Goal: Information Seeking & Learning: Check status

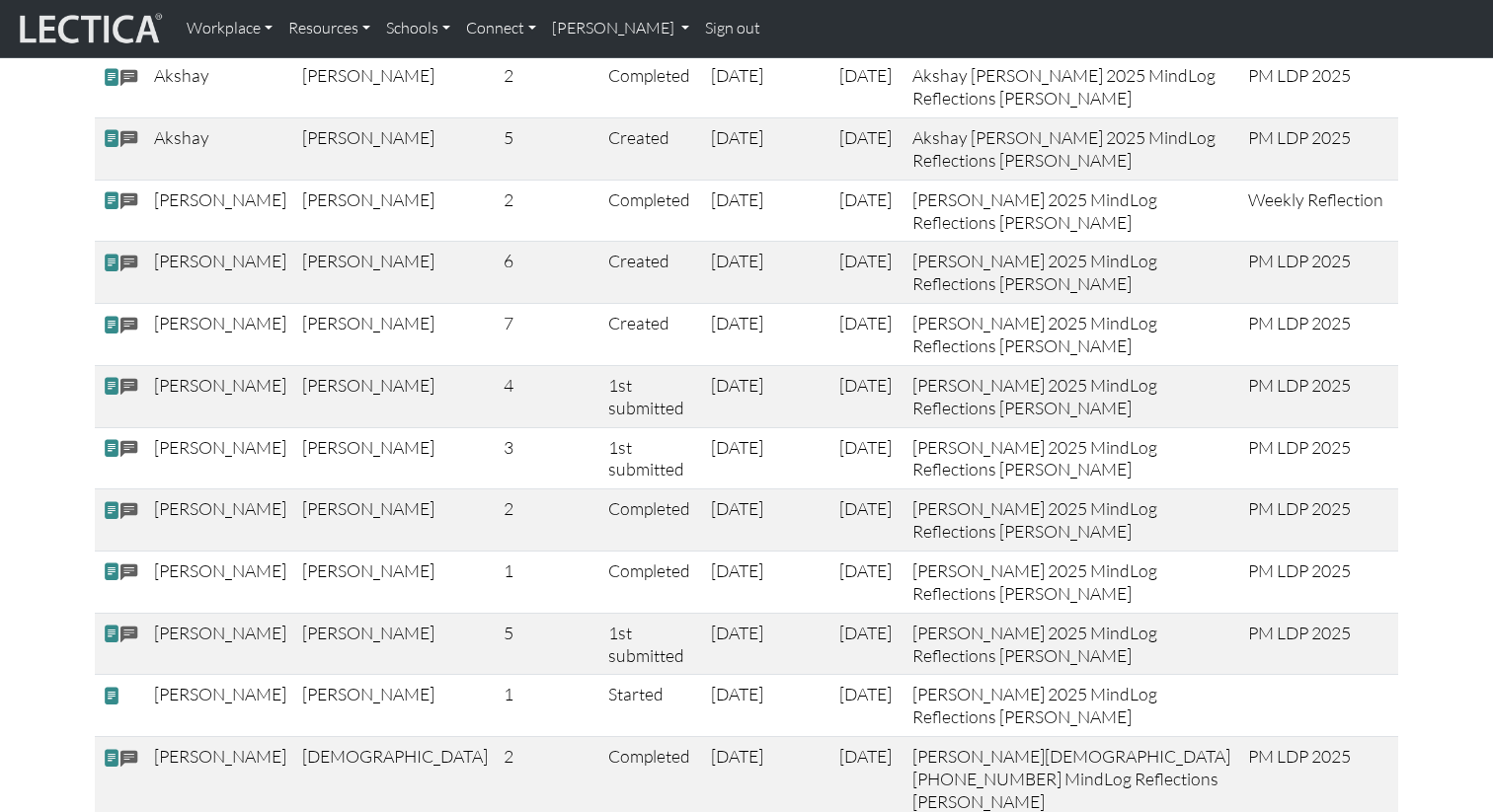
scroll to position [526, 0]
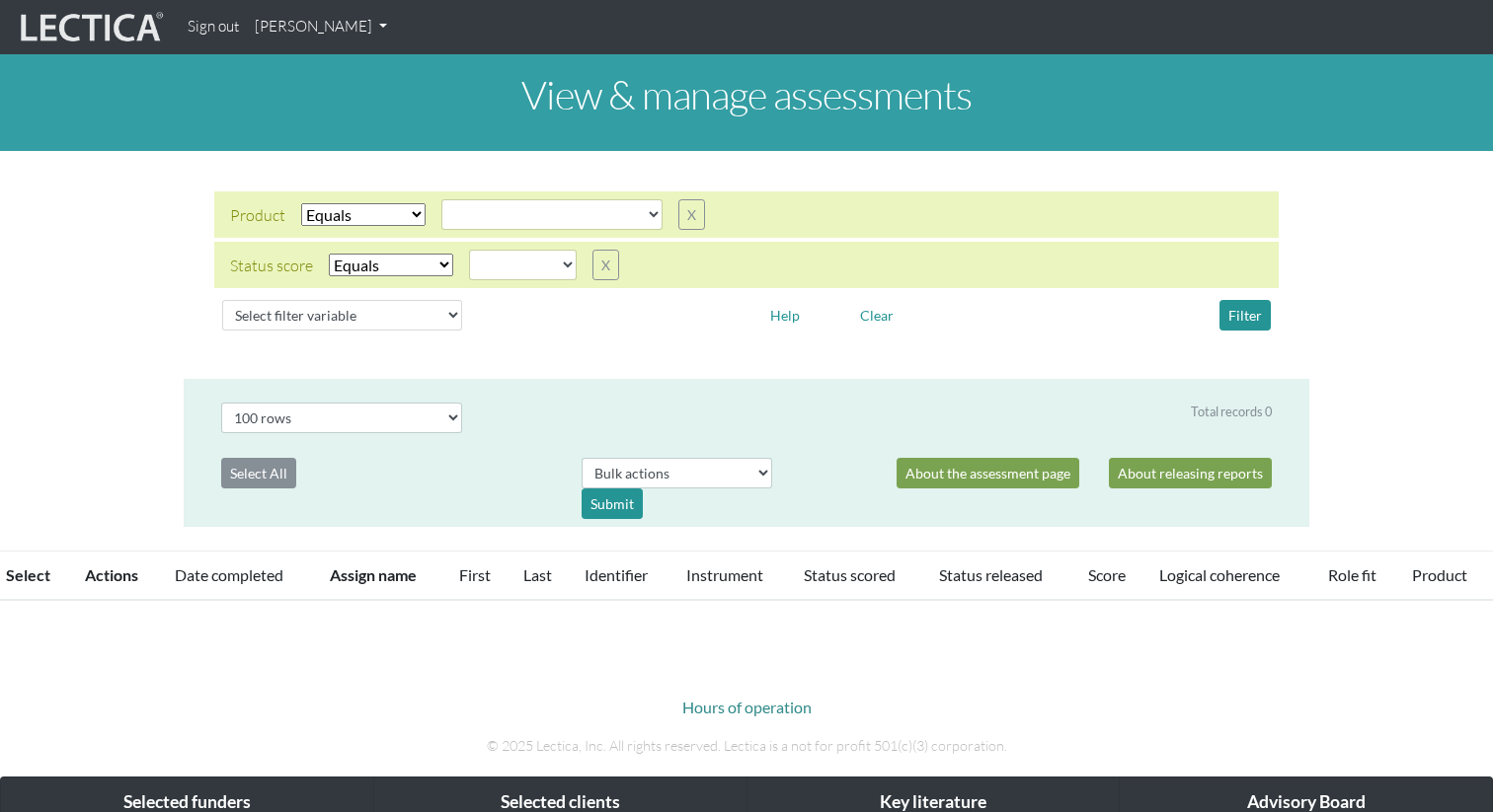
select select
select select "100"
select select
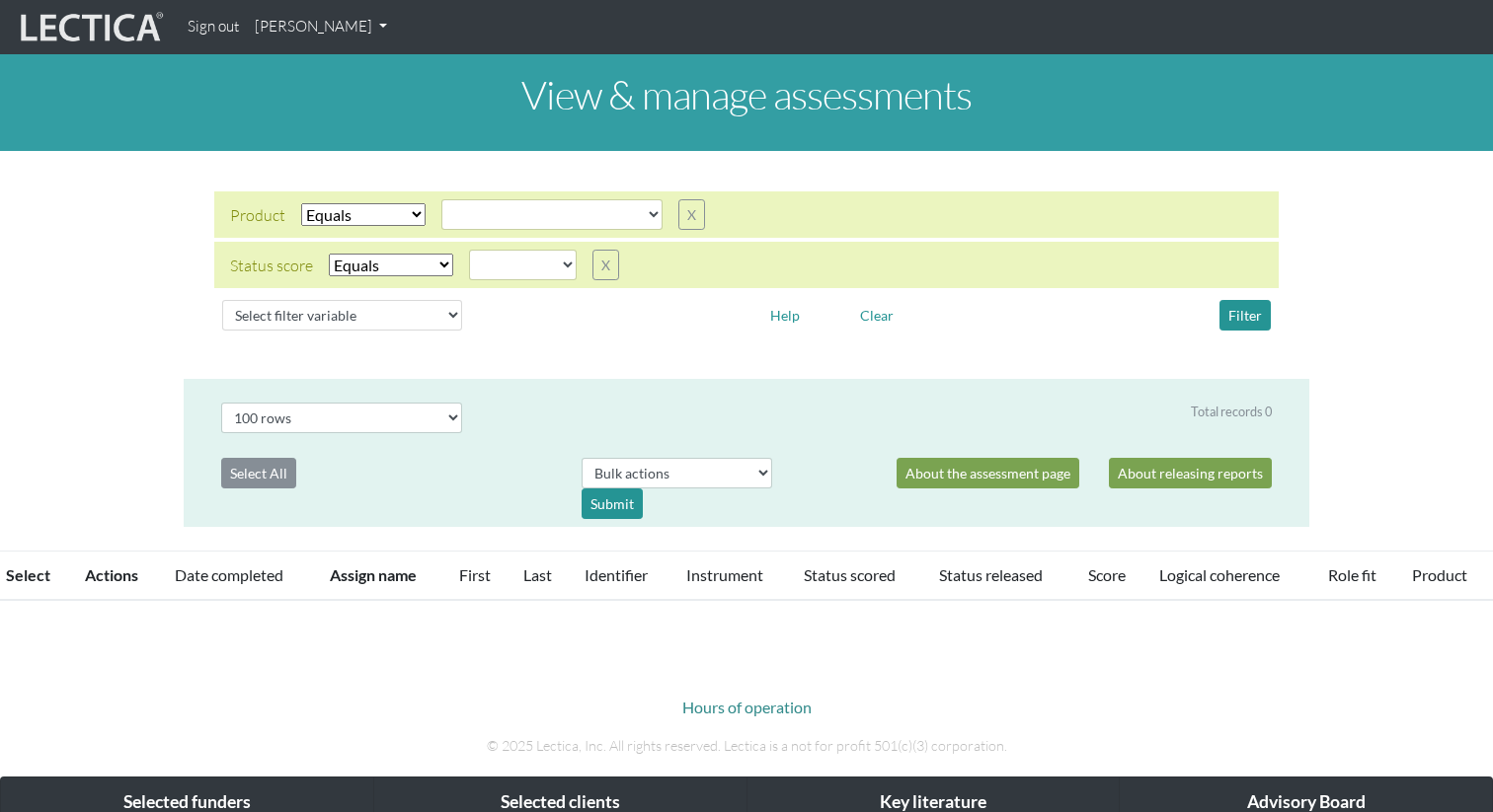
select select "100"
click at [614, 269] on button "X" at bounding box center [606, 264] width 27 height 31
select select
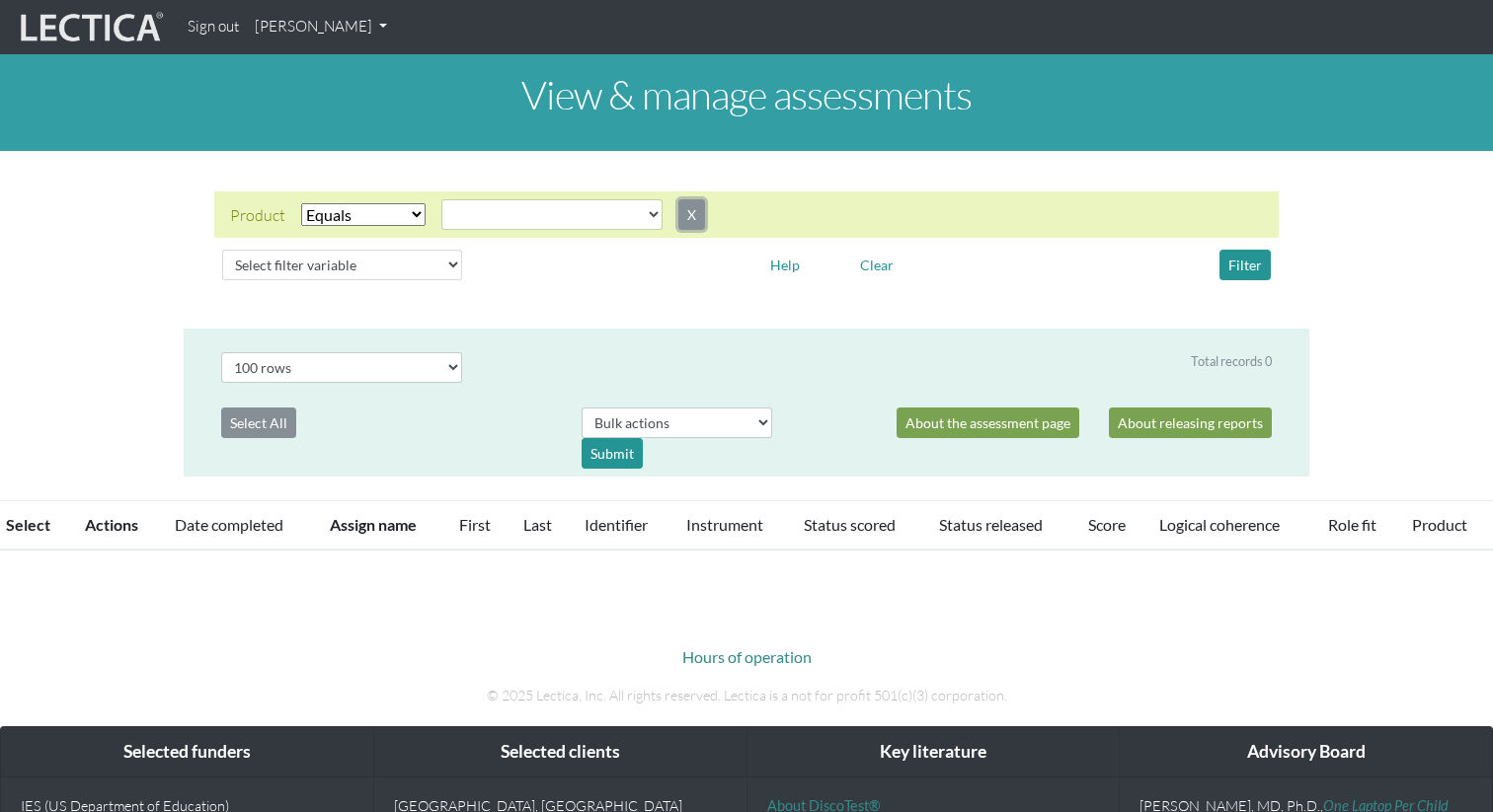
click at [693, 219] on button "X" at bounding box center [692, 214] width 27 height 31
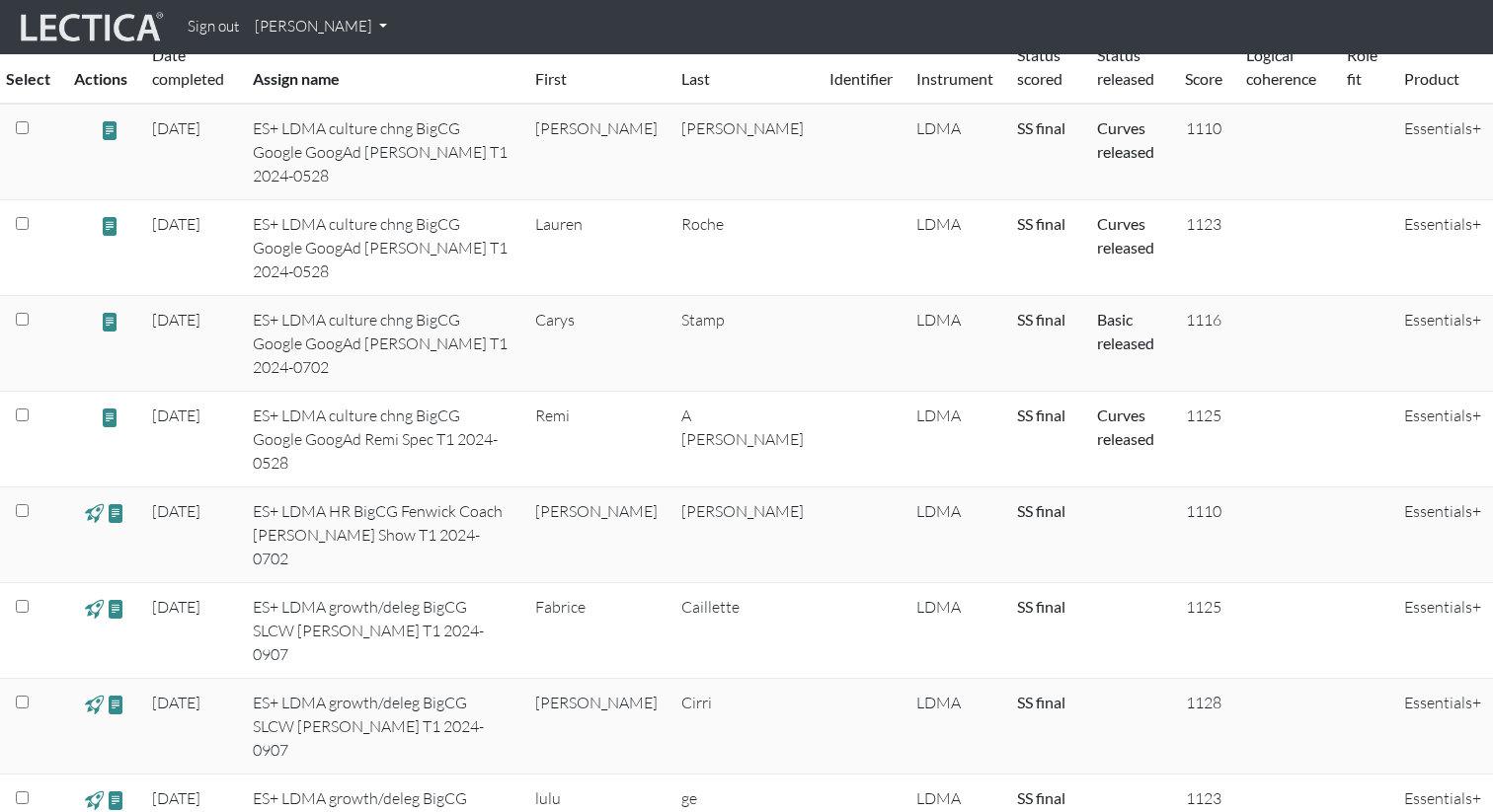
scroll to position [457, 0]
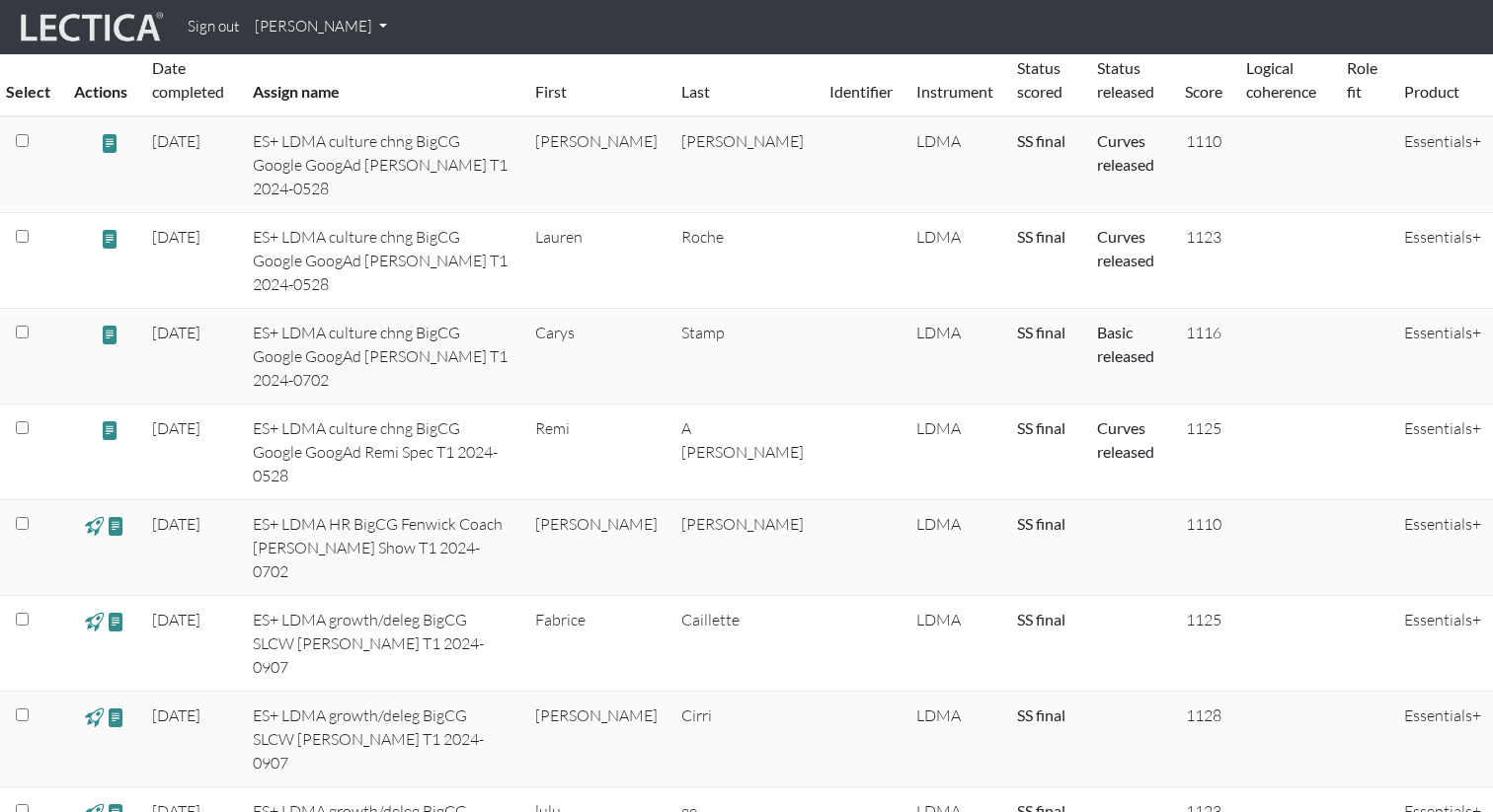
click at [1192, 91] on link "Score" at bounding box center [1204, 91] width 38 height 19
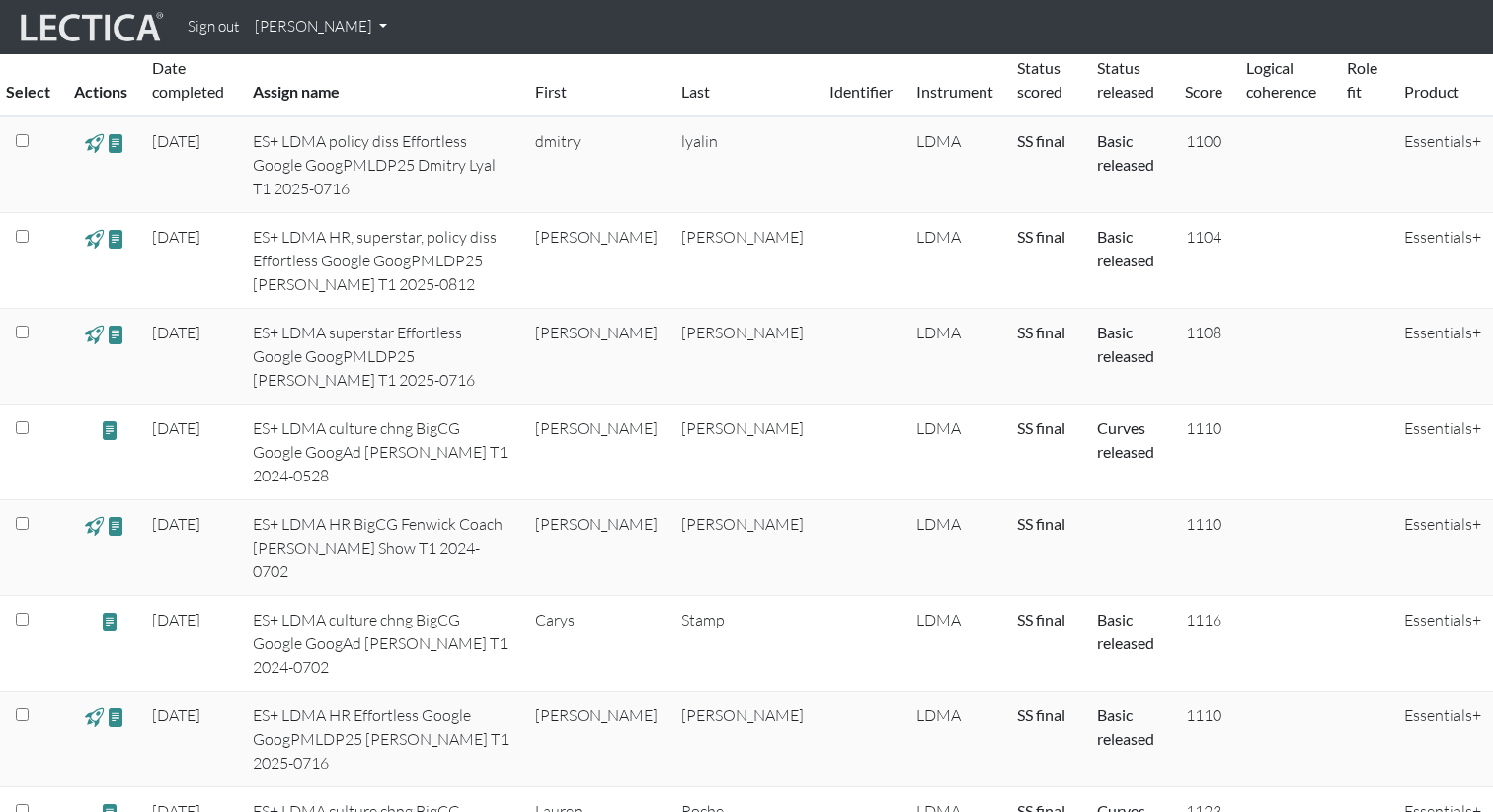
click at [1192, 99] on link "Score" at bounding box center [1204, 91] width 38 height 19
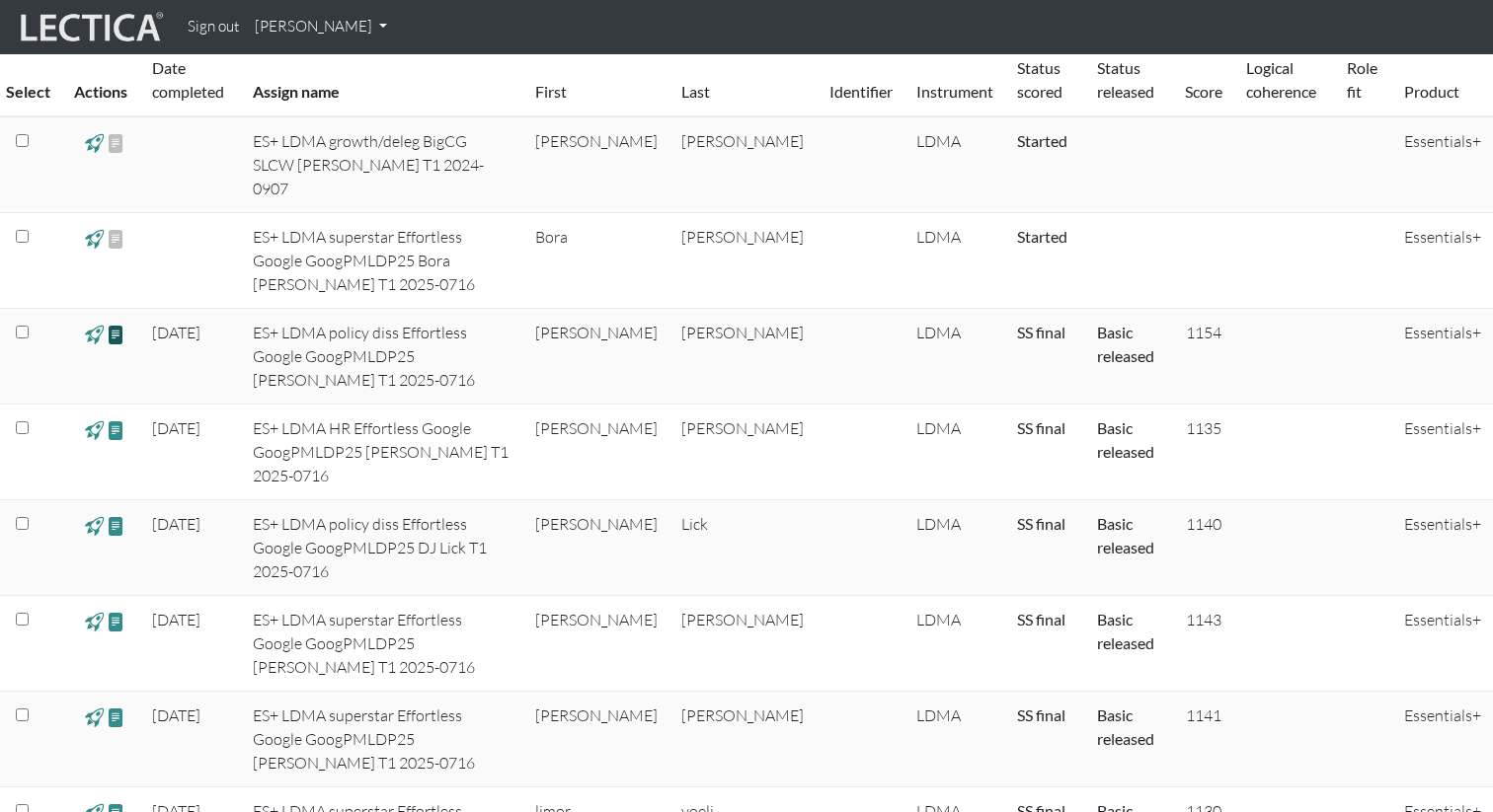
click at [115, 323] on span at bounding box center [116, 334] width 19 height 23
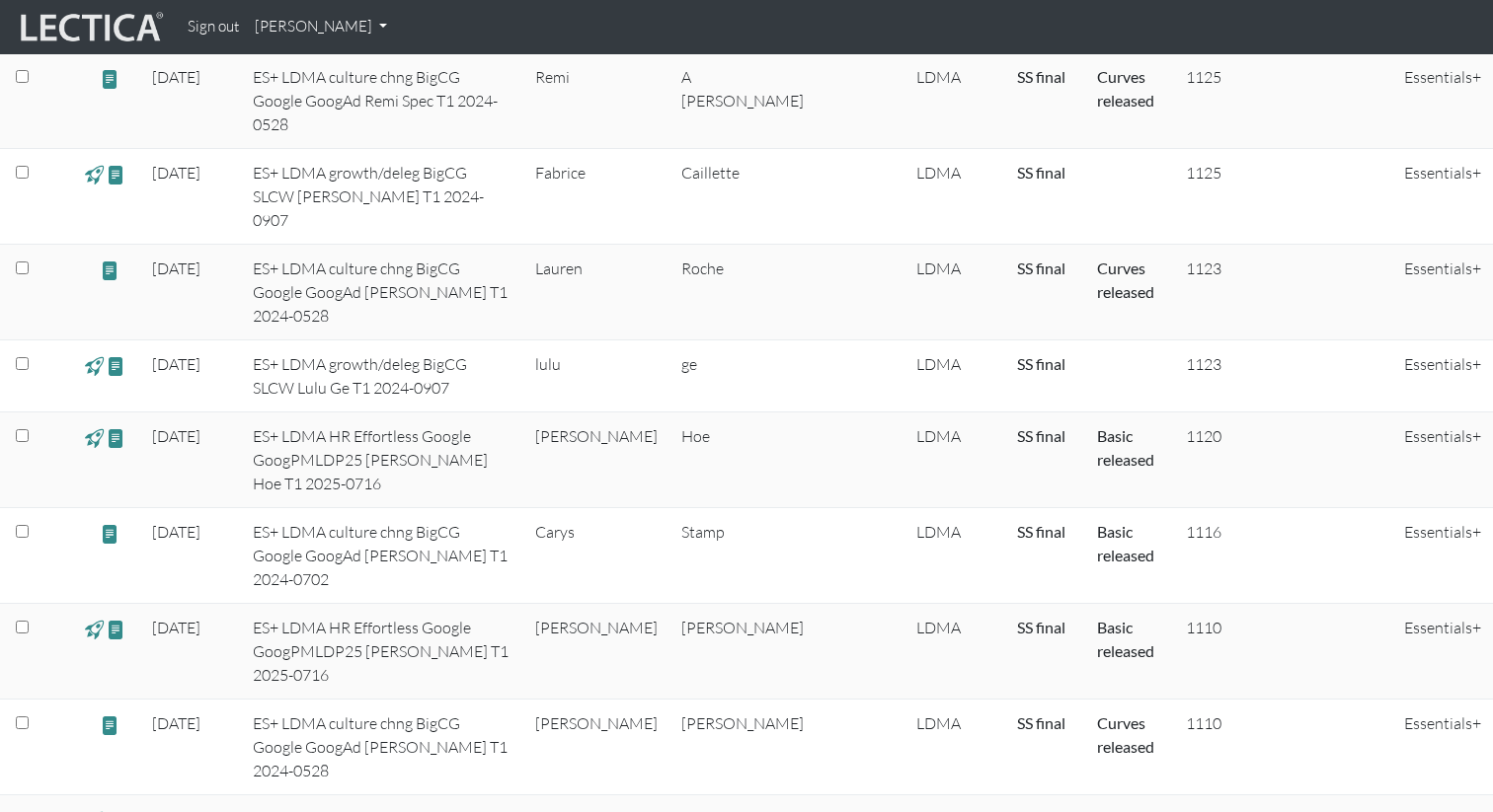
scroll to position [2665, 0]
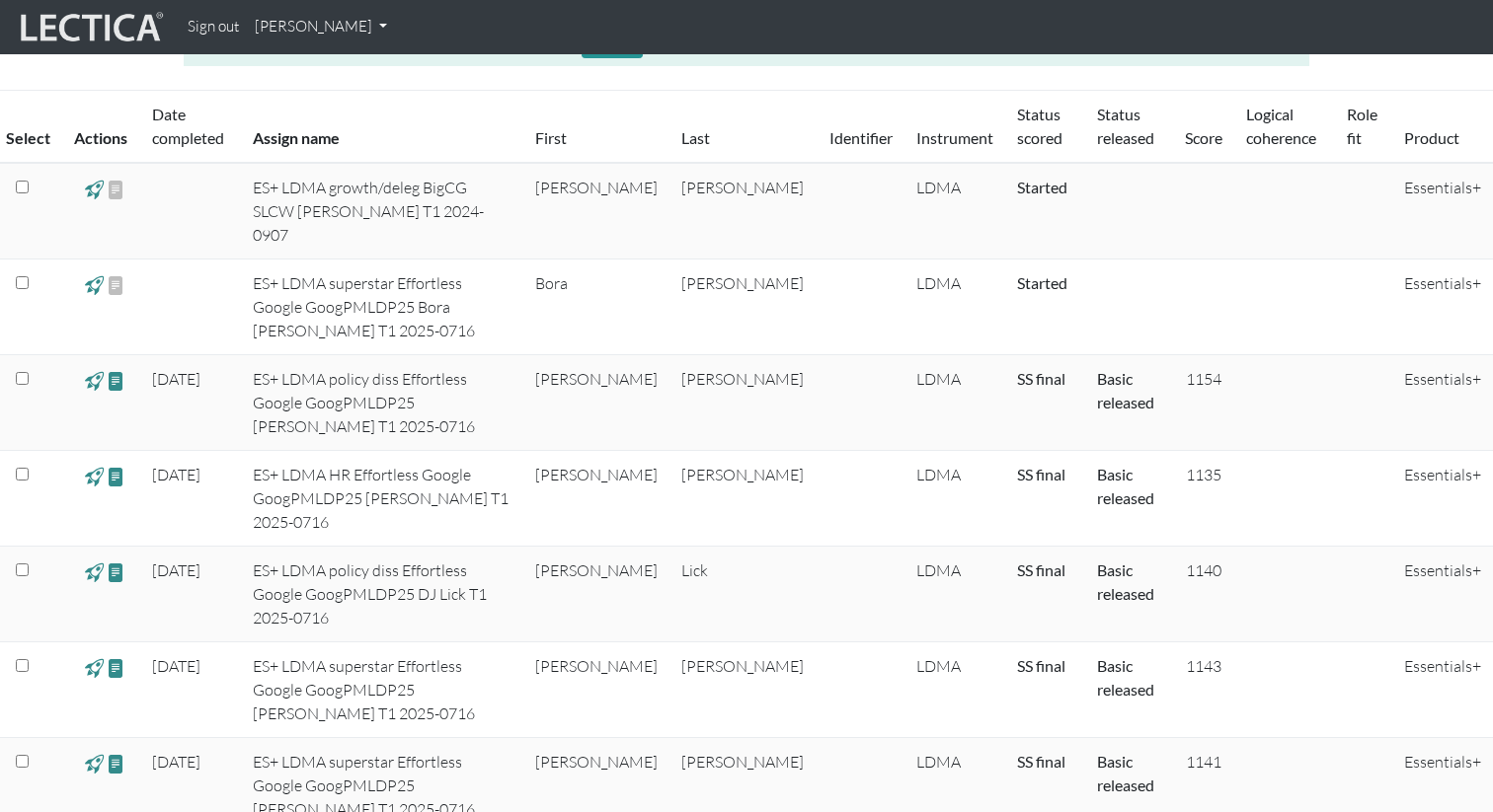
scroll to position [378, 0]
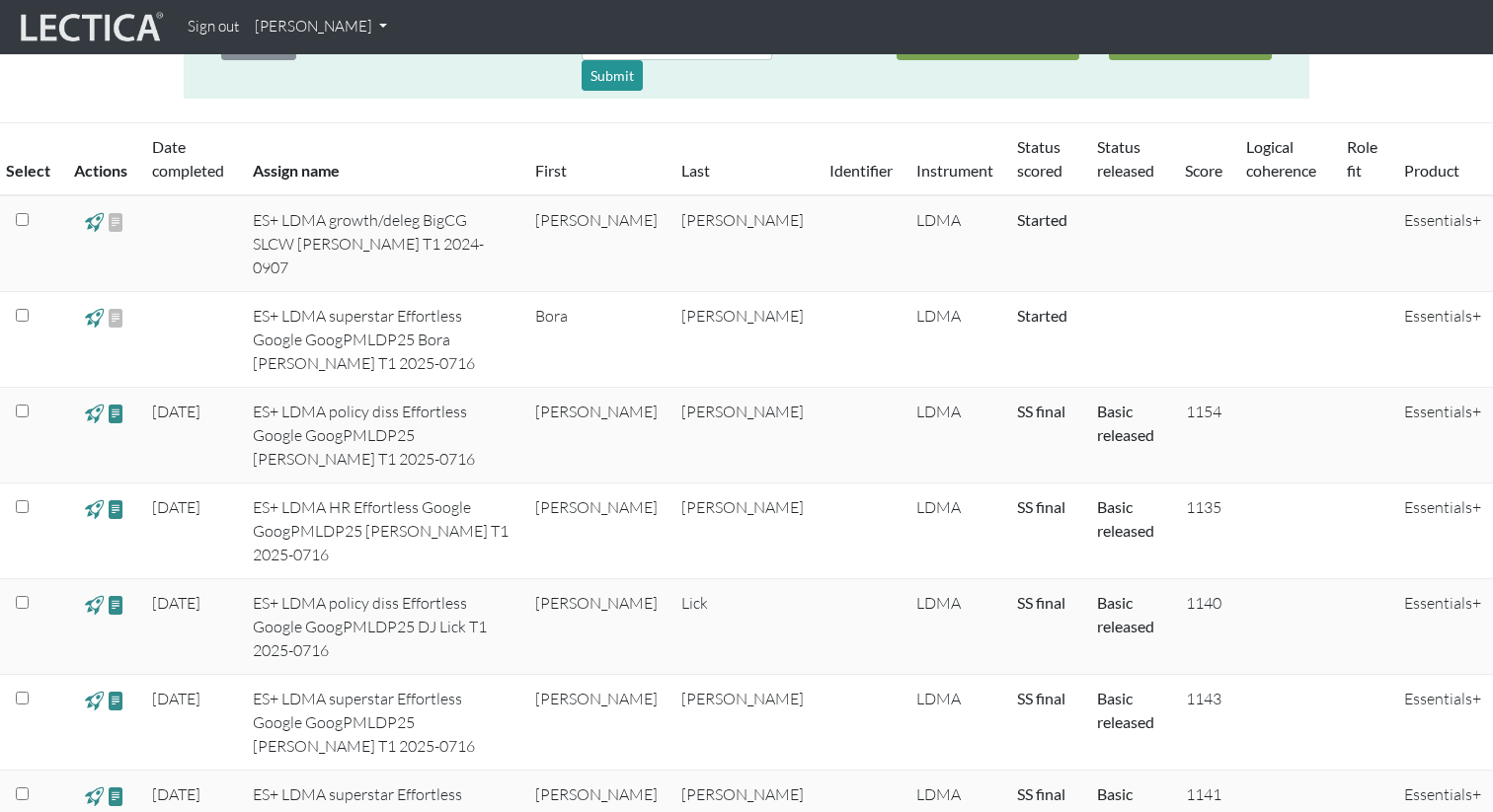
click at [1191, 176] on link "Score" at bounding box center [1204, 170] width 38 height 19
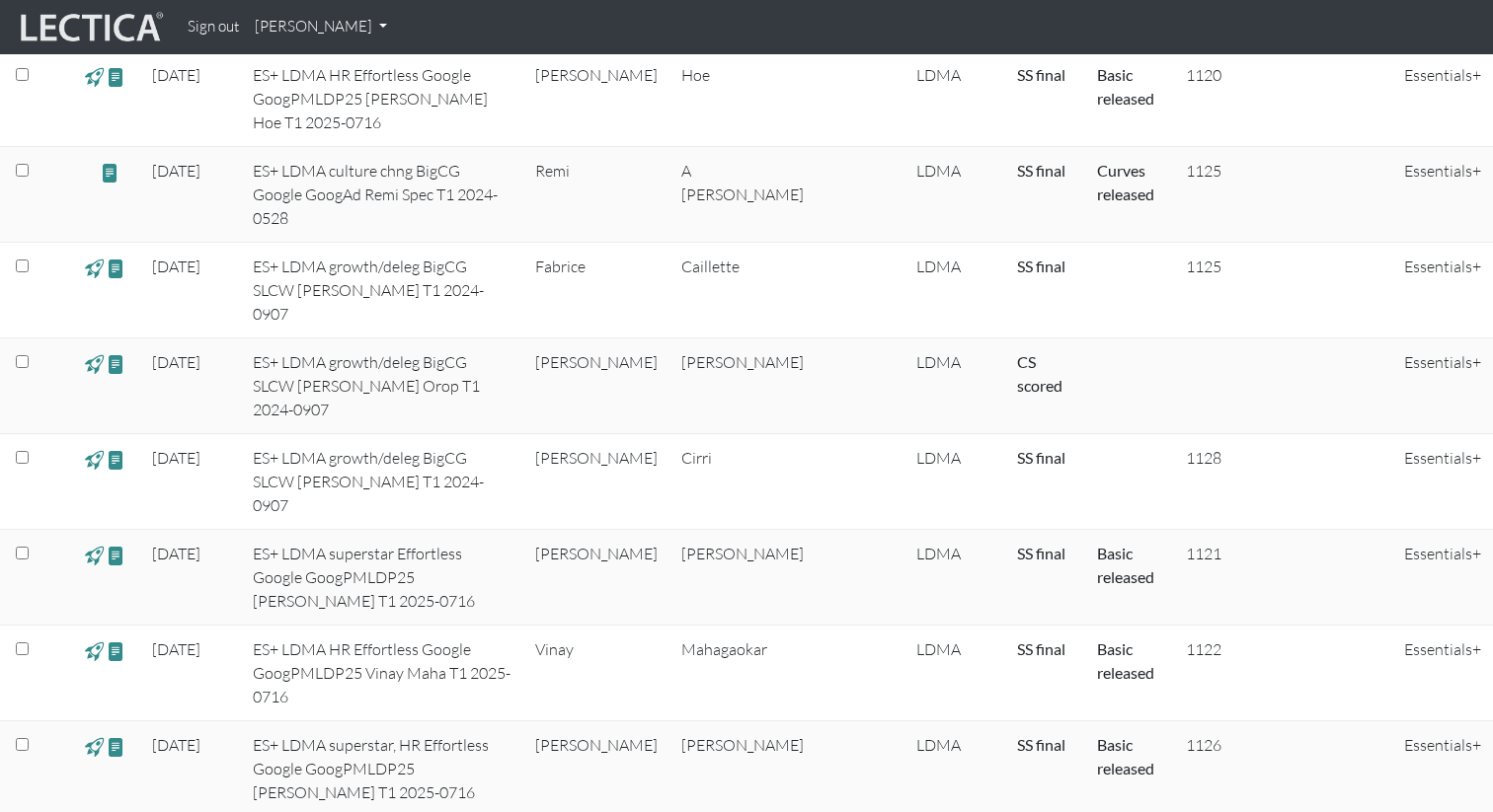
scroll to position [0, 0]
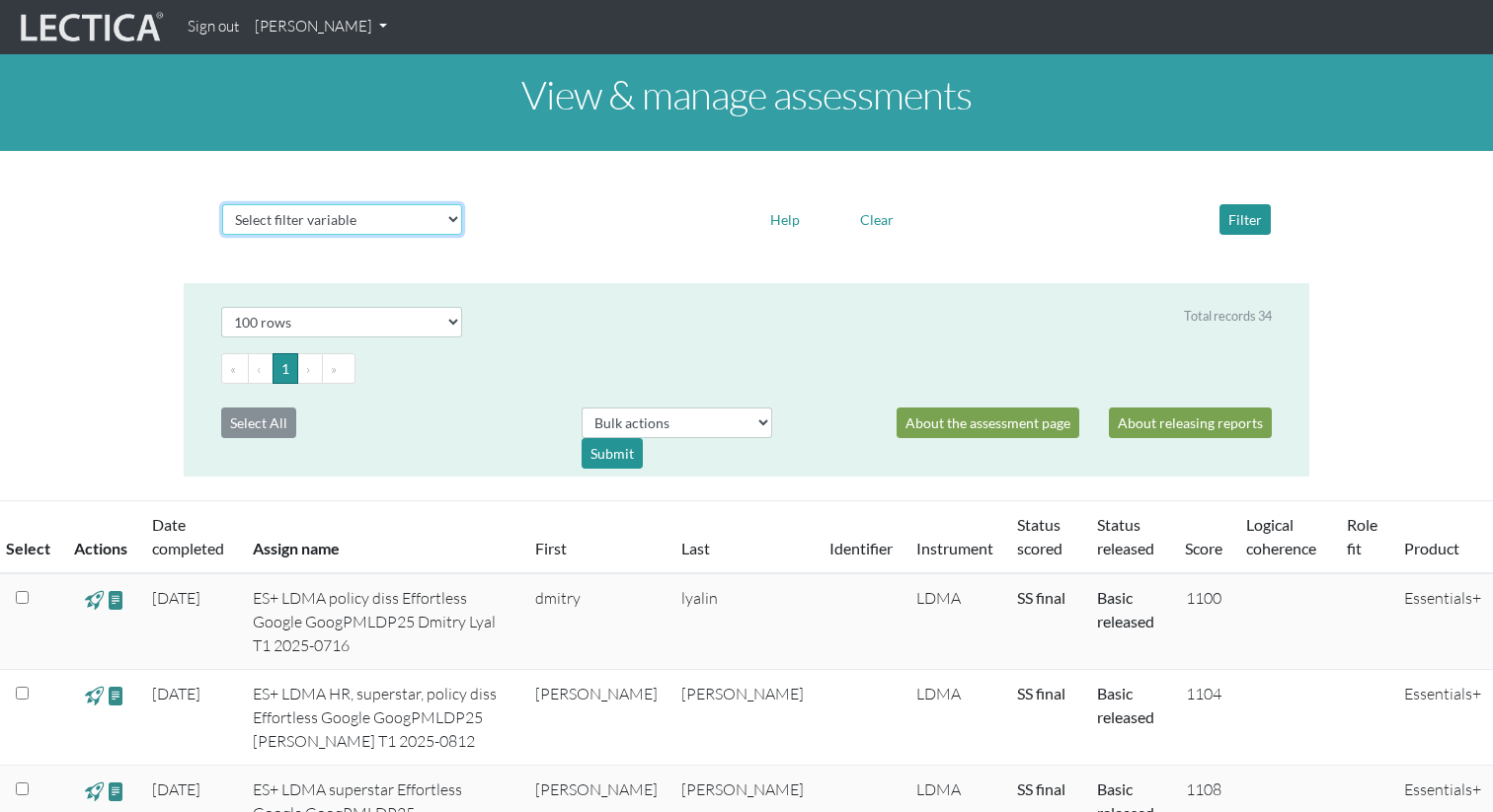
click at [394, 214] on select "Select filter variable Assignment name Date started Date completed First name G…" at bounding box center [342, 219] width 240 height 31
select select "assignment__name"
click at [223, 234] on select "Select filter variable Assignment name Date started Date completed First name G…" at bounding box center [342, 219] width 240 height 31
select select
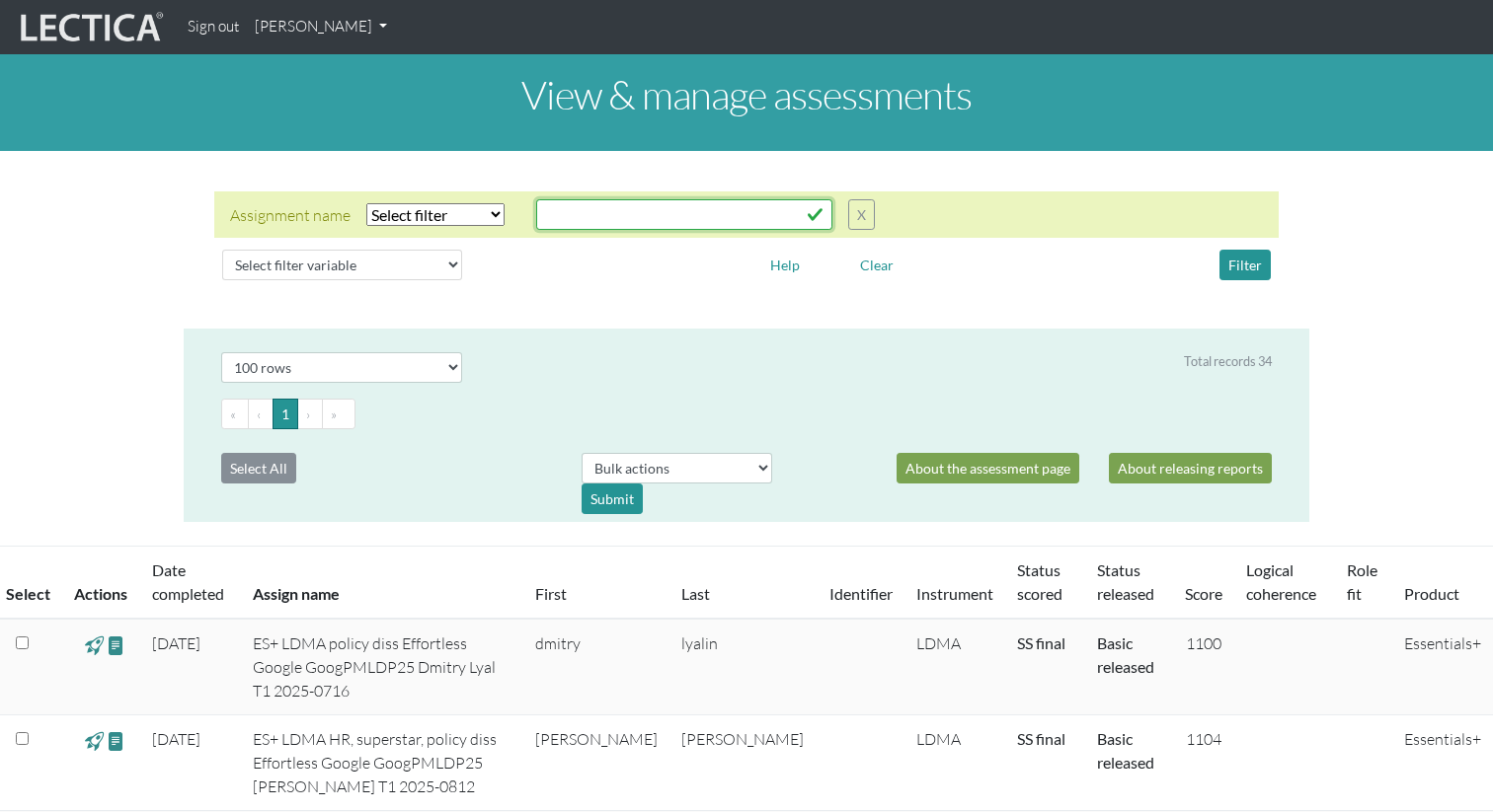
click at [572, 219] on input "text" at bounding box center [684, 214] width 296 height 31
type input "googpmldp25"
click at [444, 219] on select "Select filter Equals Does not equal Contains Does not contain Starts with Ends …" at bounding box center [435, 214] width 139 height 23
select select "icontains"
click at [366, 203] on select "Select filter Equals Does not equal Contains Does not contain Starts with Ends …" at bounding box center [435, 214] width 139 height 23
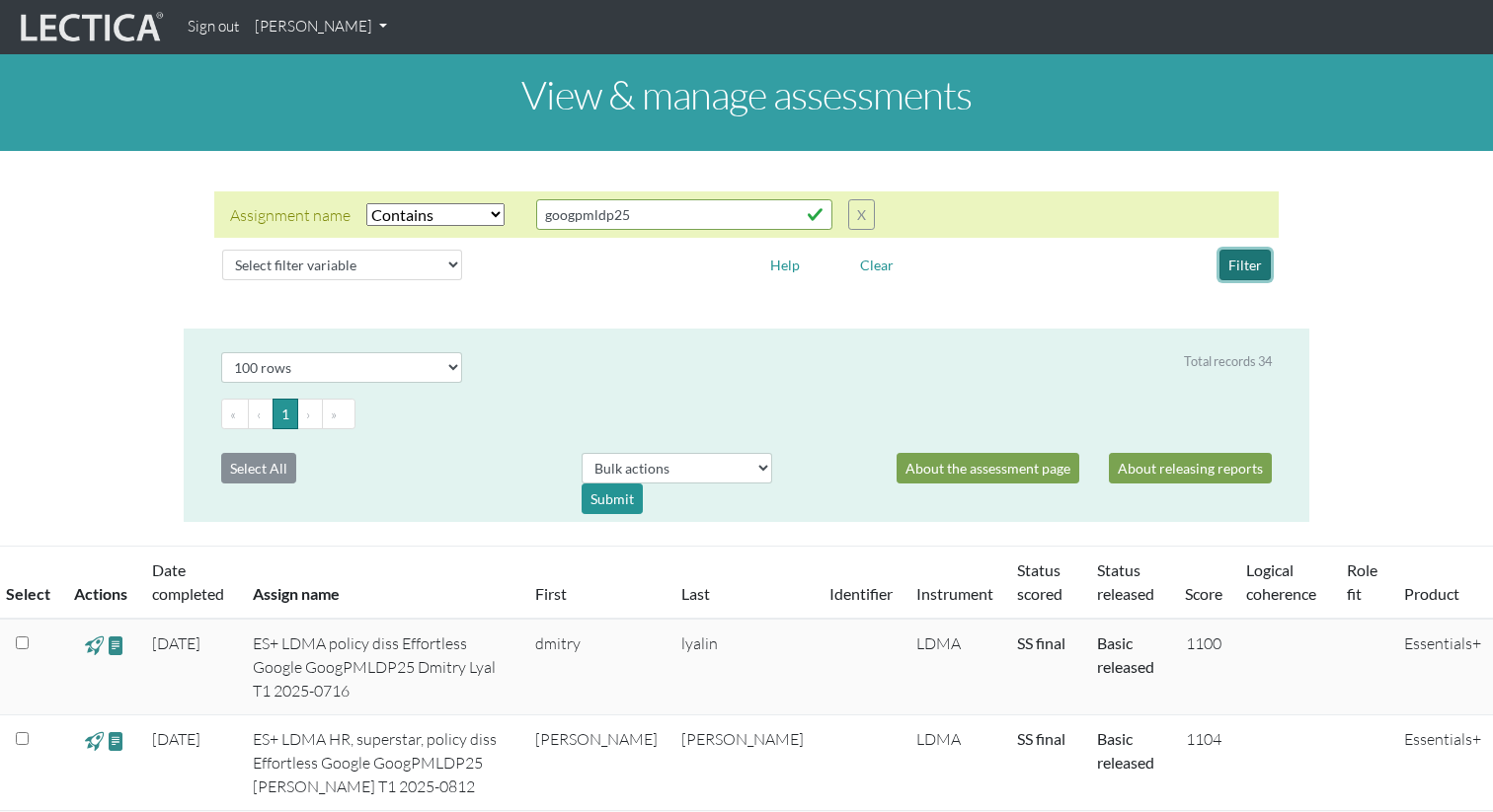
click at [1237, 269] on button "Filter" at bounding box center [1244, 264] width 51 height 31
click at [867, 215] on button "X" at bounding box center [861, 214] width 27 height 31
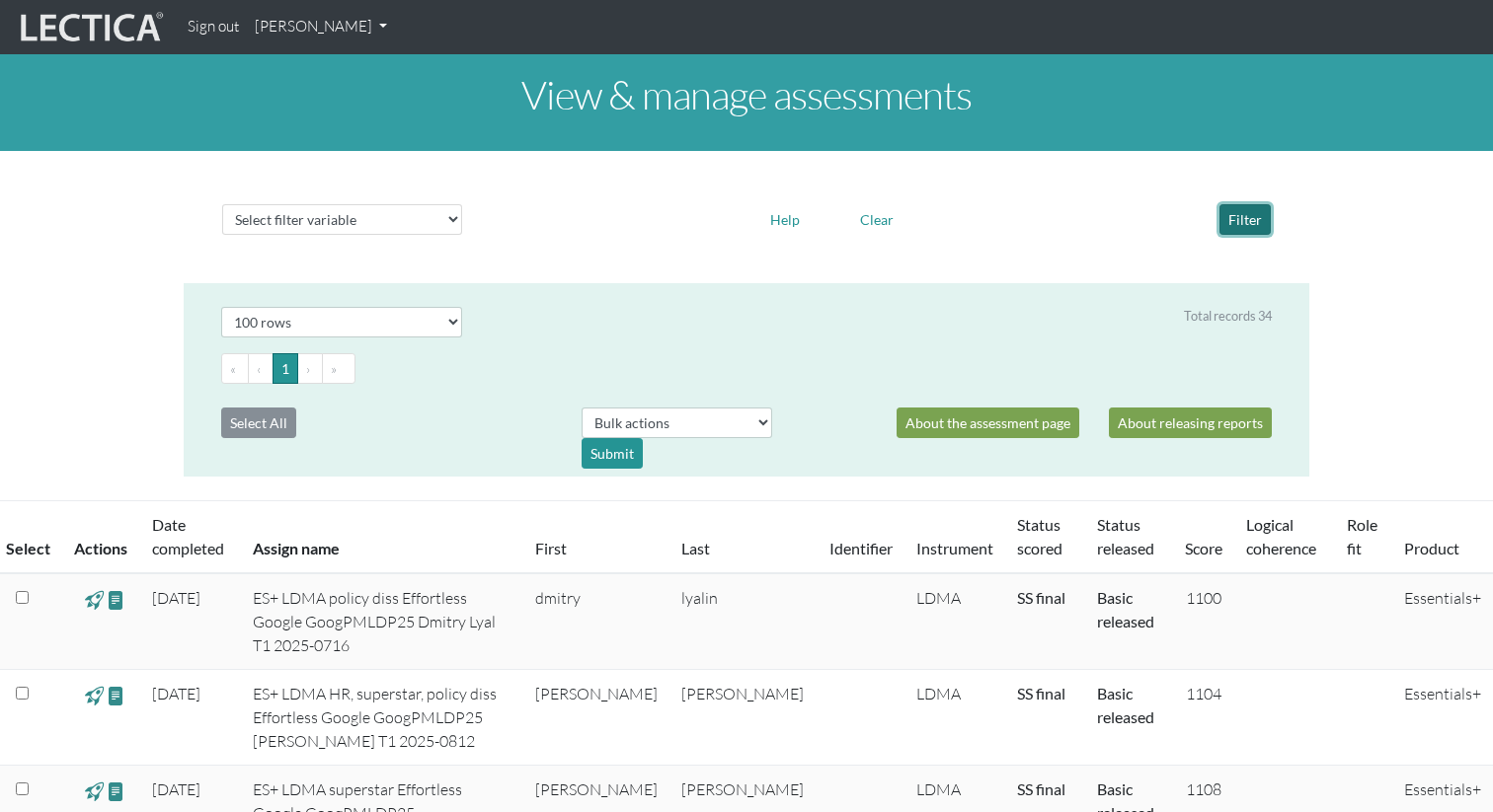
click at [1241, 219] on button "Filter" at bounding box center [1244, 219] width 51 height 31
click at [416, 230] on select "Select filter variable Assignment name Date started Date completed First name G…" at bounding box center [342, 219] width 240 height 31
select select "assignment__name"
click at [223, 234] on select "Select filter variable Assignment name Date started Date completed First name G…" at bounding box center [342, 219] width 240 height 31
select select
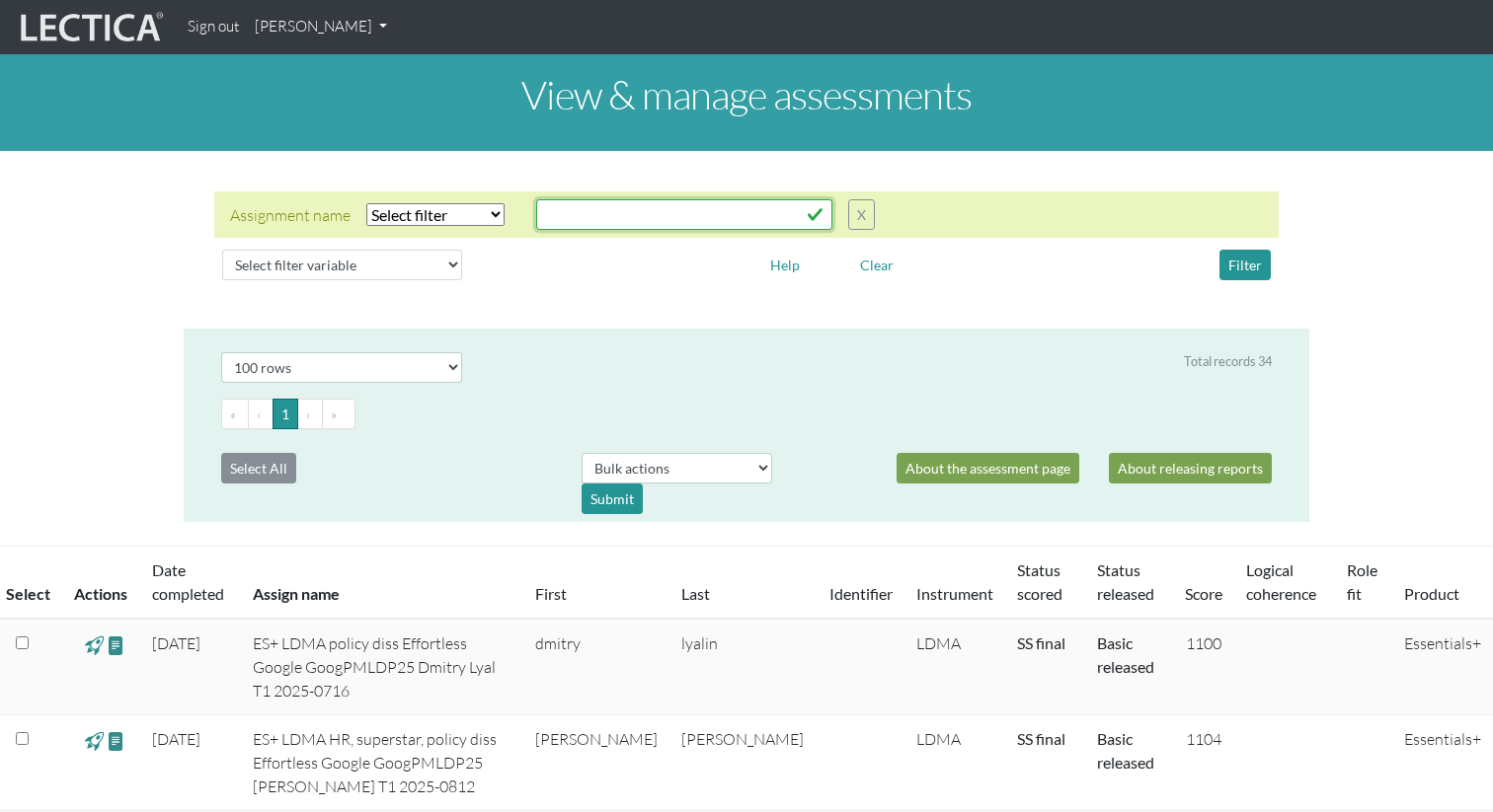
click at [593, 215] on input "text" at bounding box center [684, 214] width 296 height 31
type input "bigcg"
click at [468, 213] on select "Select filter Equals Does not equal Contains Does not contain Starts with Ends …" at bounding box center [435, 214] width 139 height 23
select select "icontains"
click at [366, 203] on select "Select filter Equals Does not equal Contains Does not contain Starts with Ends …" at bounding box center [435, 214] width 139 height 23
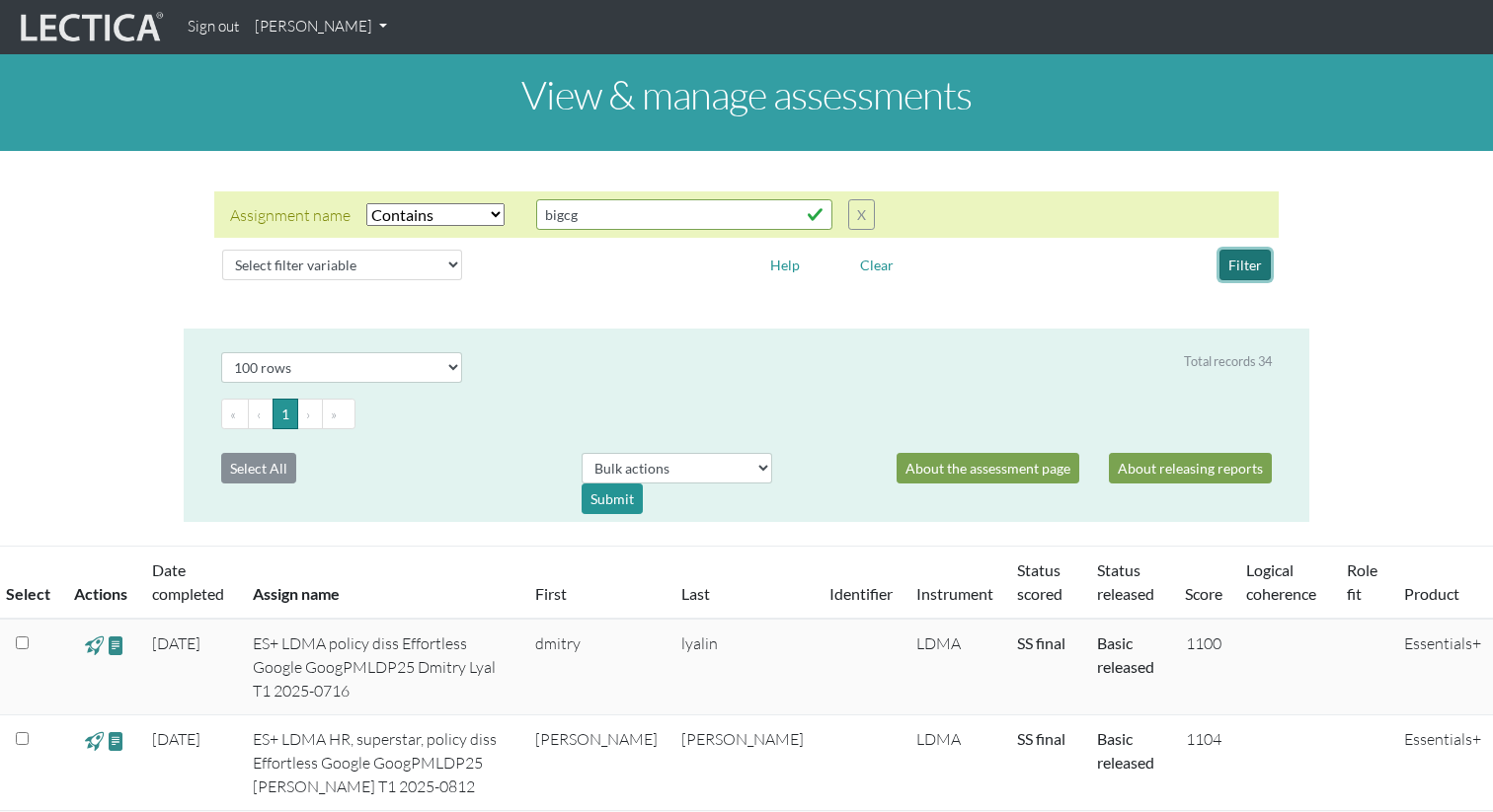
click at [1235, 262] on button "Filter" at bounding box center [1244, 264] width 51 height 31
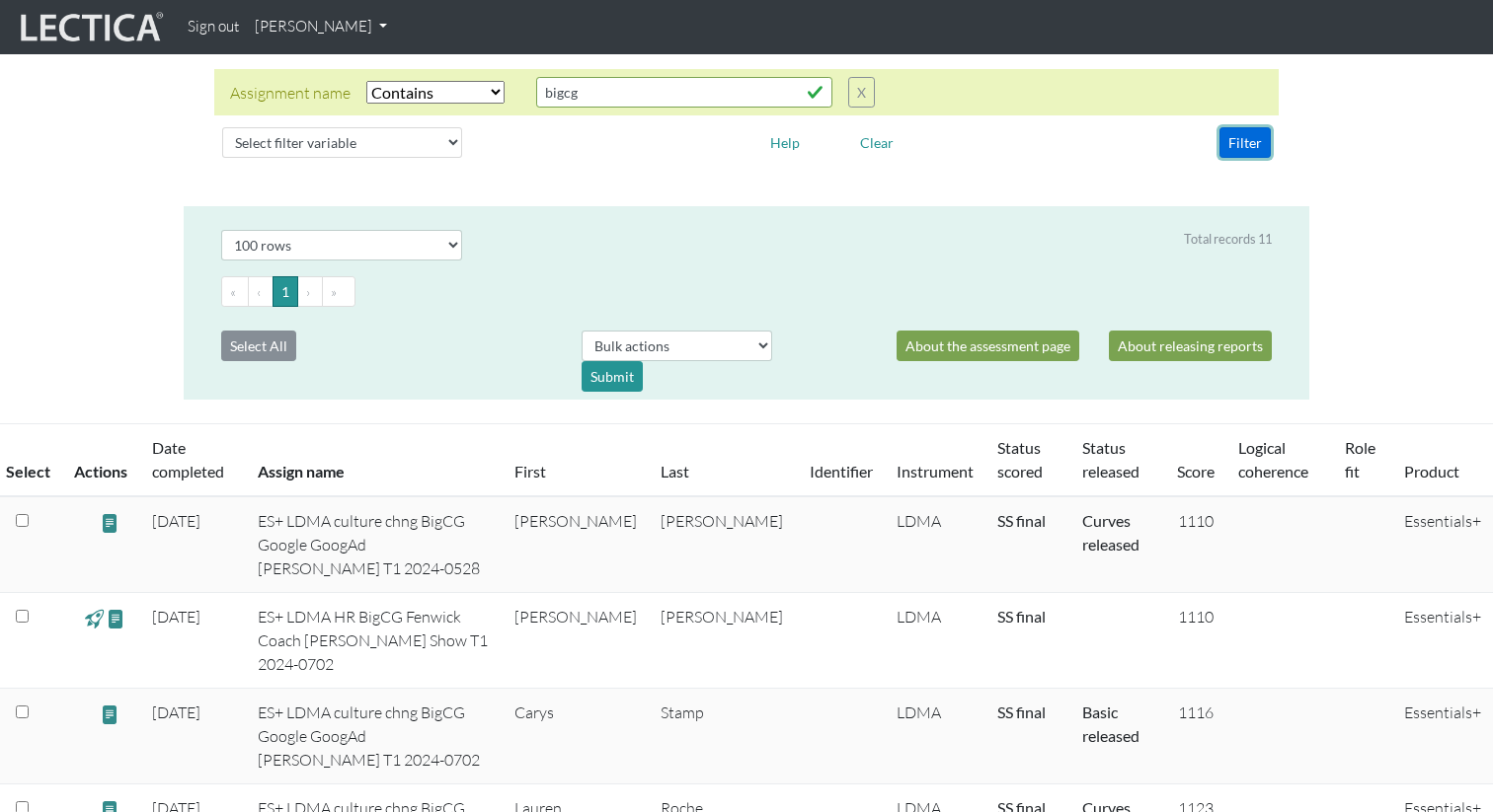
scroll to position [89, 0]
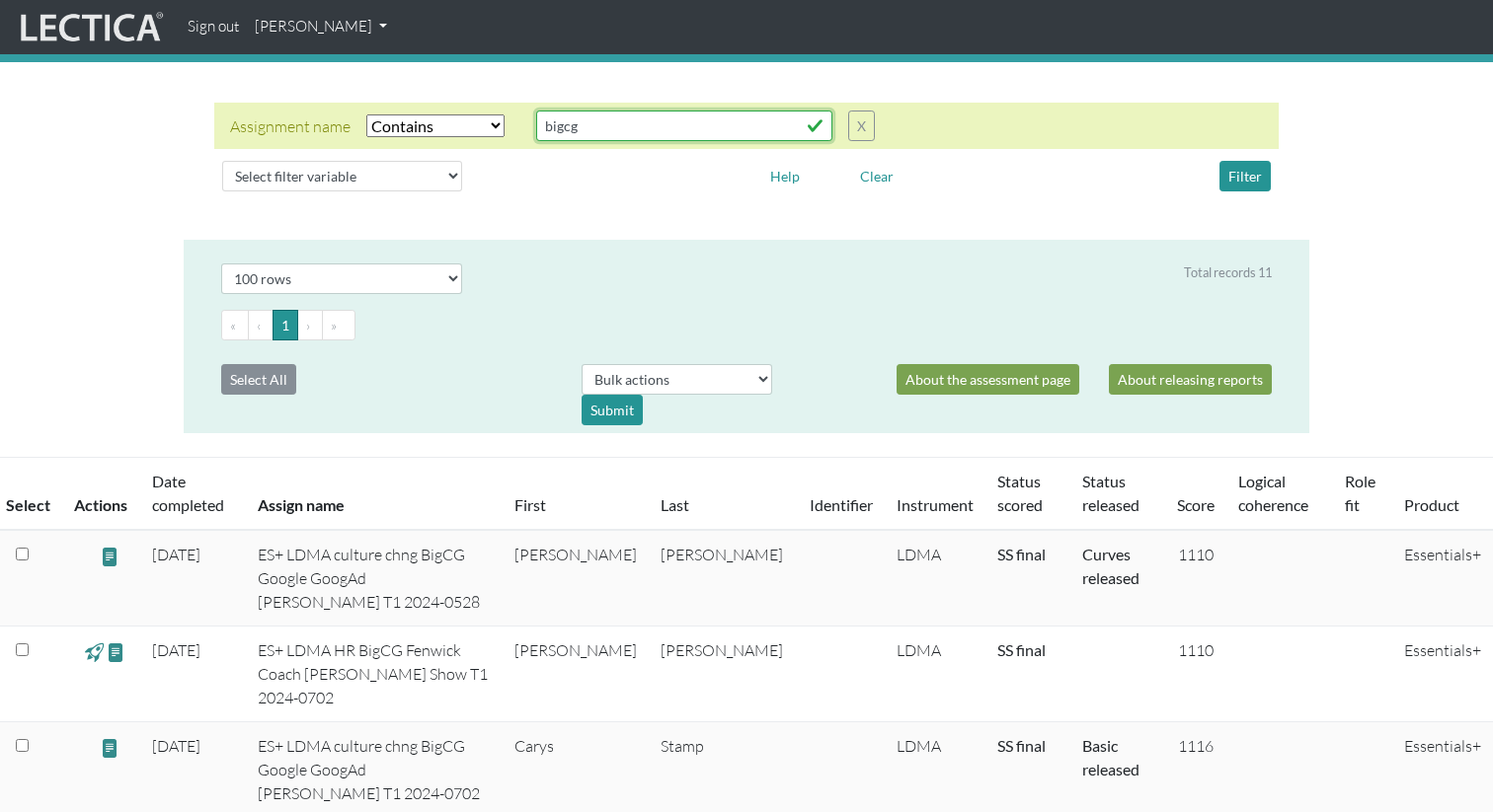
click at [644, 122] on input "bigcg" at bounding box center [684, 126] width 296 height 31
type input "googad"
click at [1238, 178] on button "Filter" at bounding box center [1244, 176] width 51 height 31
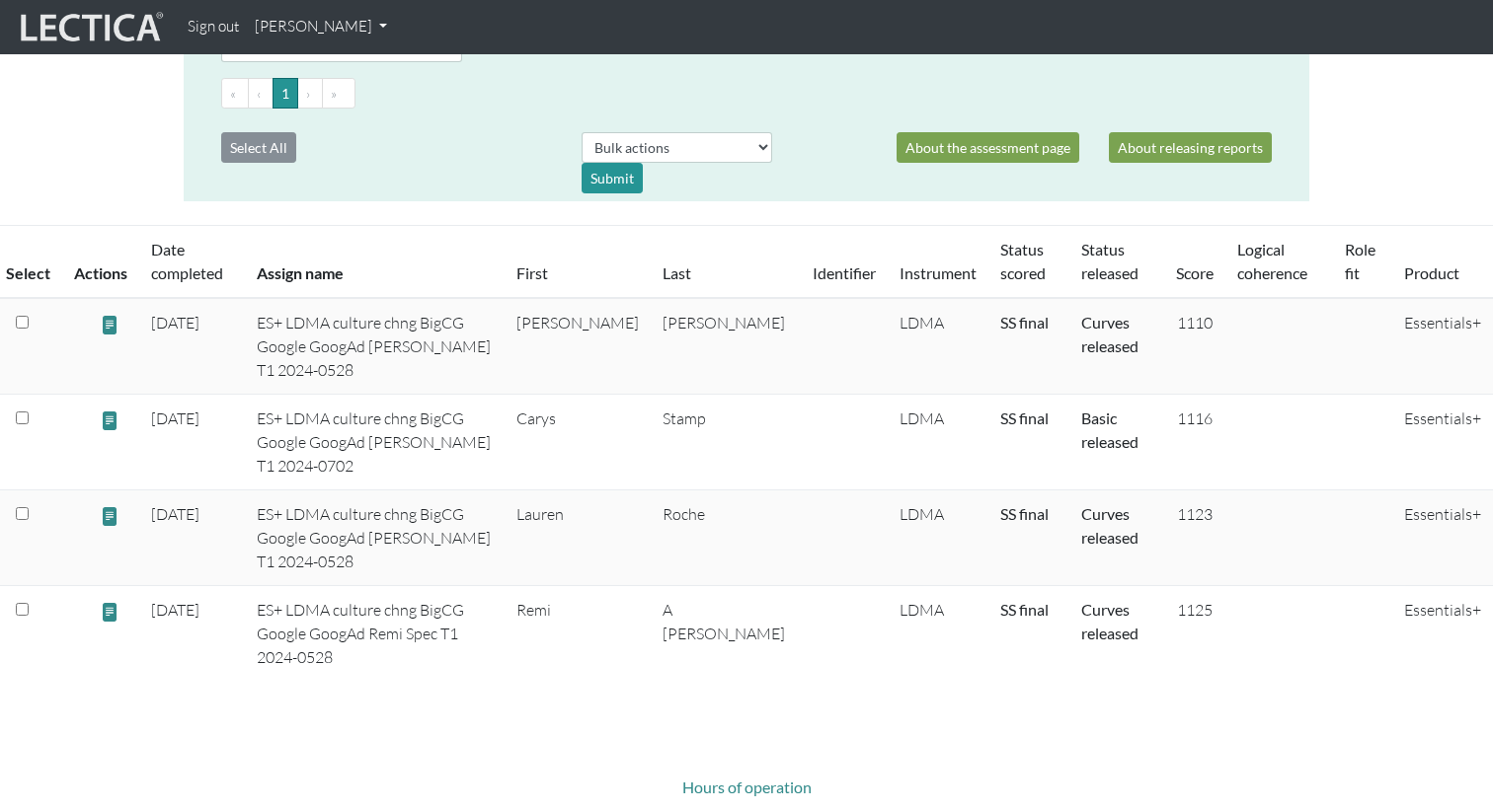
scroll to position [322, 0]
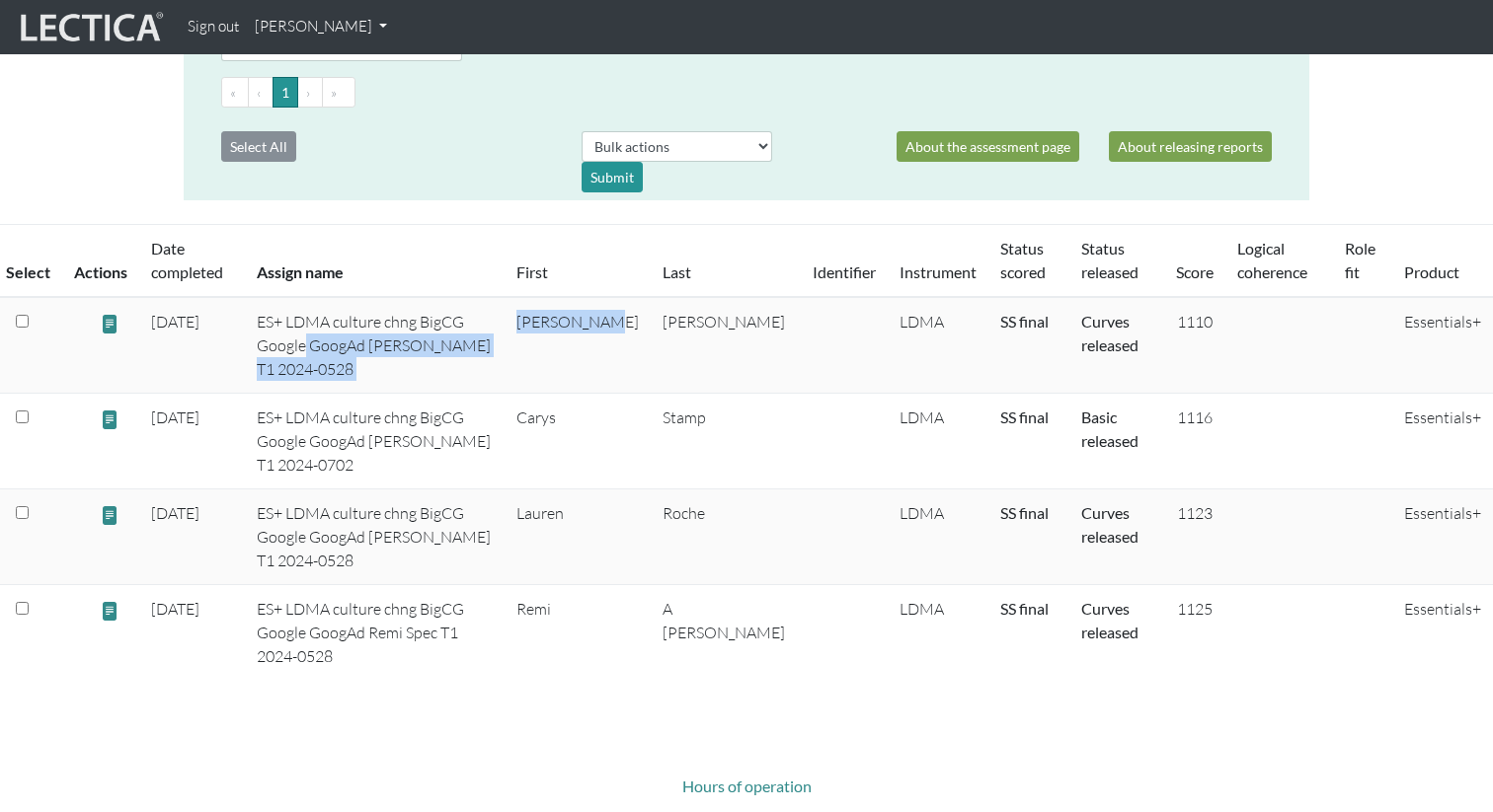
drag, startPoint x: 643, startPoint y: 348, endPoint x: 580, endPoint y: 322, distance: 68.2
click at [580, 322] on tr "2024-05-29 ES+ LDMA culture chng BigCG Google GoogAd Maria-Paula Muno T1 2024-0…" at bounding box center [746, 345] width 1493 height 97
click at [644, 350] on td "Maria-Paula" at bounding box center [578, 345] width 146 height 97
drag, startPoint x: 1156, startPoint y: 322, endPoint x: 1210, endPoint y: 322, distance: 54.0
click at [1210, 322] on tr "2024-05-29 ES+ LDMA culture chng BigCG Google GoogAd Maria-Paula Muno T1 2024-0…" at bounding box center [746, 345] width 1493 height 97
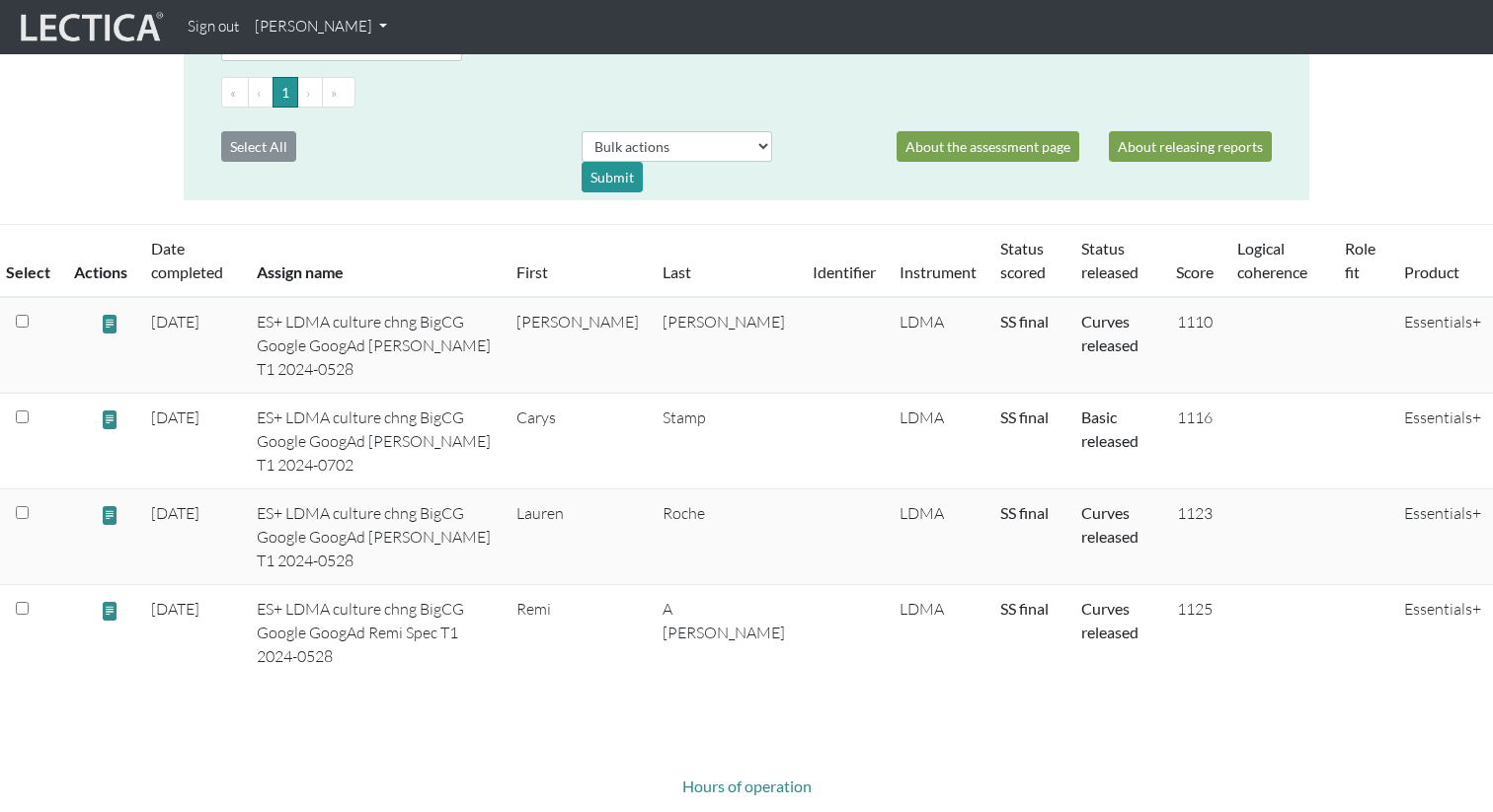
click at [1226, 322] on td at bounding box center [1279, 345] width 108 height 97
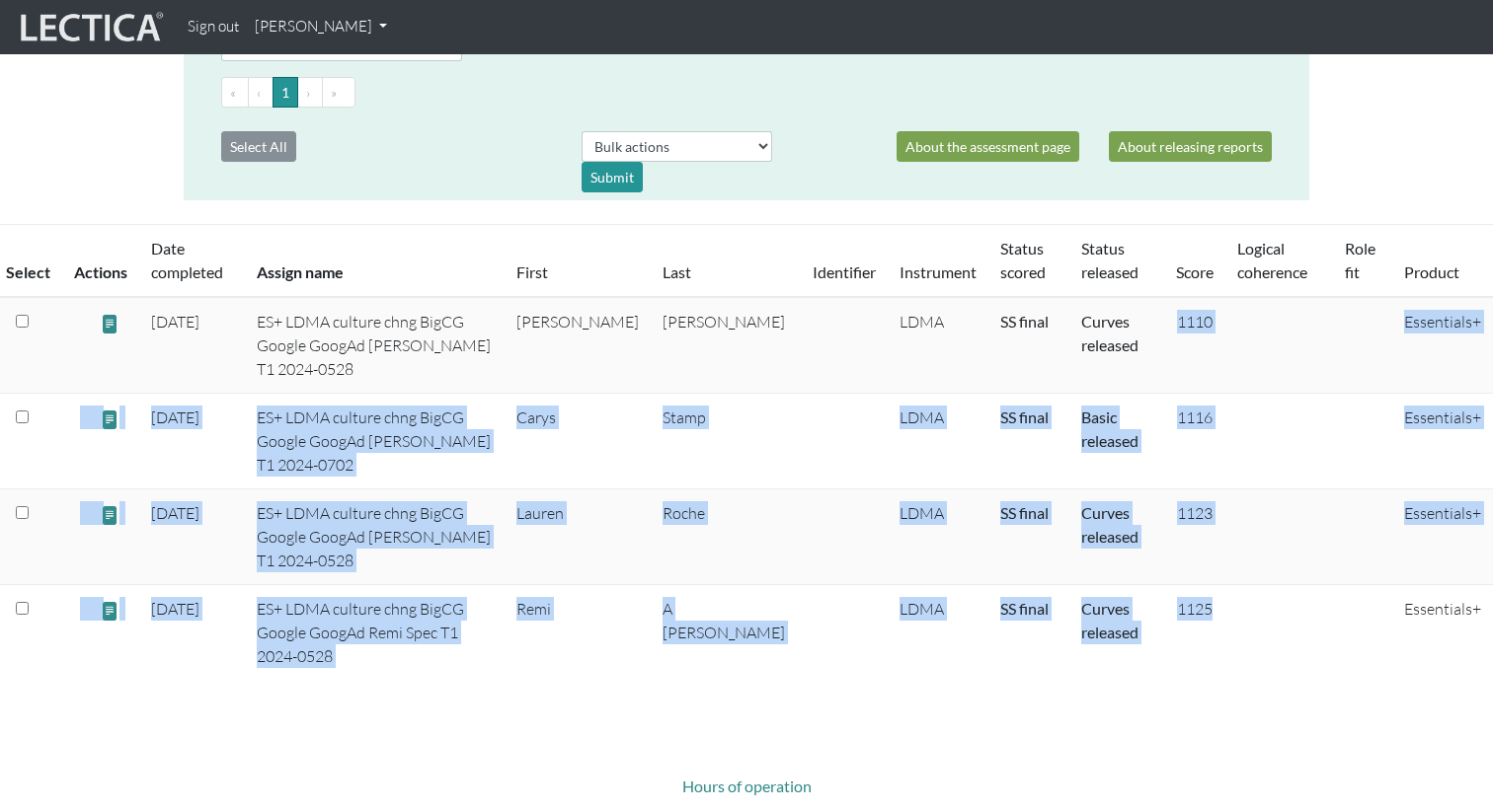
drag, startPoint x: 1157, startPoint y: 318, endPoint x: 1210, endPoint y: 554, distance: 241.9
click at [1210, 554] on tbody "2024-05-29 ES+ LDMA culture chng BigCG Google GoogAd Maria-Paula Muno T1 2024-0…" at bounding box center [746, 489] width 1493 height 383
click at [1226, 586] on td at bounding box center [1279, 633] width 108 height 96
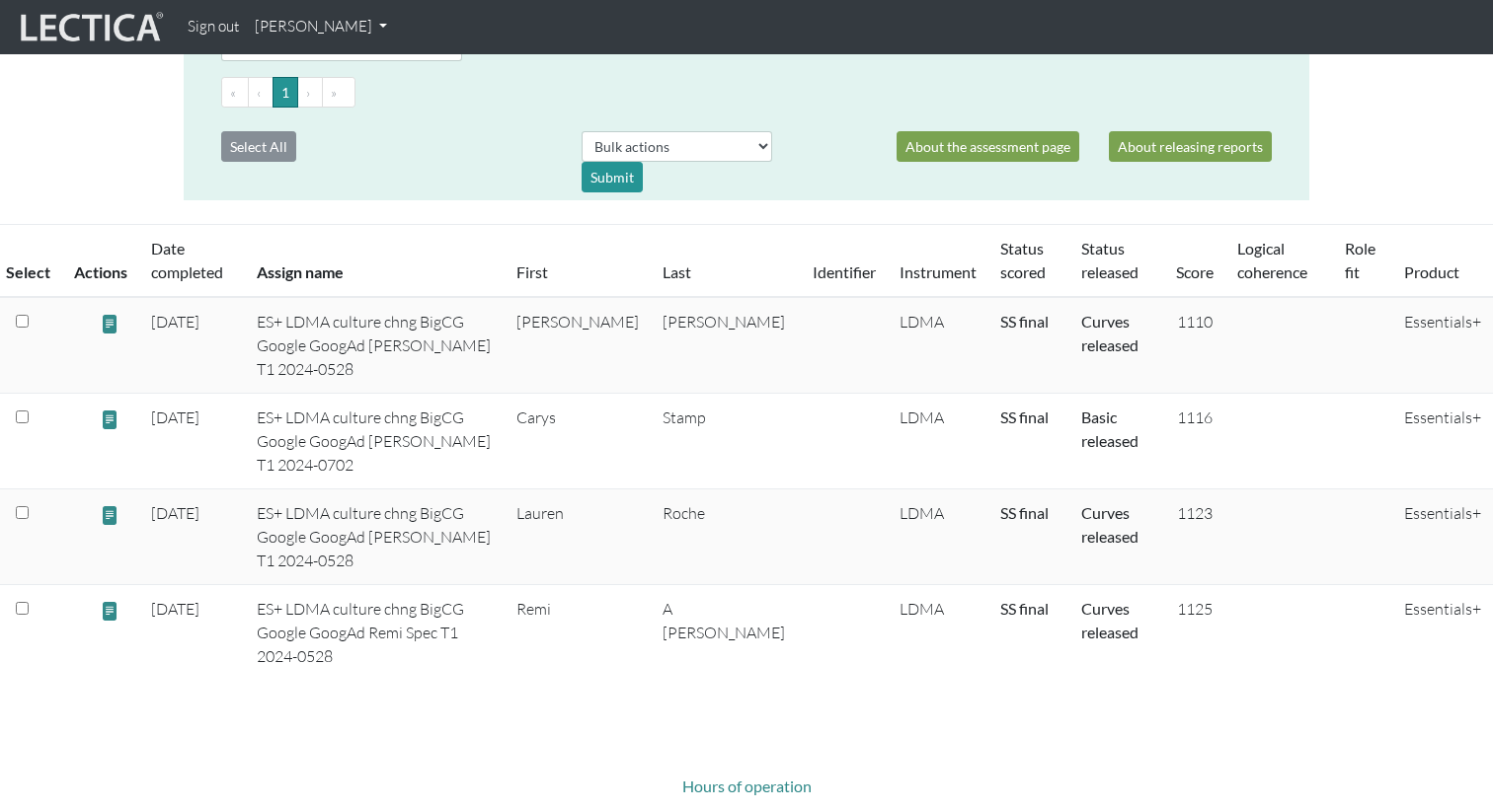
click at [603, 490] on td "Lauren" at bounding box center [578, 538] width 146 height 96
click at [903, 604] on body "Sign out Nicholas Maisano My Profile Manage assessments Manage assignments View…" at bounding box center [746, 452] width 1493 height 1549
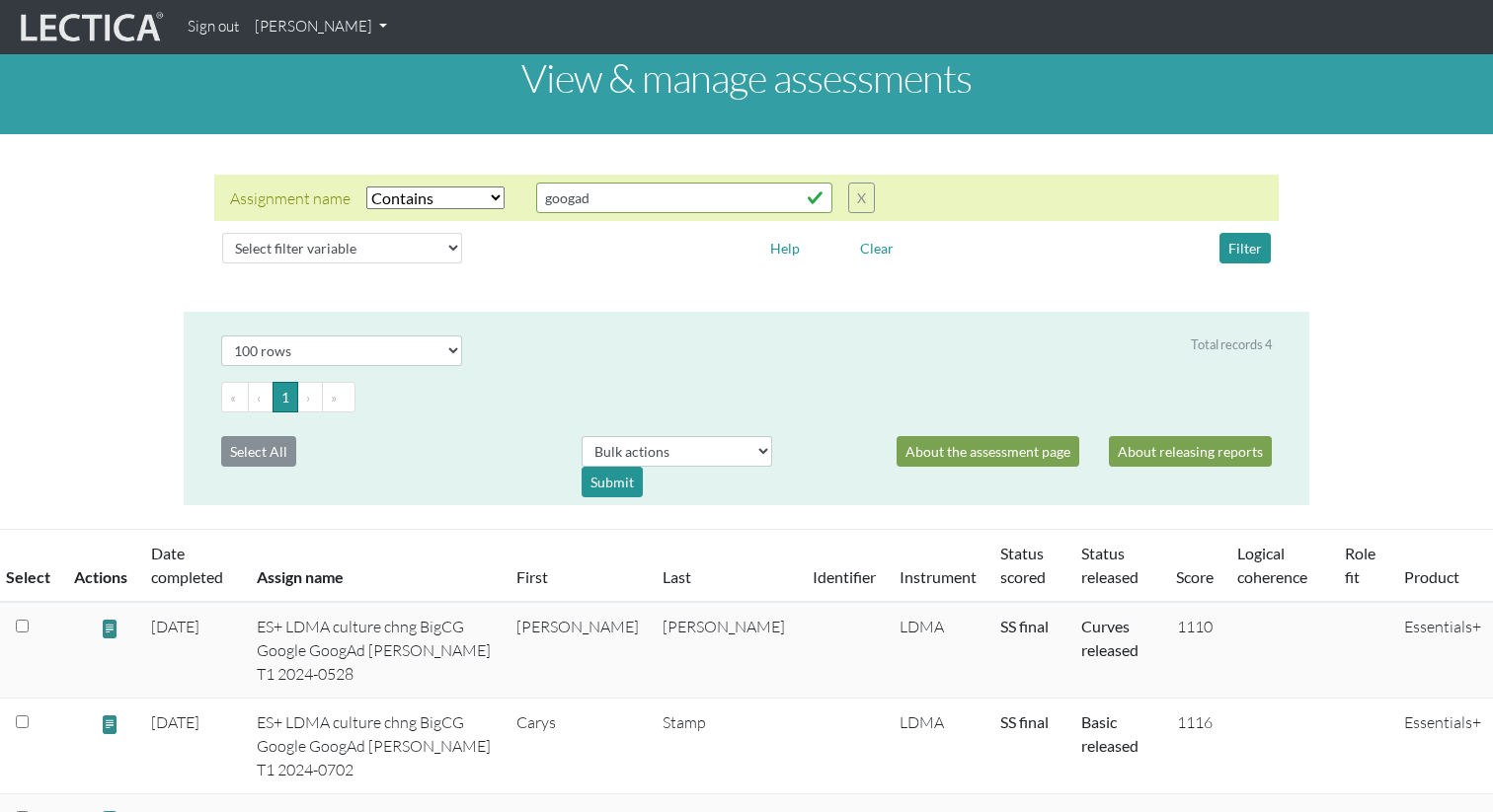
scroll to position [0, 0]
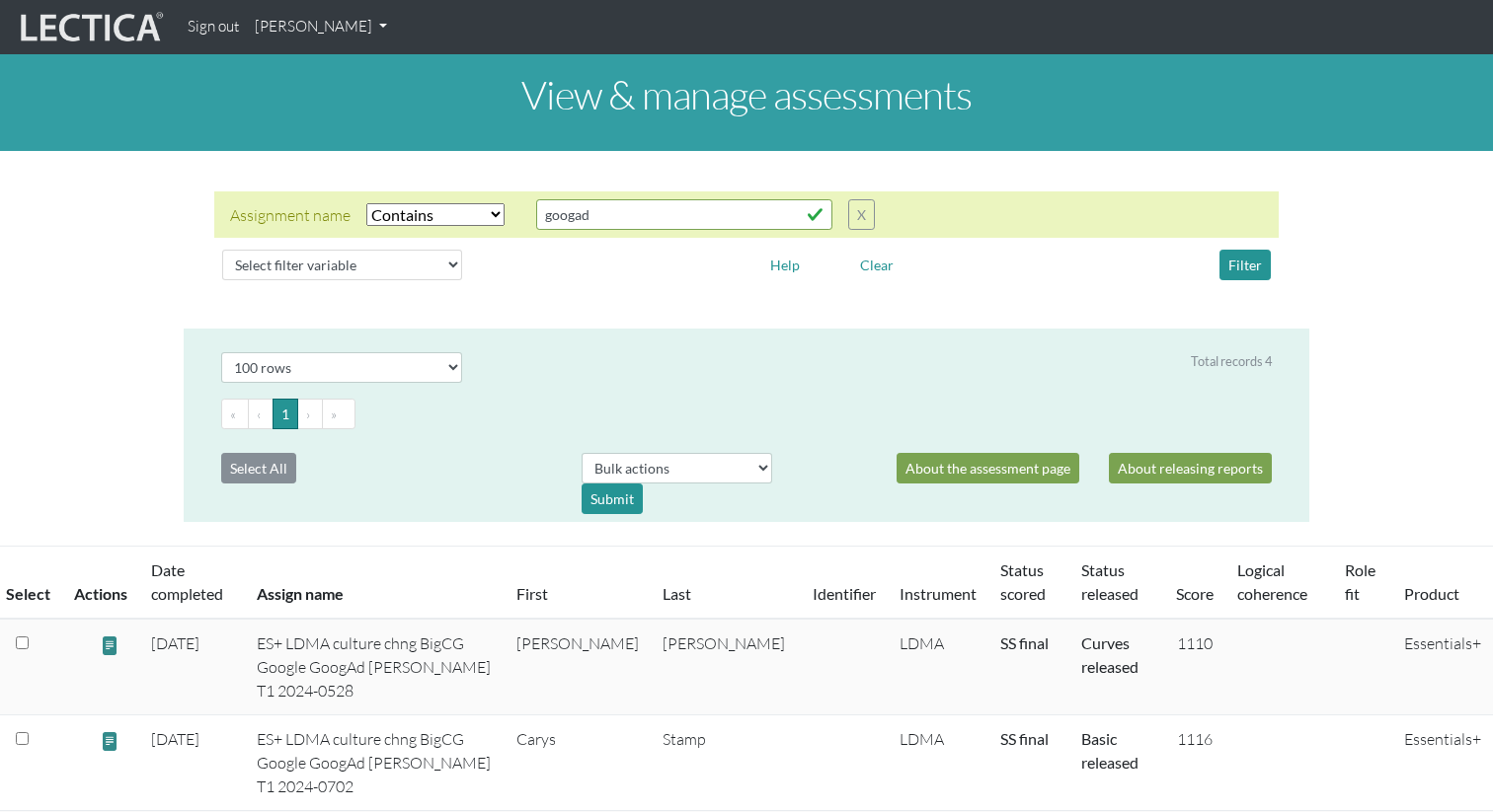
click at [945, 282] on div "Select filter variable Assignment name Date started Date completed First name G…" at bounding box center [746, 264] width 1065 height 47
click at [865, 222] on button "X" at bounding box center [861, 214] width 27 height 31
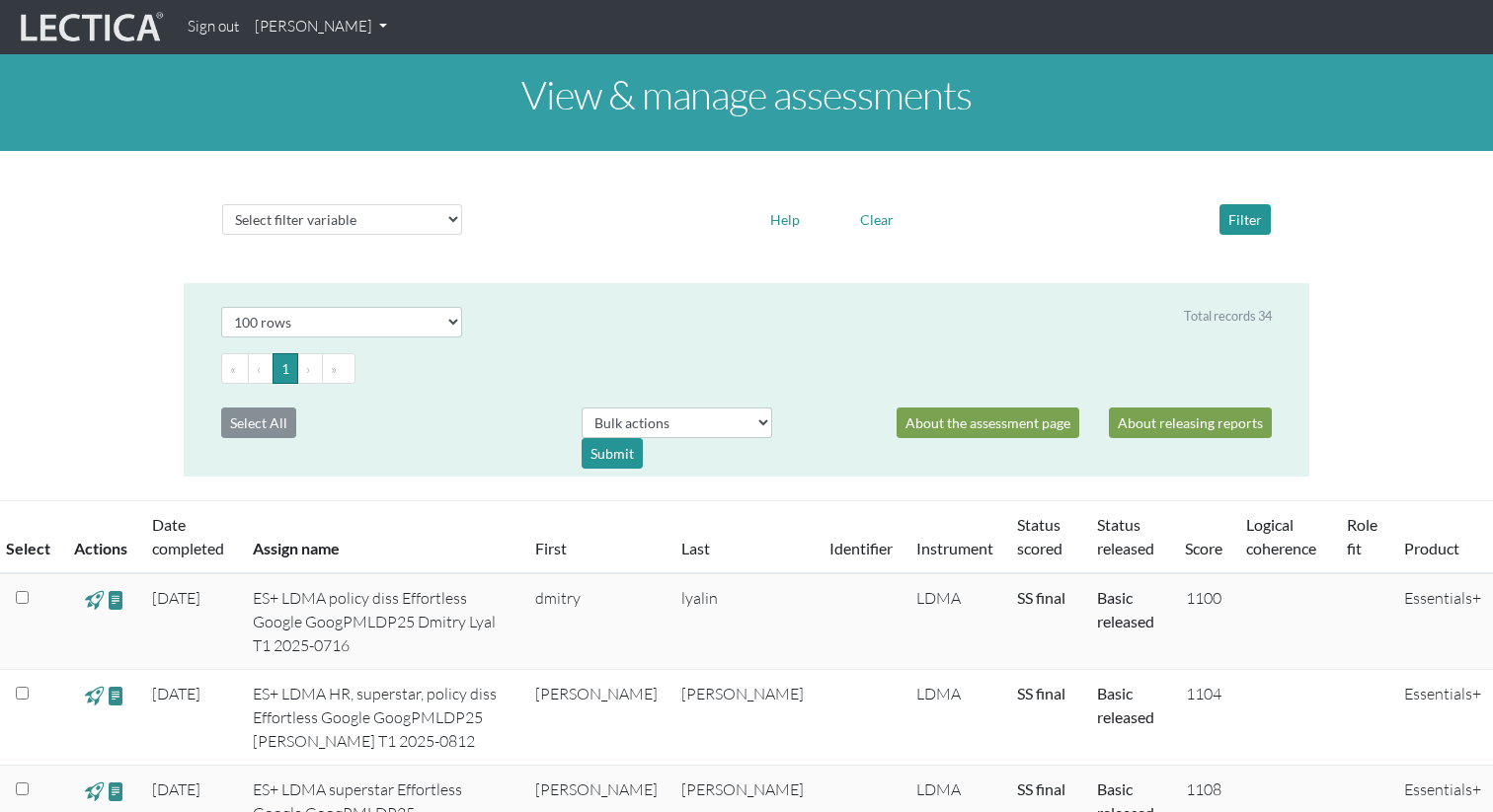
click at [340, 32] on link "[PERSON_NAME]" at bounding box center [320, 27] width 148 height 39
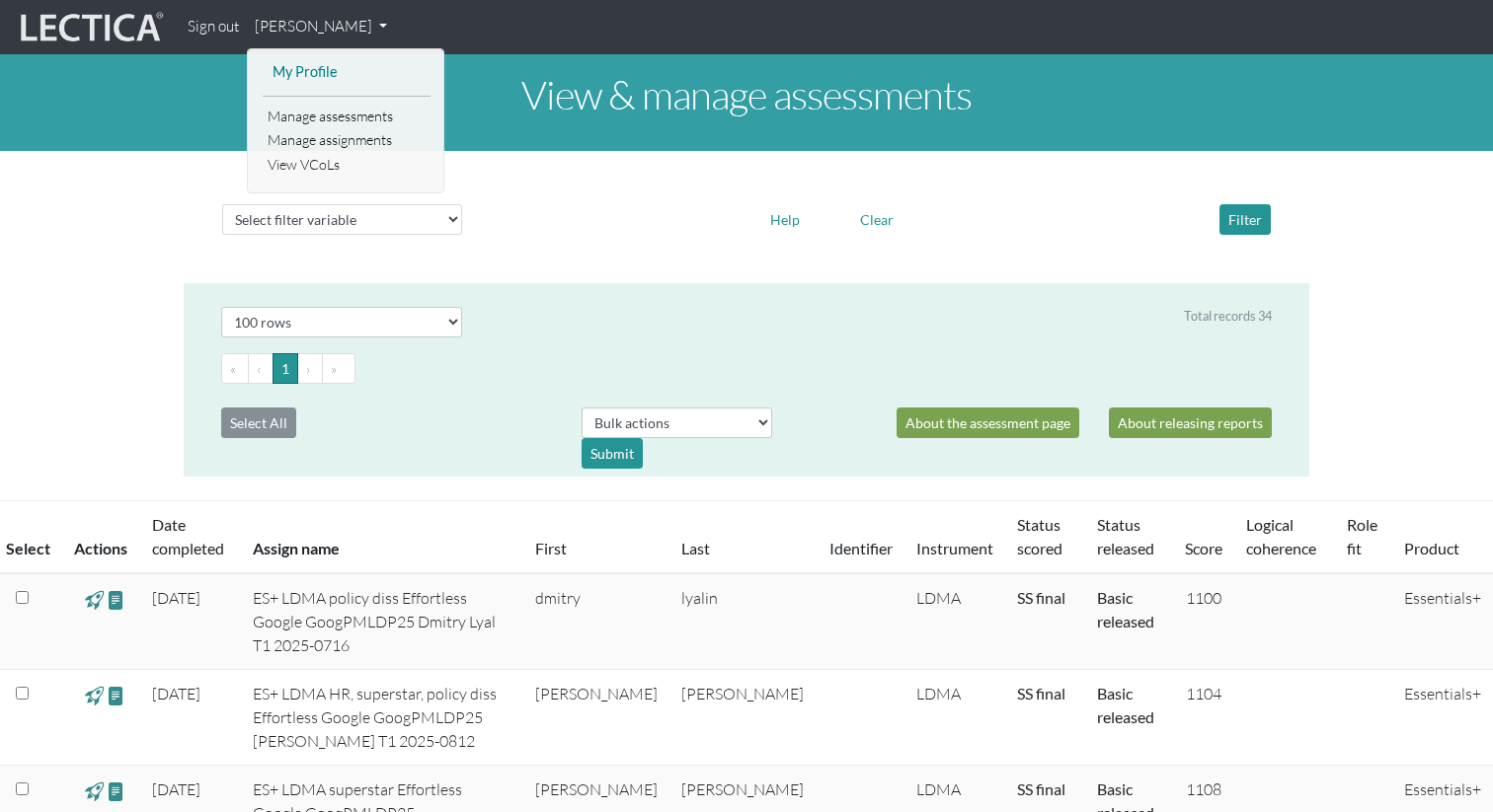
click at [324, 72] on link "My Profile" at bounding box center [346, 72] width 158 height 25
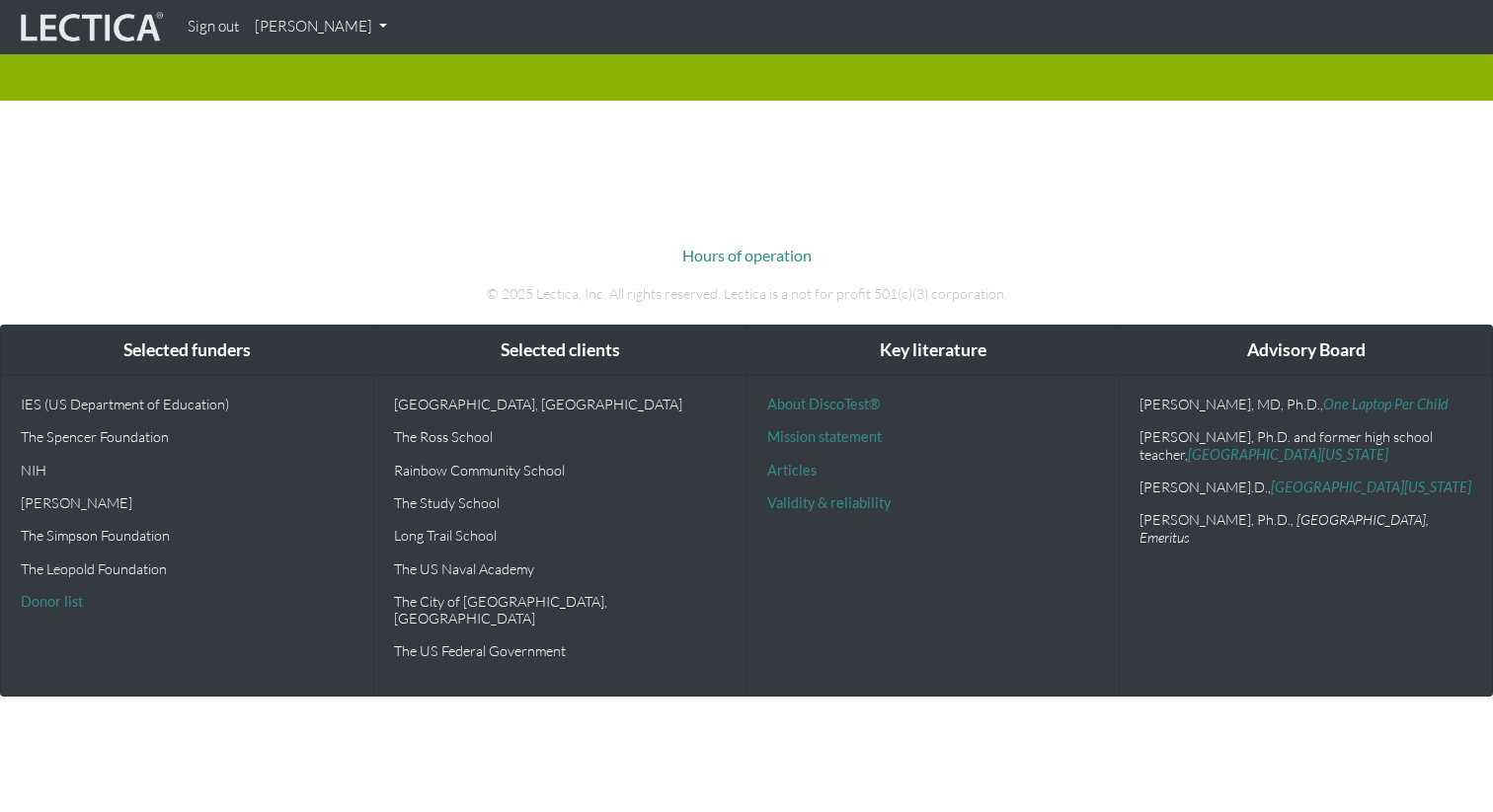
click at [1097, 206] on div "Hours of operation © 2025 Lectica, Inc. All rights reserved. Lectica is a not f…" at bounding box center [746, 258] width 1126 height 125
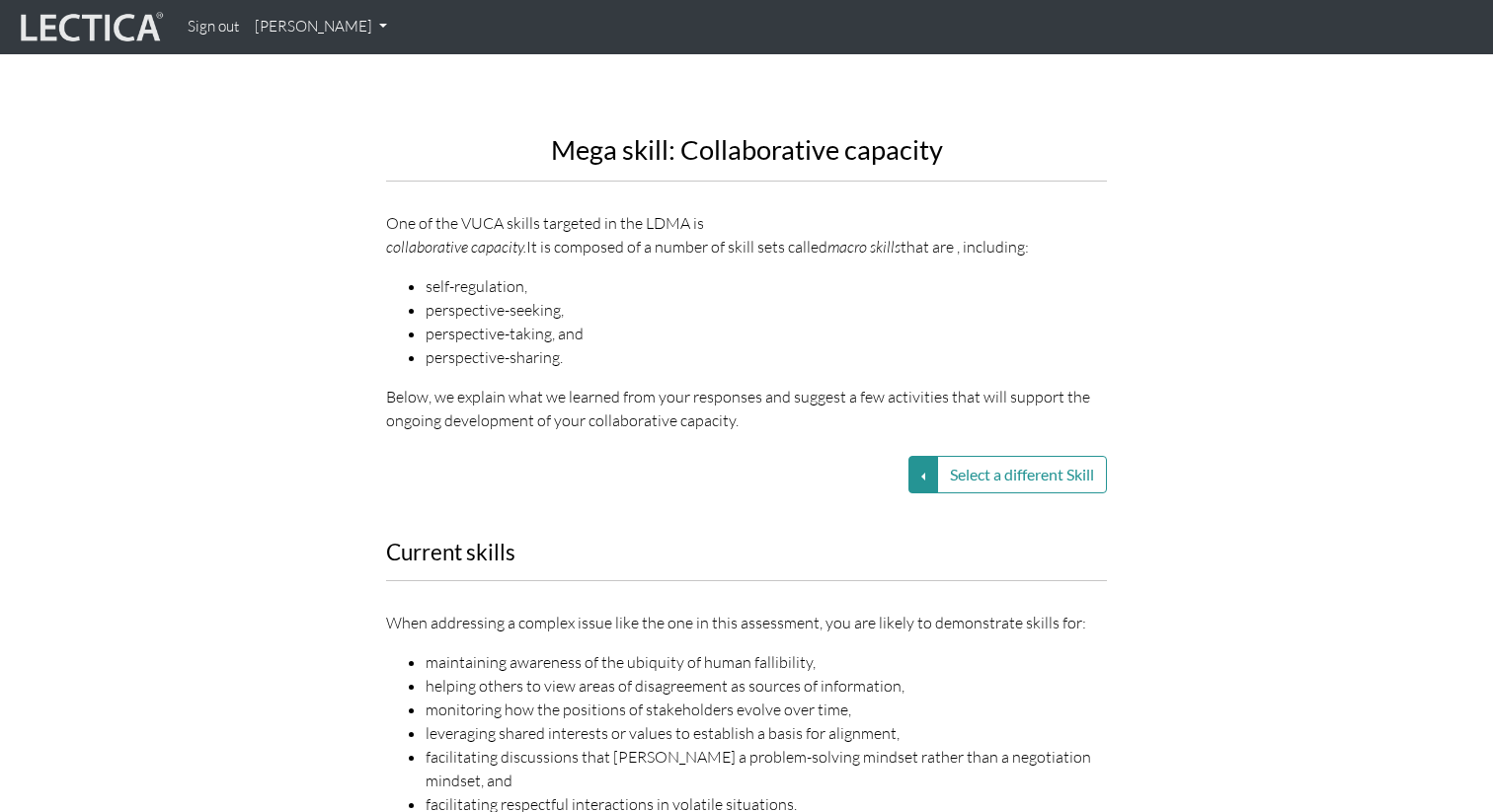
scroll to position [2416, 0]
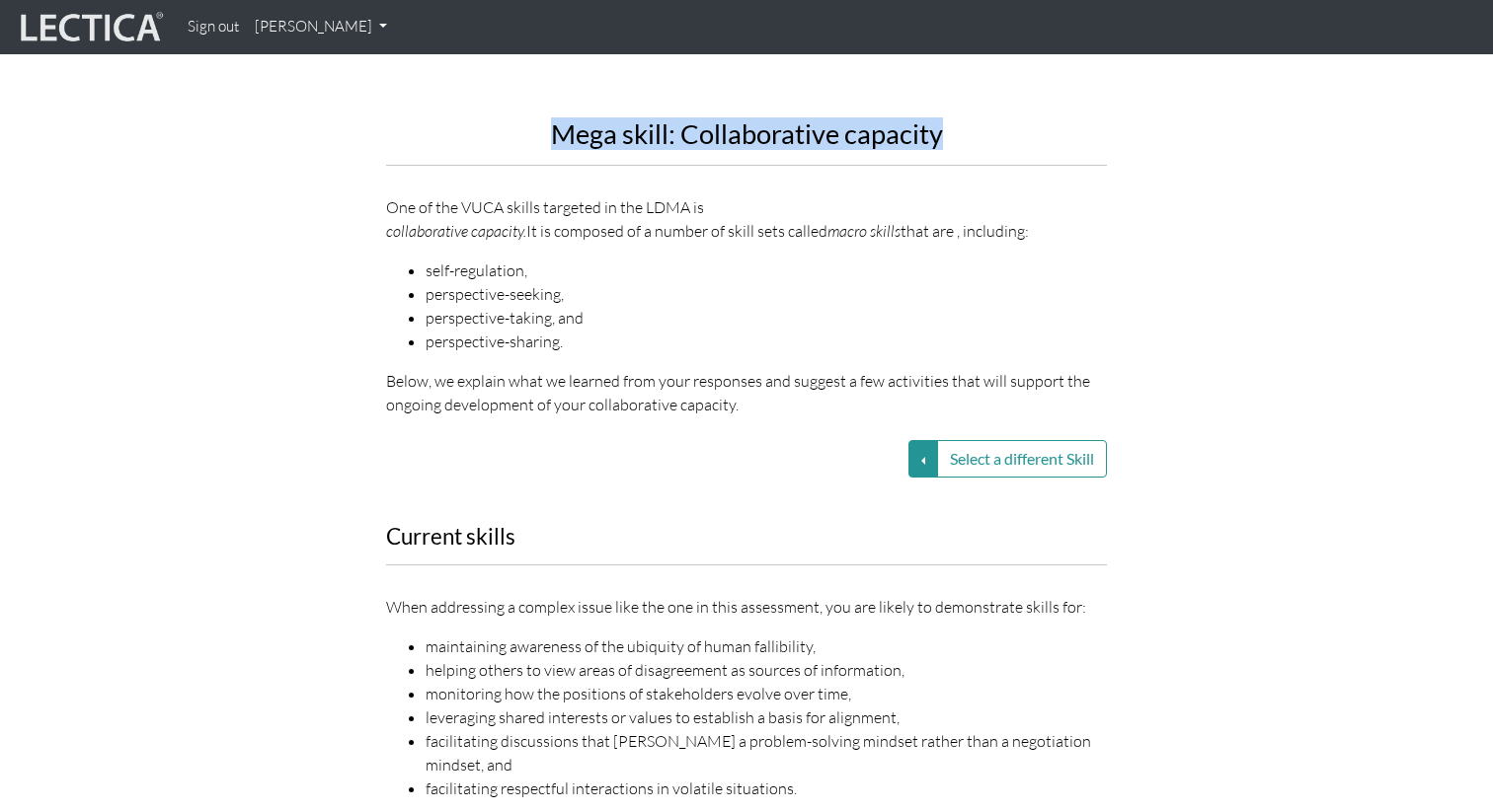
drag, startPoint x: 540, startPoint y: 102, endPoint x: 983, endPoint y: 107, distance: 443.0
click at [983, 120] on h2 "Mega skill: Collaborative capacity" at bounding box center [746, 135] width 721 height 30
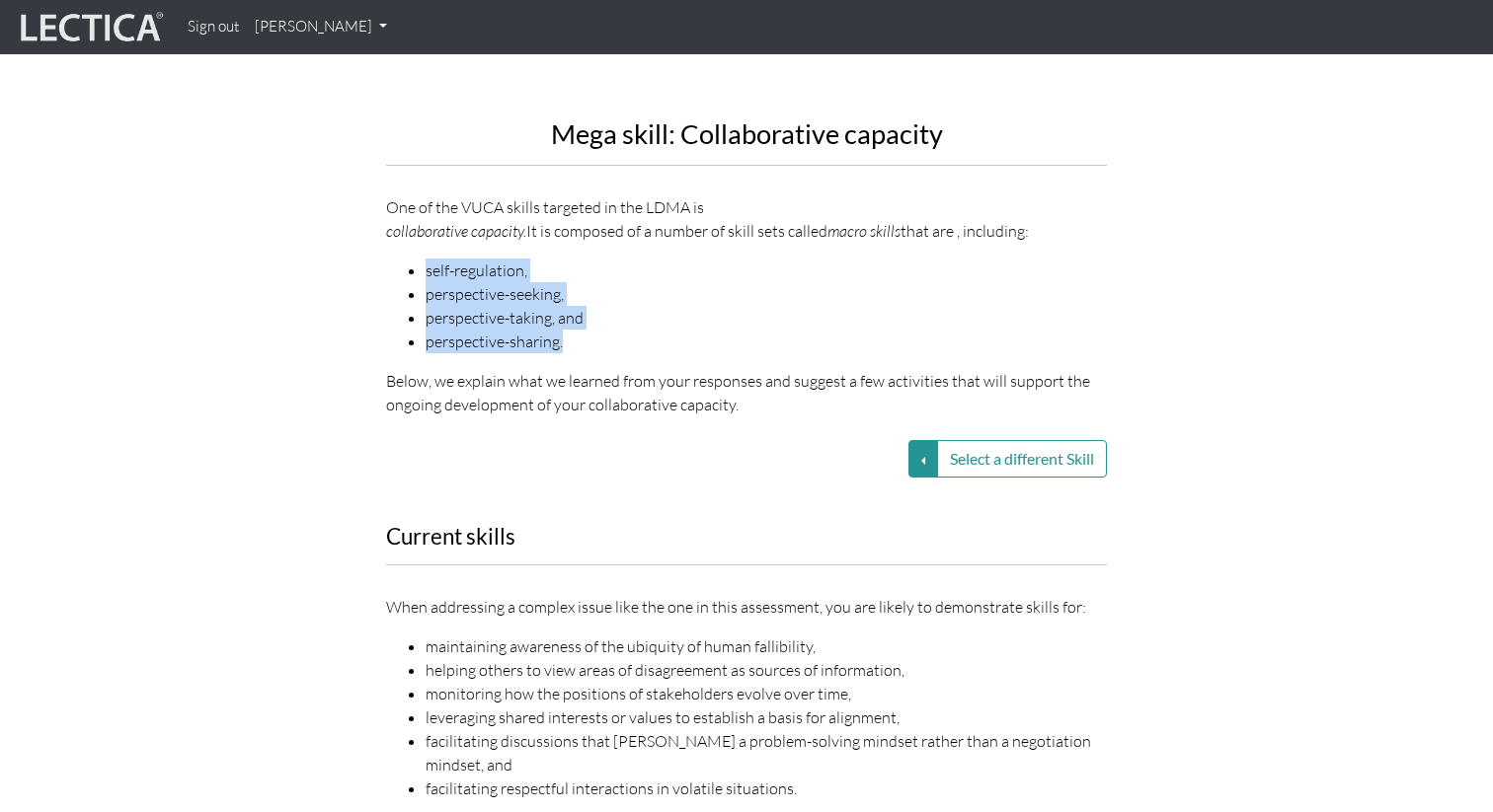
drag, startPoint x: 402, startPoint y: 246, endPoint x: 591, endPoint y: 326, distance: 205.2
click at [591, 326] on ul "self-regulation, perspective-seeking, perspective-taking, and perspective-shari…" at bounding box center [746, 305] width 721 height 95
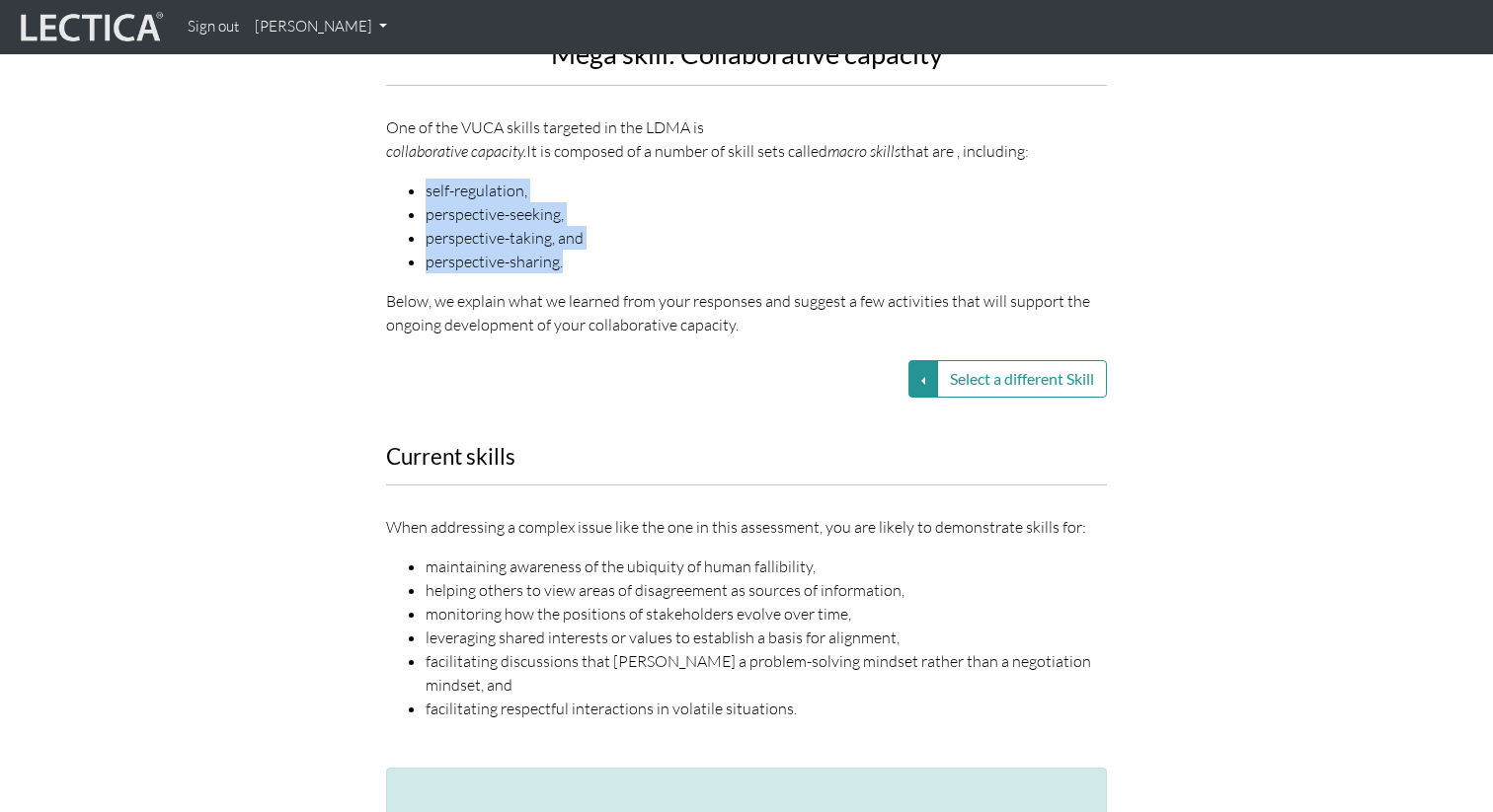
scroll to position [2499, 0]
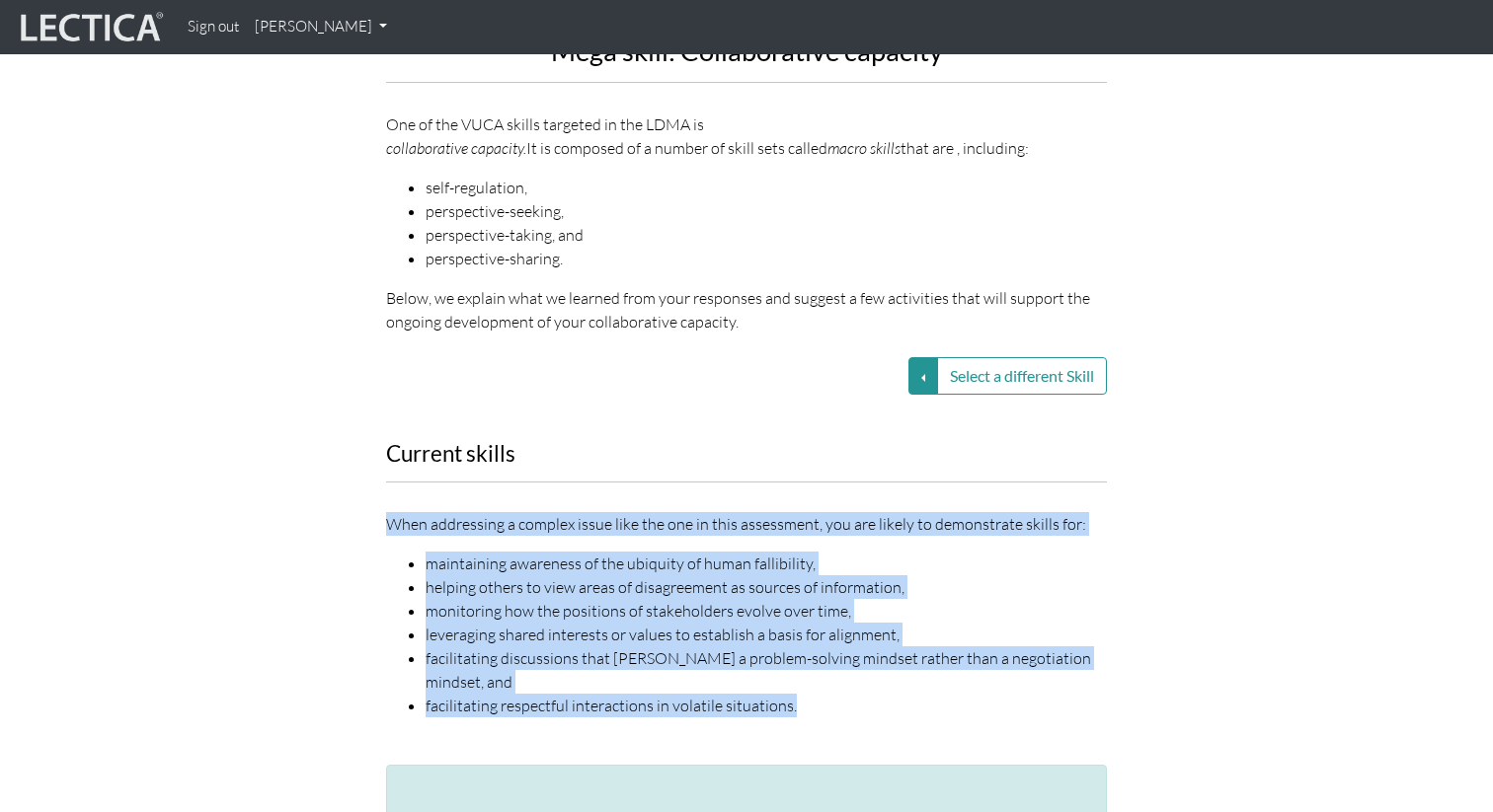
drag, startPoint x: 366, startPoint y: 503, endPoint x: 871, endPoint y: 661, distance: 529.1
click at [871, 661] on div "Current skills When addressing a complex issue like the one in this assessment,…" at bounding box center [746, 592] width 1126 height 300
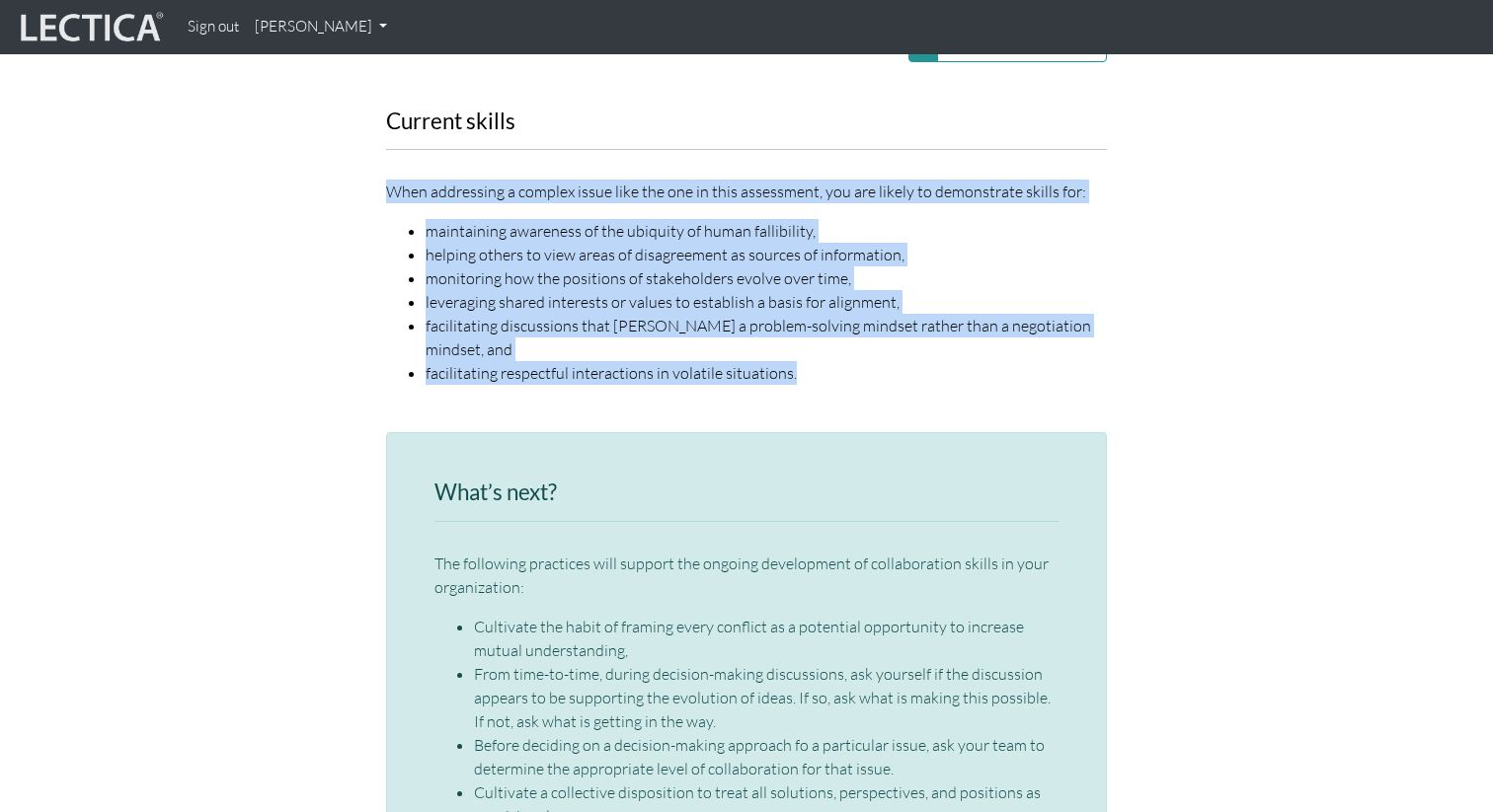
scroll to position [2833, 0]
click at [467, 241] on li "helping others to view areas of disagreement as sources of information," at bounding box center [765, 253] width 682 height 24
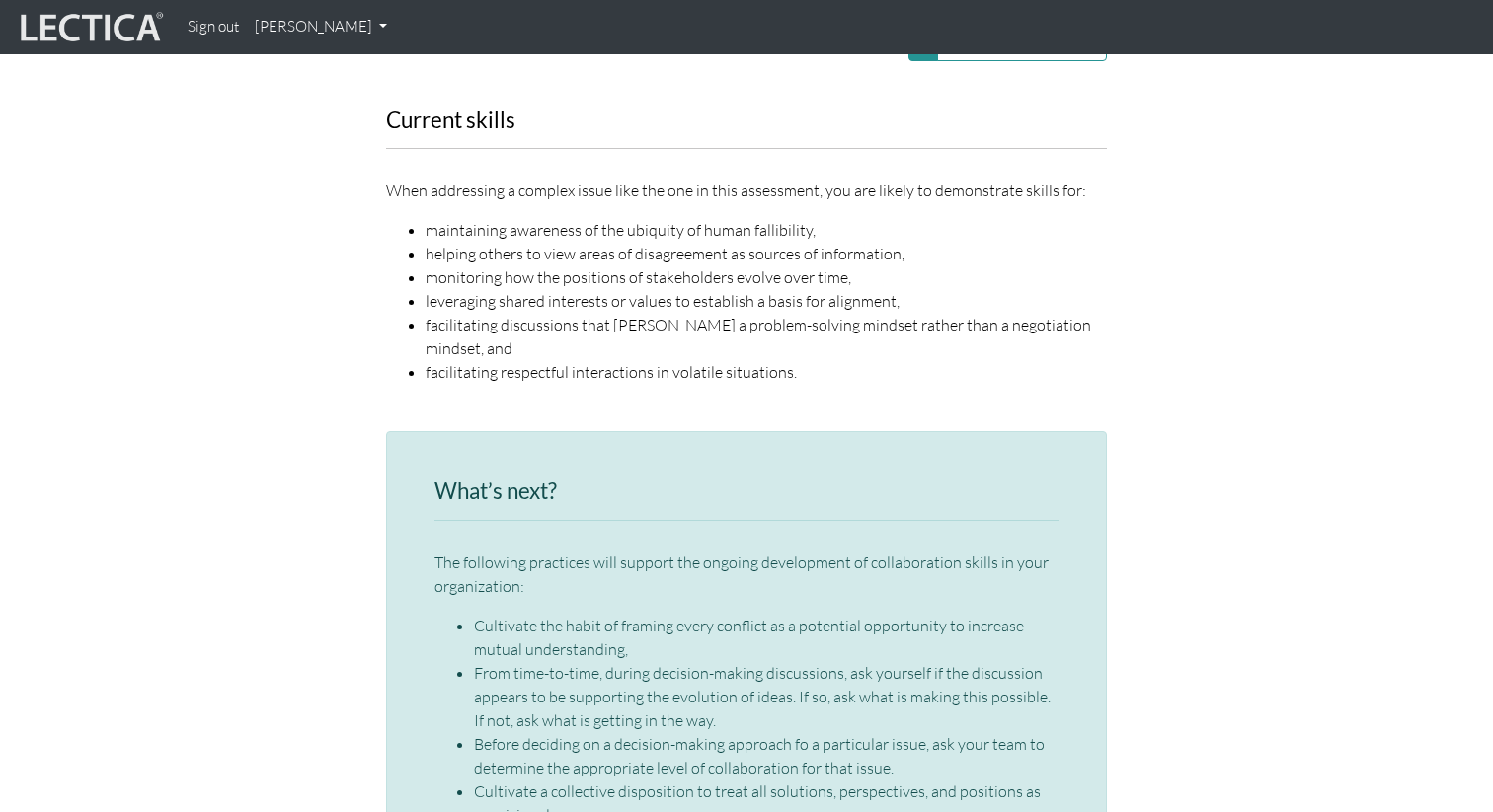
click at [467, 241] on li "helping others to view areas of disagreement as sources of information," at bounding box center [765, 253] width 682 height 24
click at [399, 229] on ul "maintaining awareness of the ubiquity of human fallibility, helping others to v…" at bounding box center [746, 301] width 721 height 166
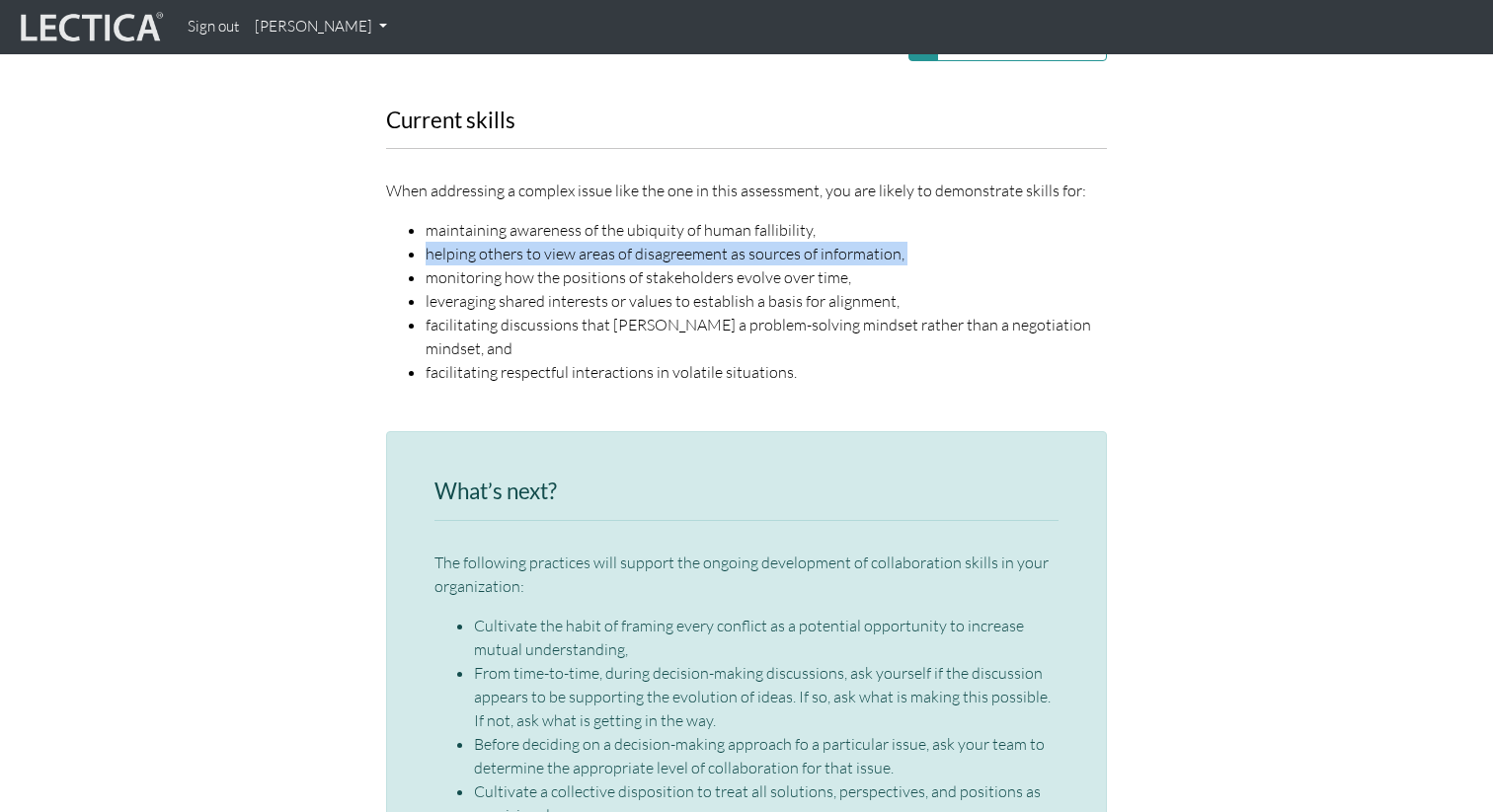
drag, startPoint x: 399, startPoint y: 229, endPoint x: 912, endPoint y: 228, distance: 513.0
click at [912, 228] on ul "maintaining awareness of the ubiquity of human fallibility, helping others to v…" at bounding box center [746, 301] width 721 height 166
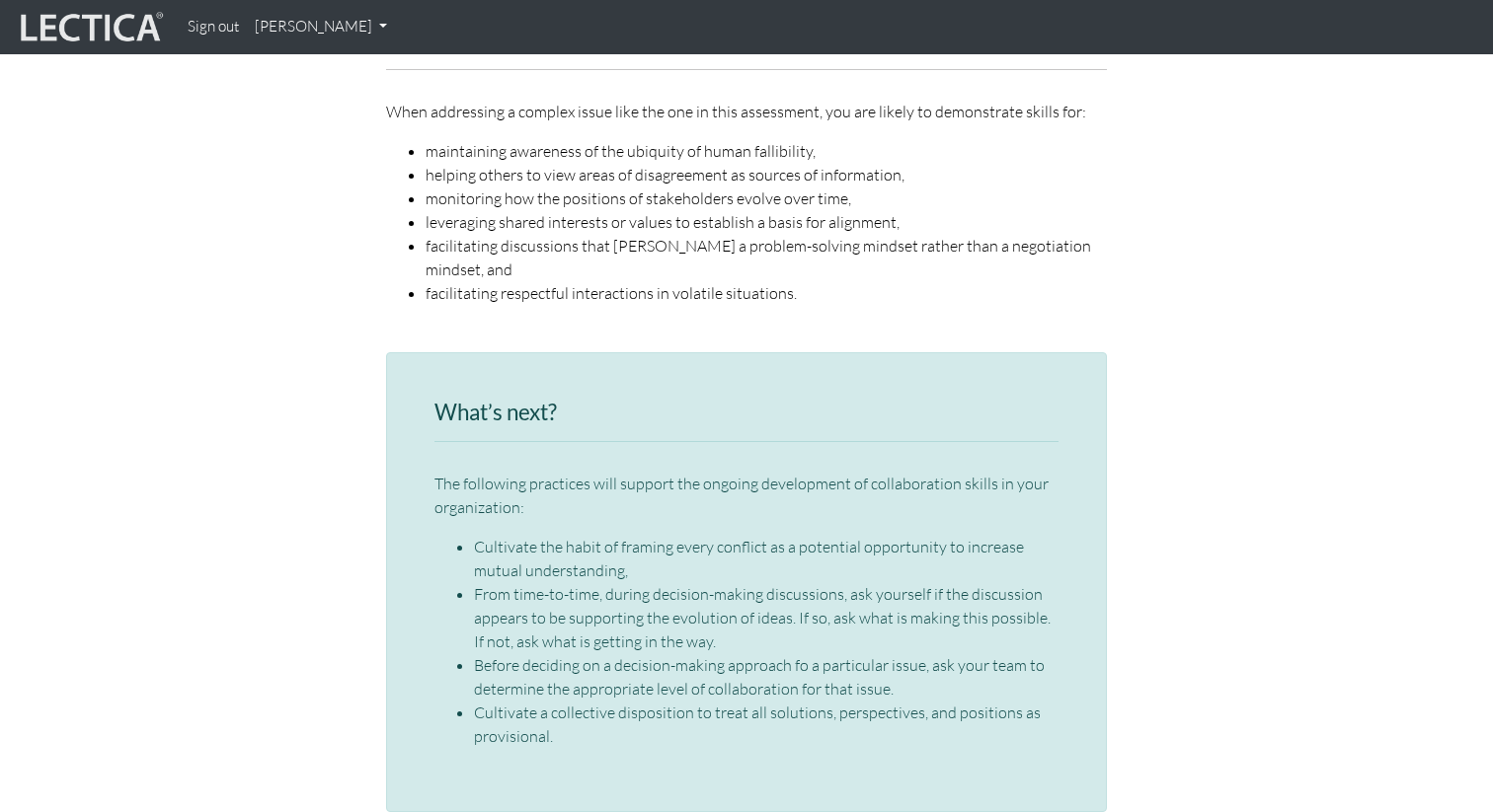
scroll to position [2920, 0]
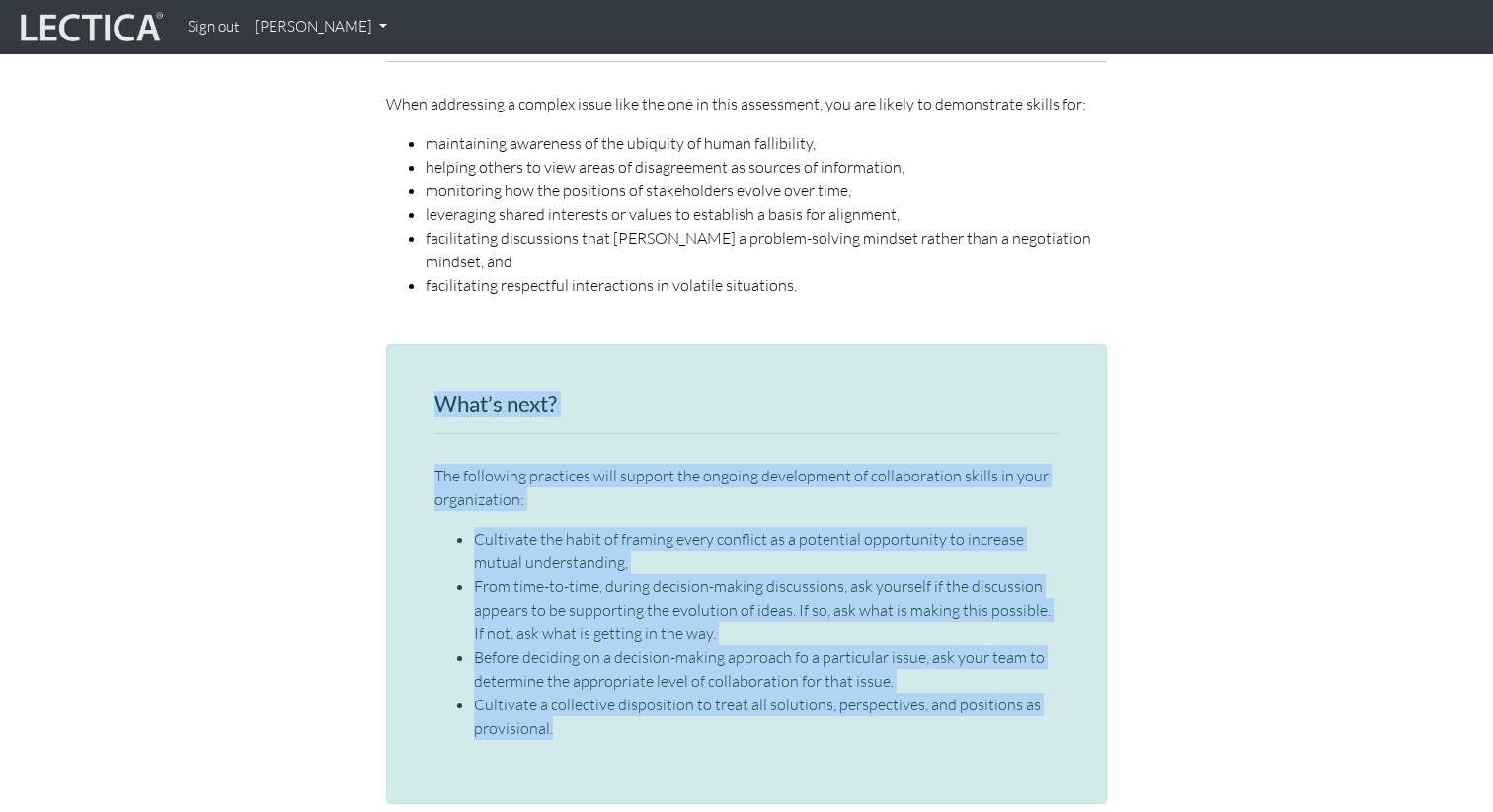
drag, startPoint x: 422, startPoint y: 358, endPoint x: 589, endPoint y: 682, distance: 364.5
click at [589, 682] on div "What’s next? The following practices will support the ongoing development of co…" at bounding box center [746, 574] width 721 height 460
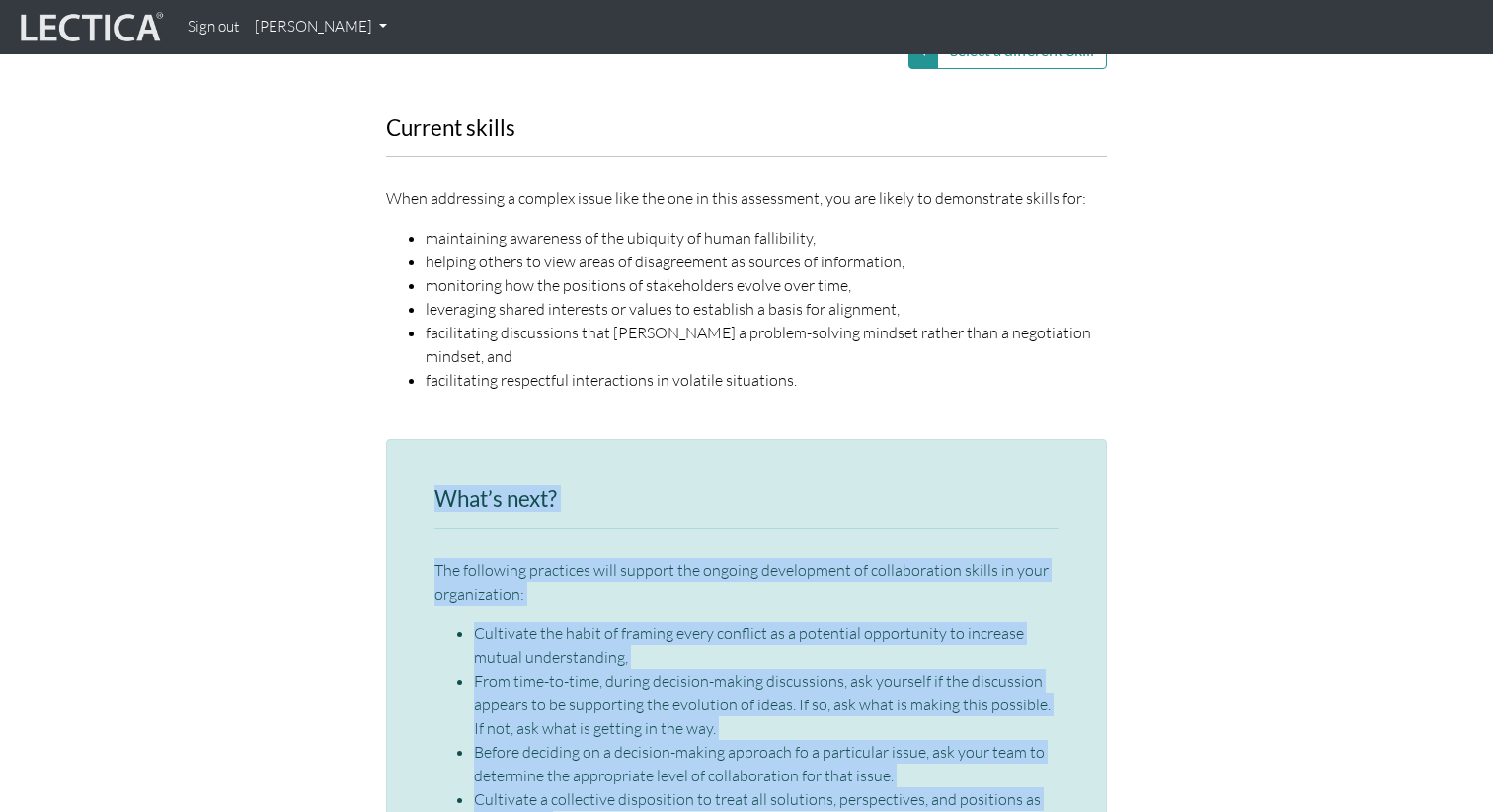
scroll to position [2849, 0]
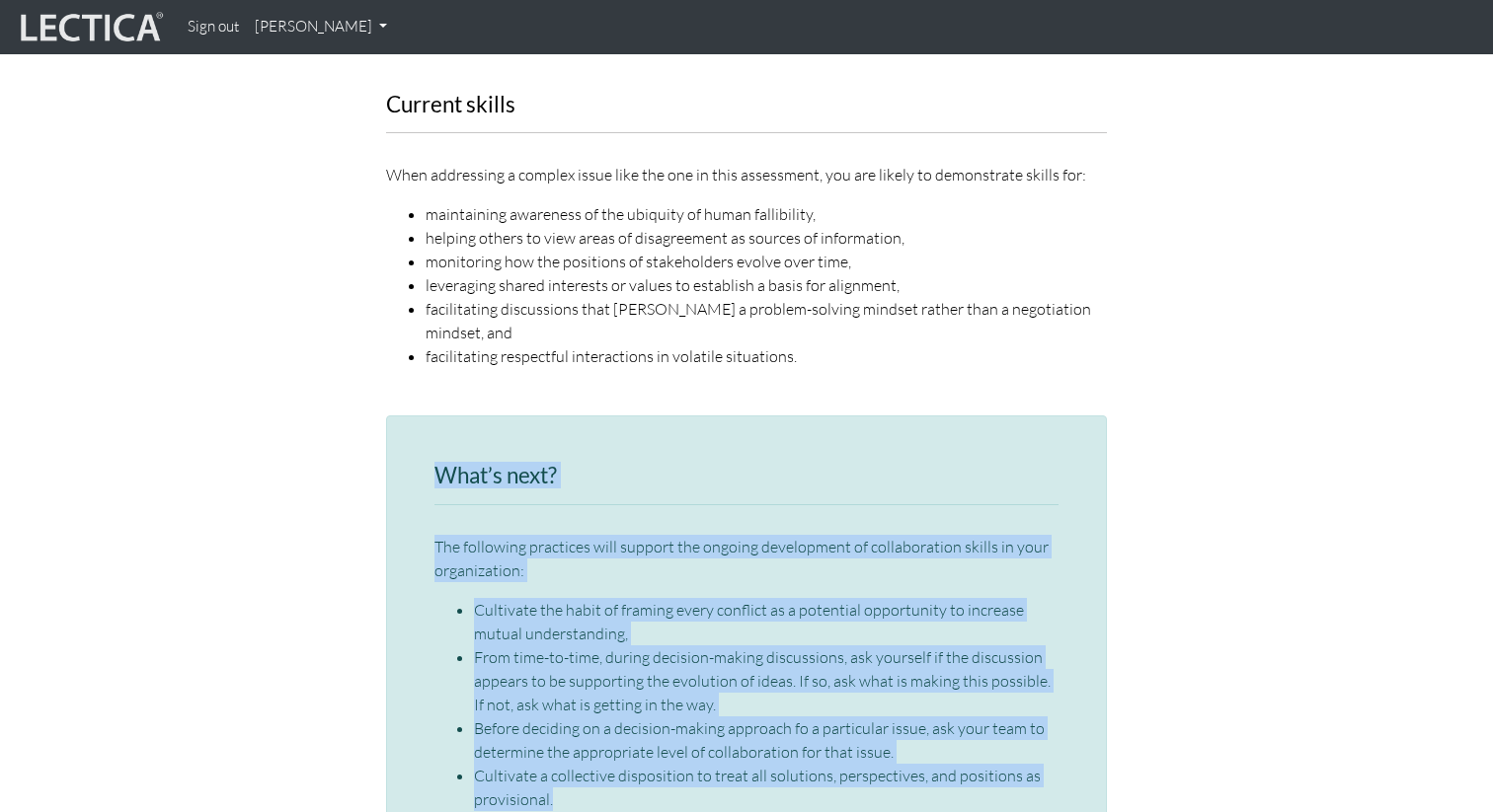
click at [725, 653] on li "From time-to-time, during decision-making discussions, ask yourself if the disc…" at bounding box center [766, 680] width 585 height 71
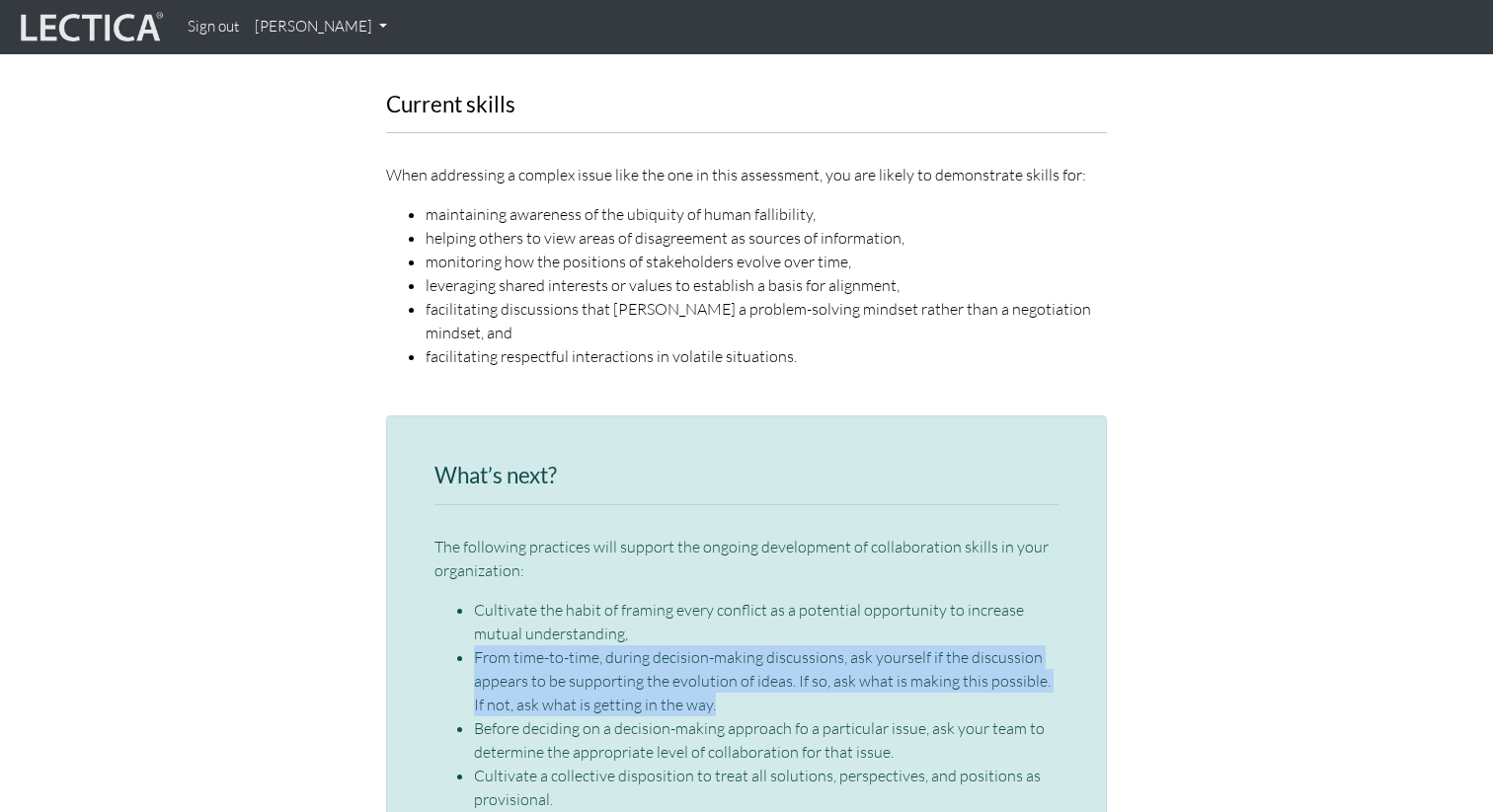
drag, startPoint x: 738, startPoint y: 654, endPoint x: 386, endPoint y: 609, distance: 354.9
click at [386, 609] on div "What’s next? The following practices will support the ongoing development of co…" at bounding box center [746, 645] width 721 height 460
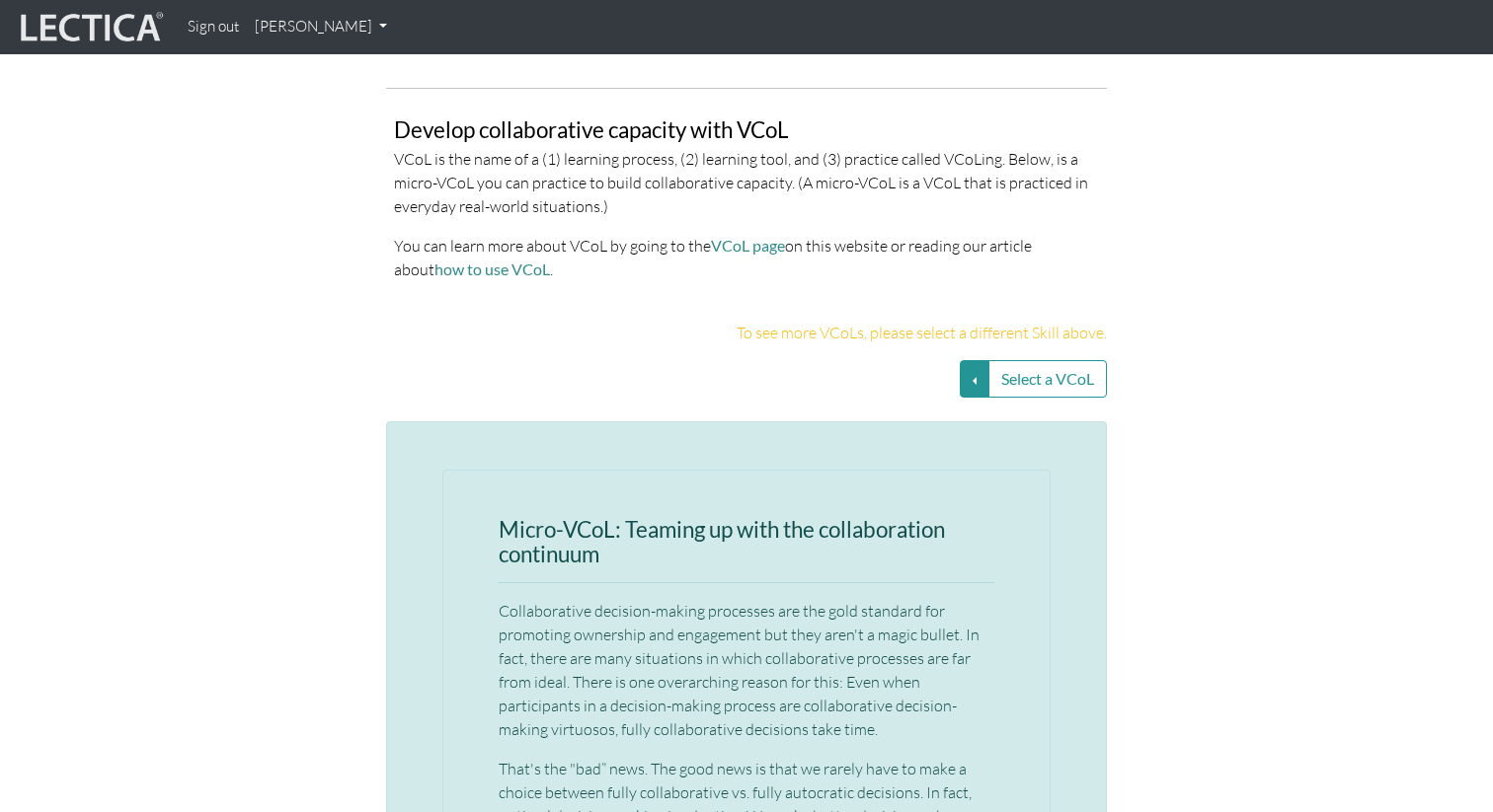
scroll to position [4196, 0]
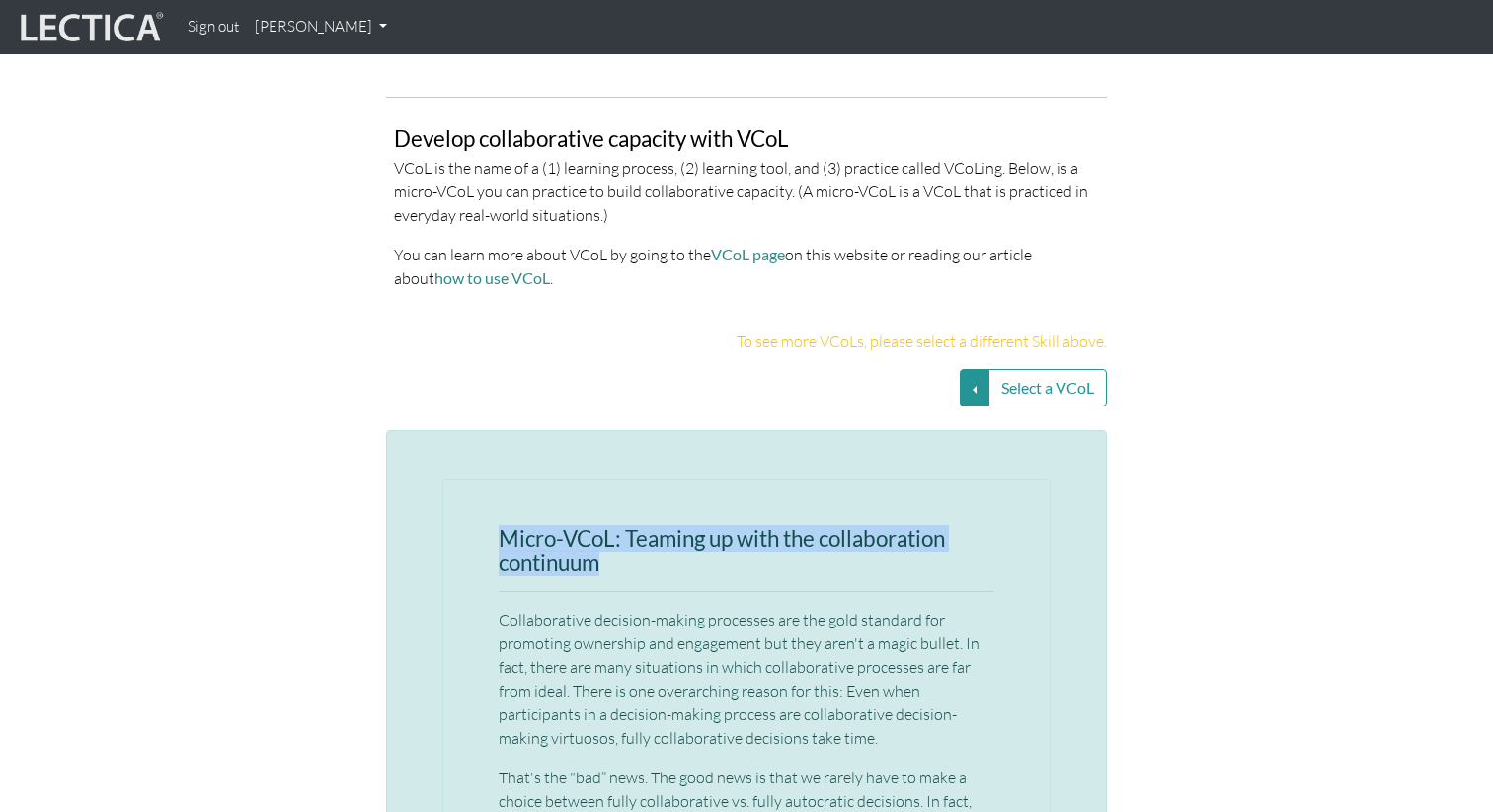
drag, startPoint x: 490, startPoint y: 485, endPoint x: 666, endPoint y: 509, distance: 177.6
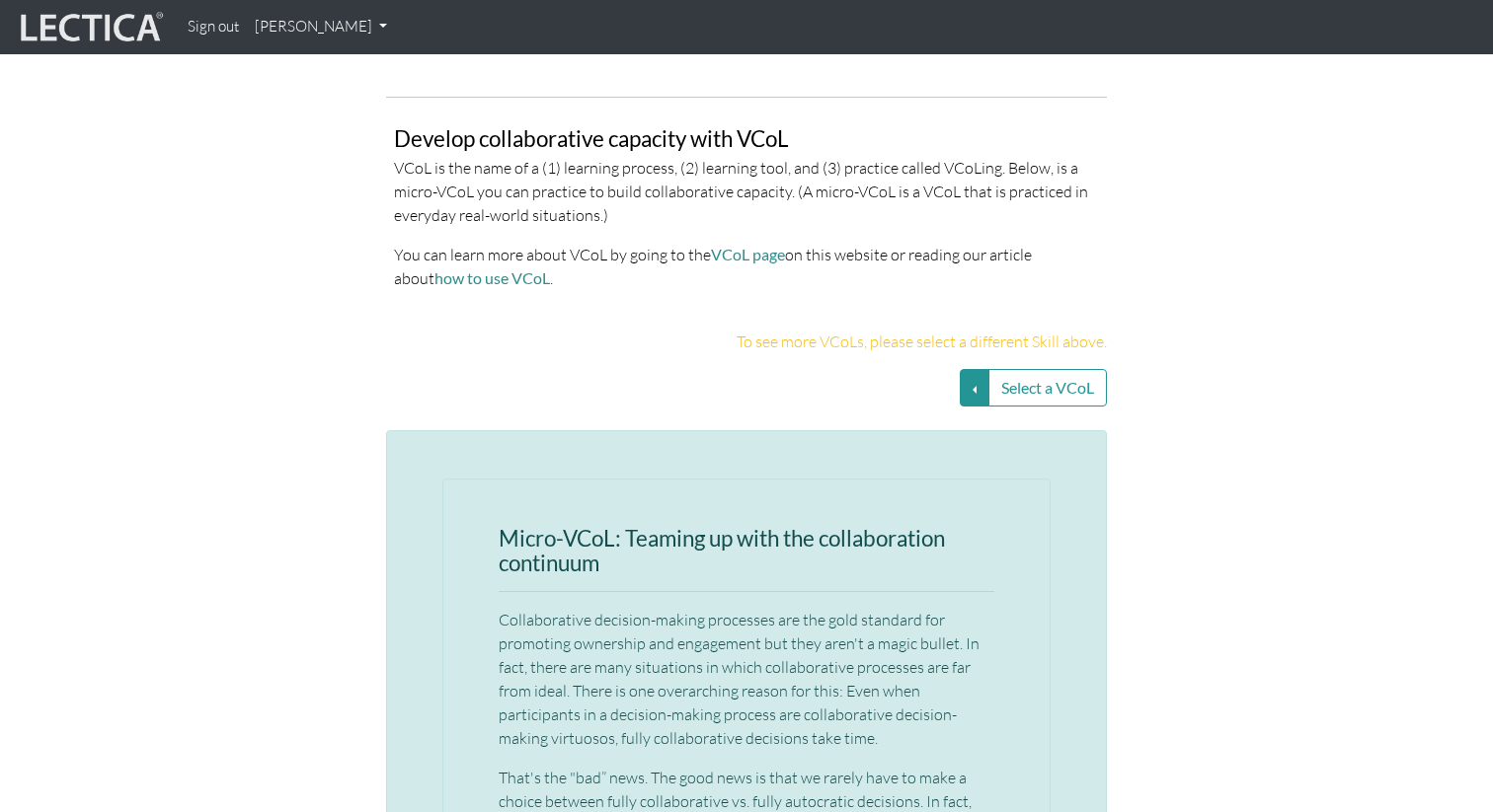
click at [678, 527] on h3 "Micro-VCoL: Teaming up with the collaboration continuum" at bounding box center [746, 551] width 496 height 48
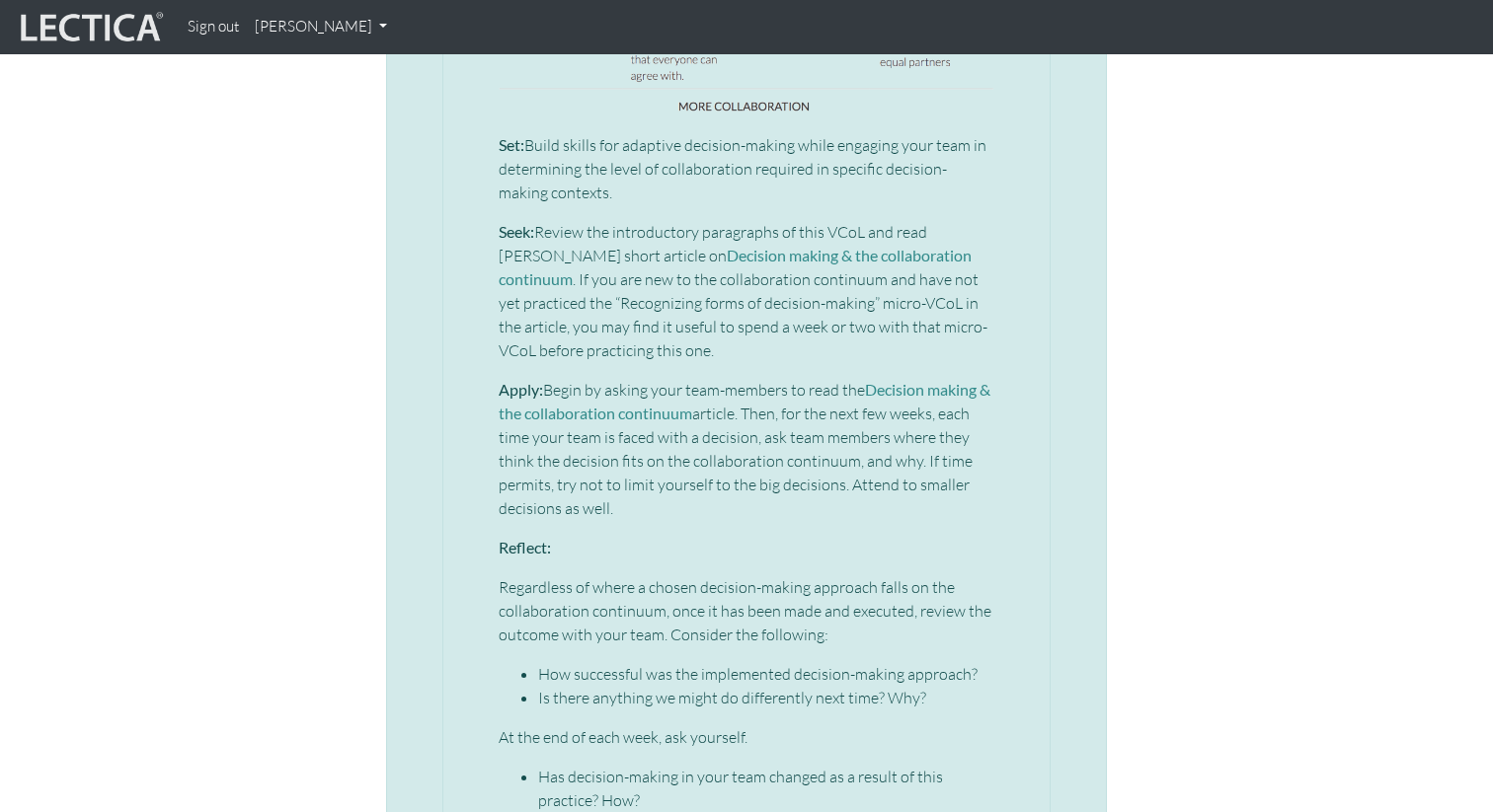
scroll to position [5915, 0]
drag, startPoint x: 500, startPoint y: 94, endPoint x: 569, endPoint y: 141, distance: 83.5
click at [569, 141] on p "Set: Build skills for adaptive decision-making while engaging your team in dete…" at bounding box center [746, 167] width 496 height 71
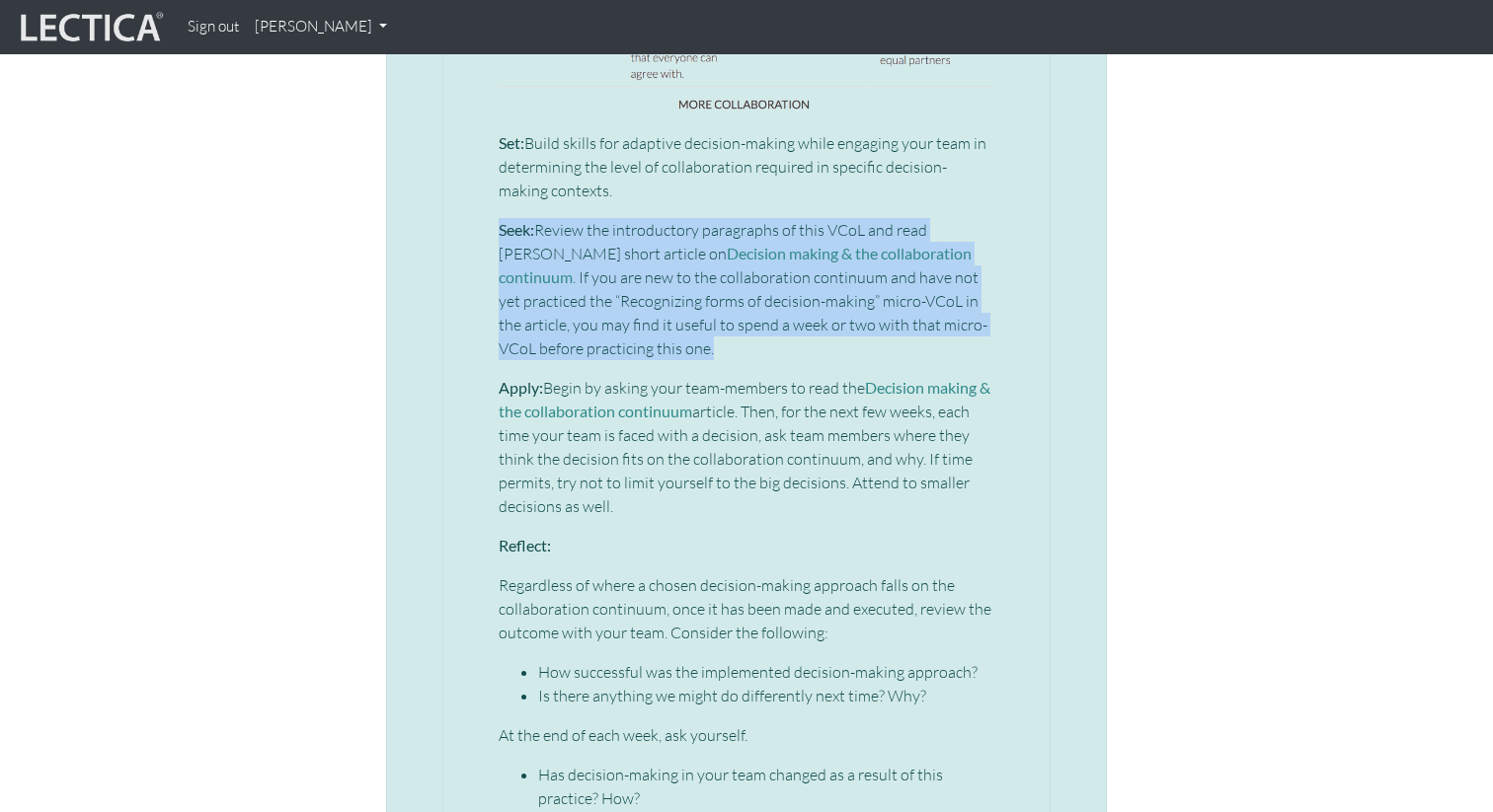
drag, startPoint x: 495, startPoint y: 181, endPoint x: 705, endPoint y: 303, distance: 242.9
drag, startPoint x: 496, startPoint y: 338, endPoint x: 657, endPoint y: 466, distance: 205.7
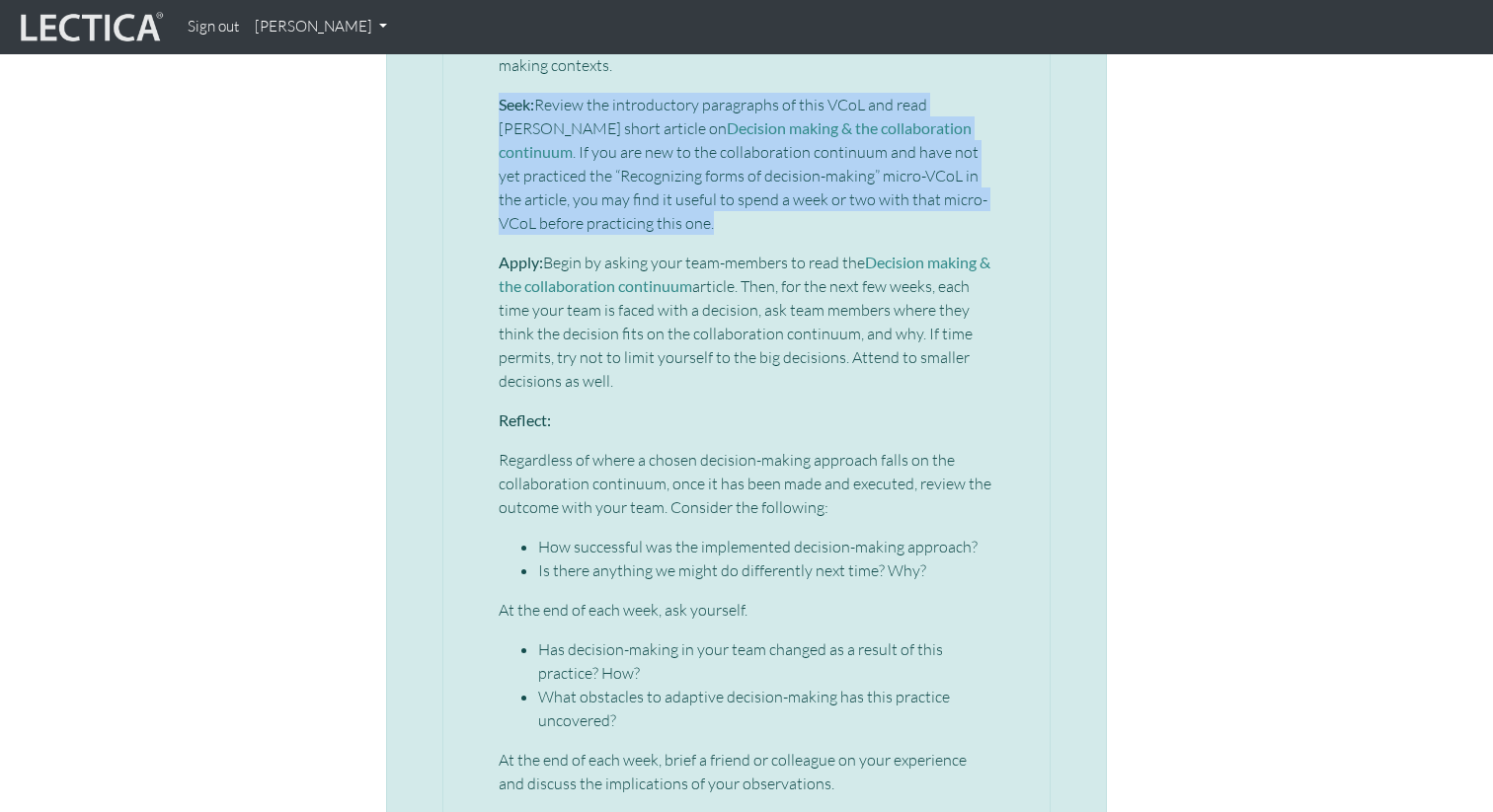
scroll to position [6056, 0]
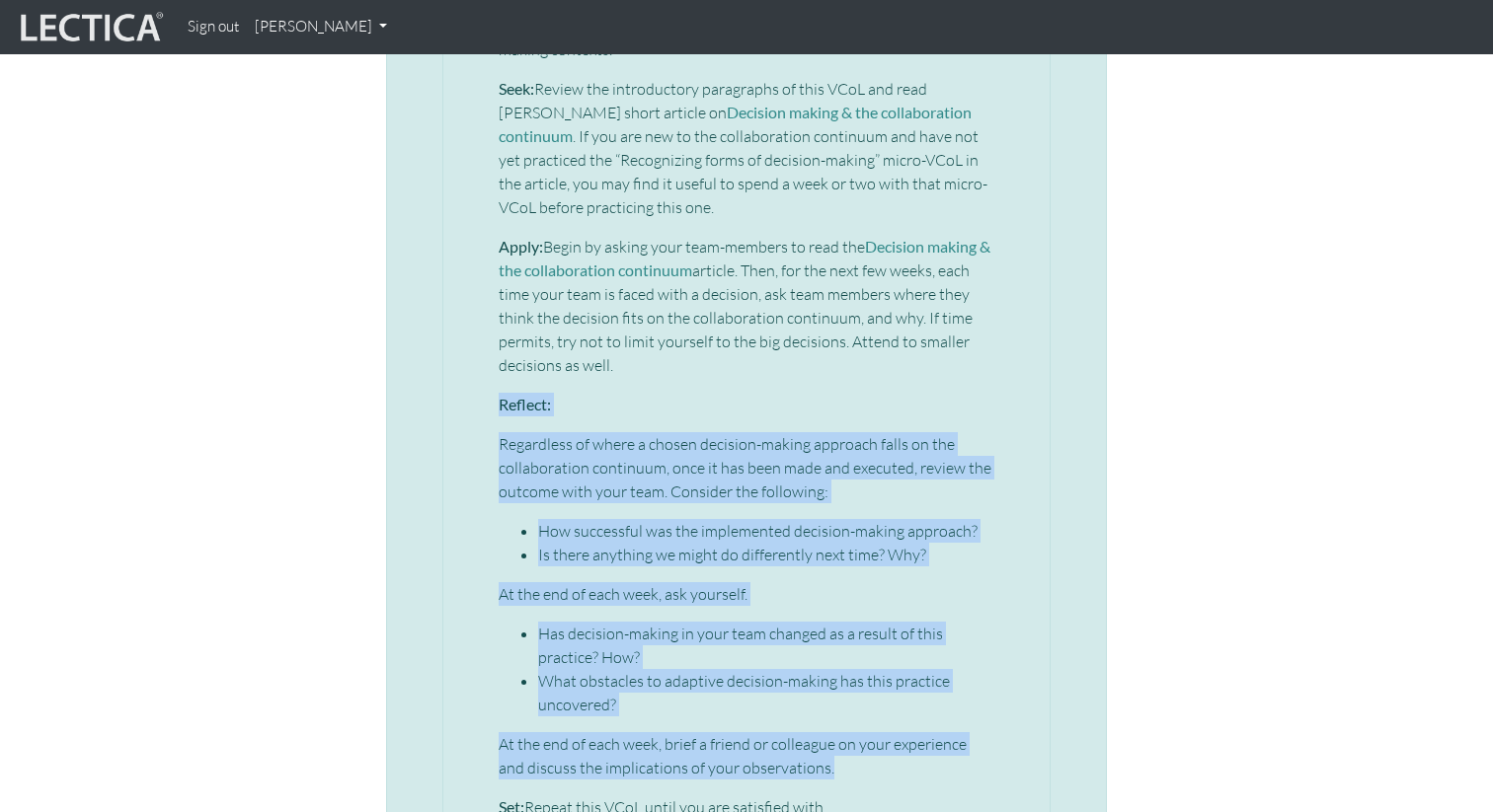
drag, startPoint x: 496, startPoint y: 361, endPoint x: 812, endPoint y: 713, distance: 473.0
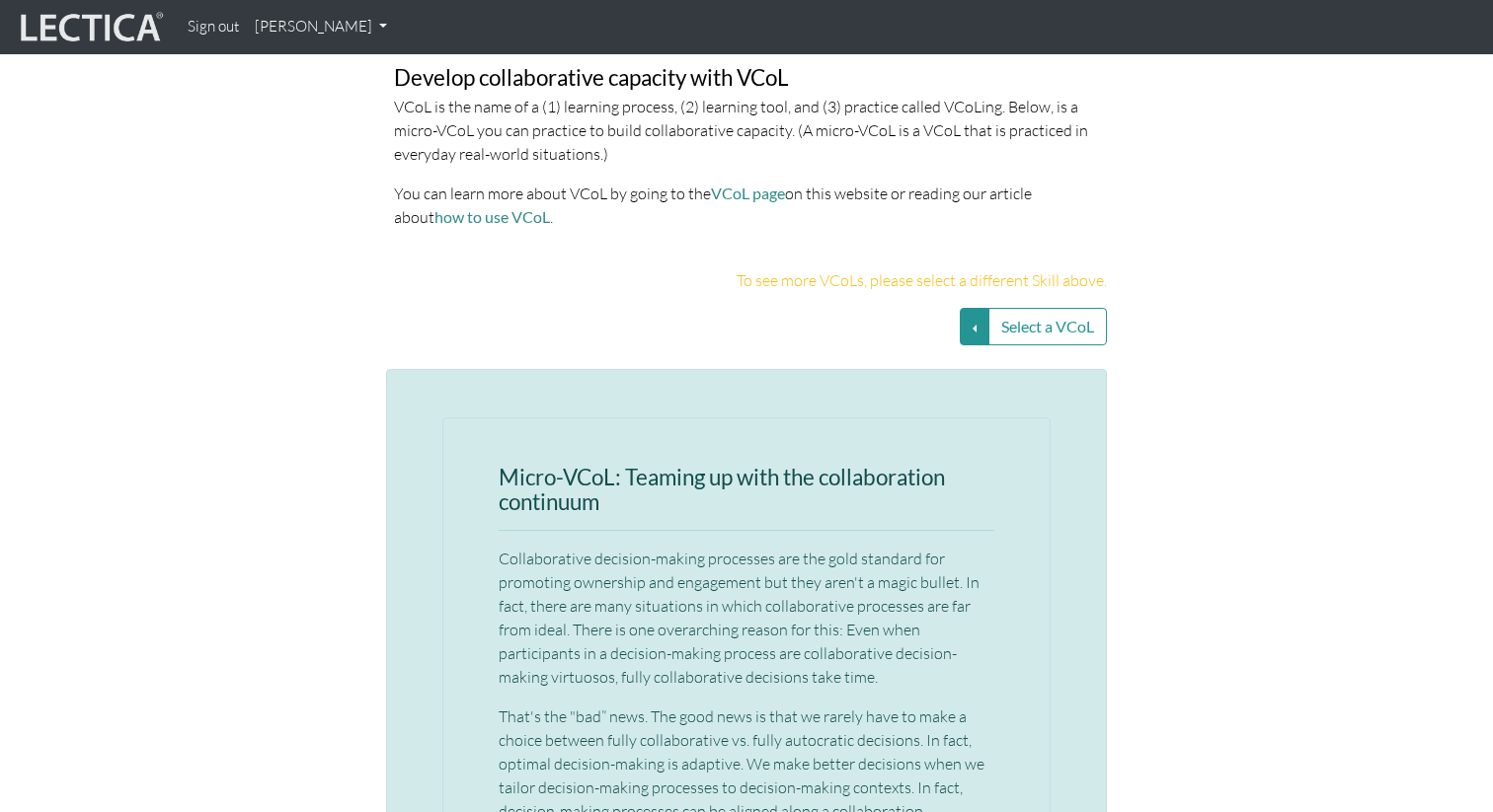
scroll to position [4239, 0]
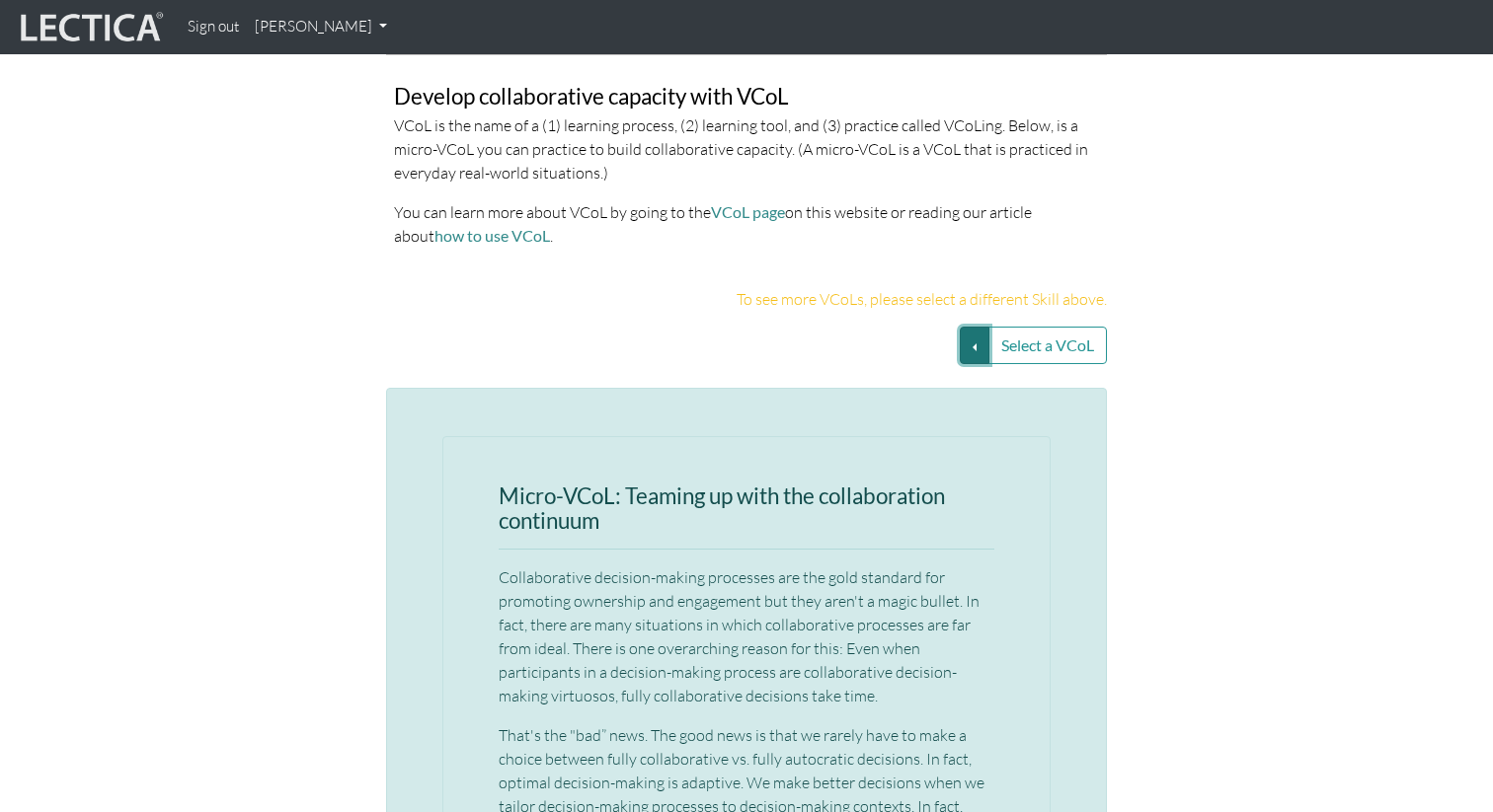
click at [985, 327] on button "Select a VCoL" at bounding box center [975, 346] width 30 height 38
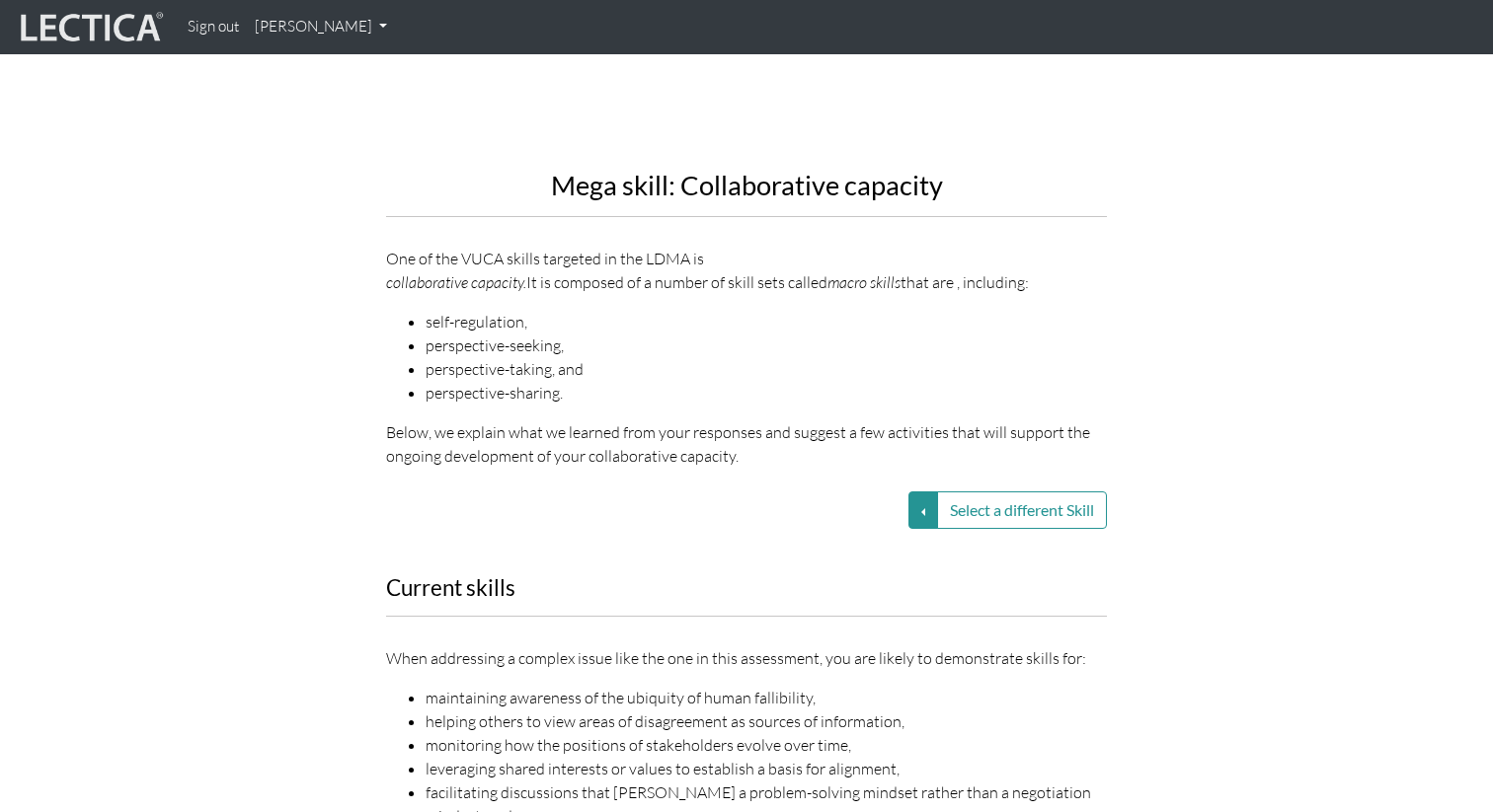
scroll to position [2330, 0]
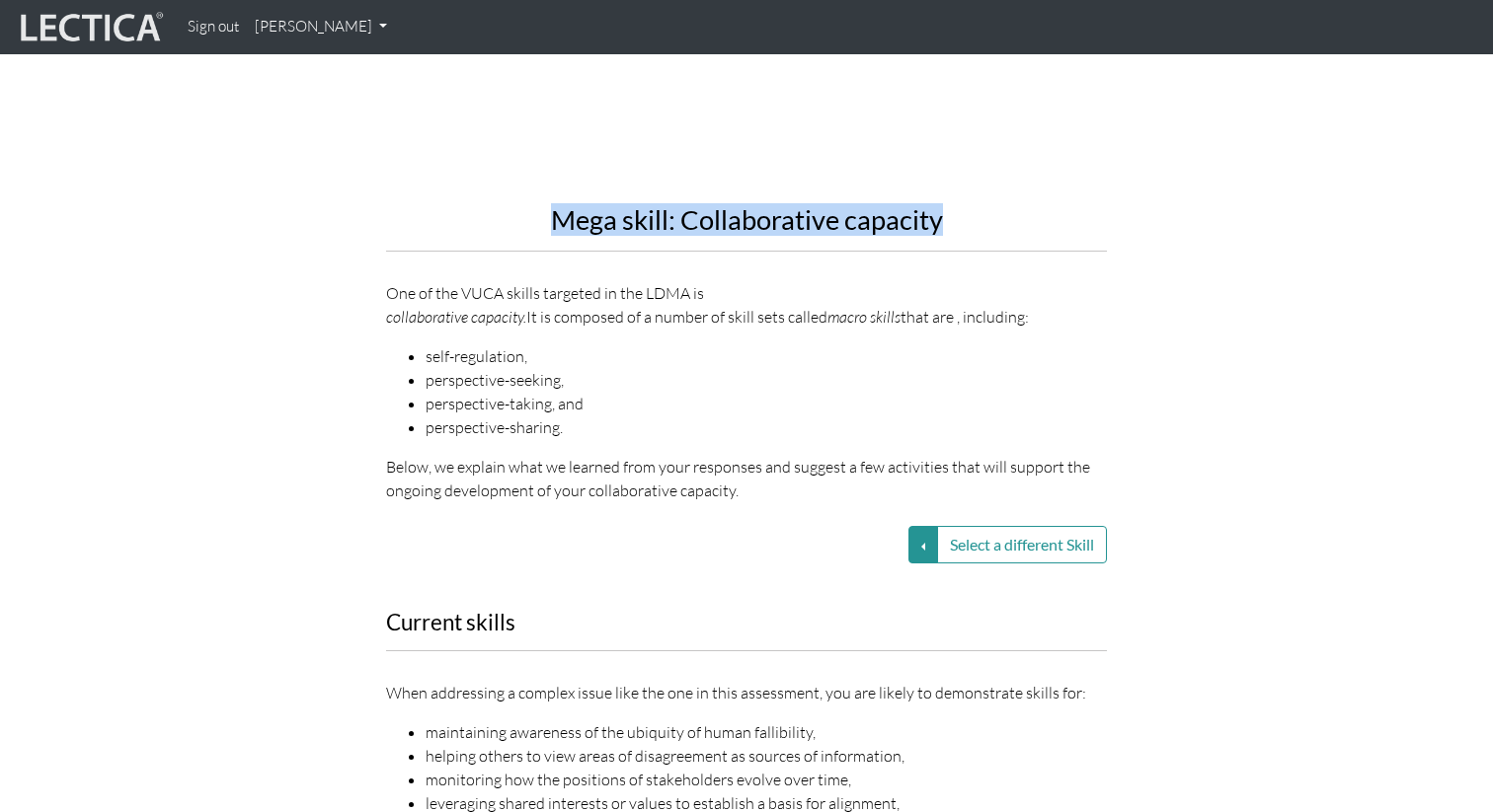
drag, startPoint x: 549, startPoint y: 196, endPoint x: 977, endPoint y: 209, distance: 428.2
click at [977, 209] on h2 "Mega skill: Collaborative capacity" at bounding box center [746, 220] width 721 height 30
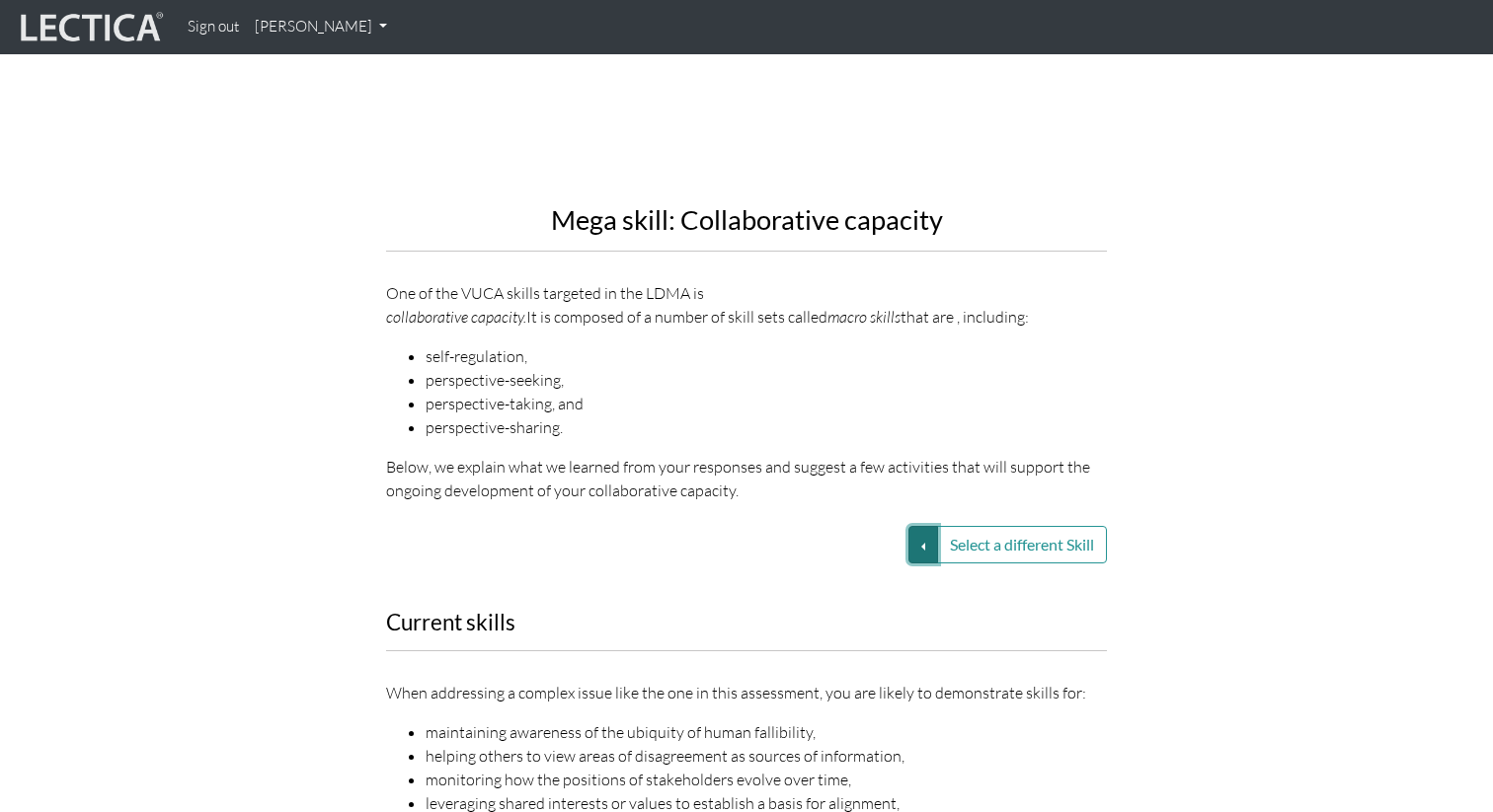
click at [924, 526] on button "Select a different Skill" at bounding box center [923, 545] width 30 height 38
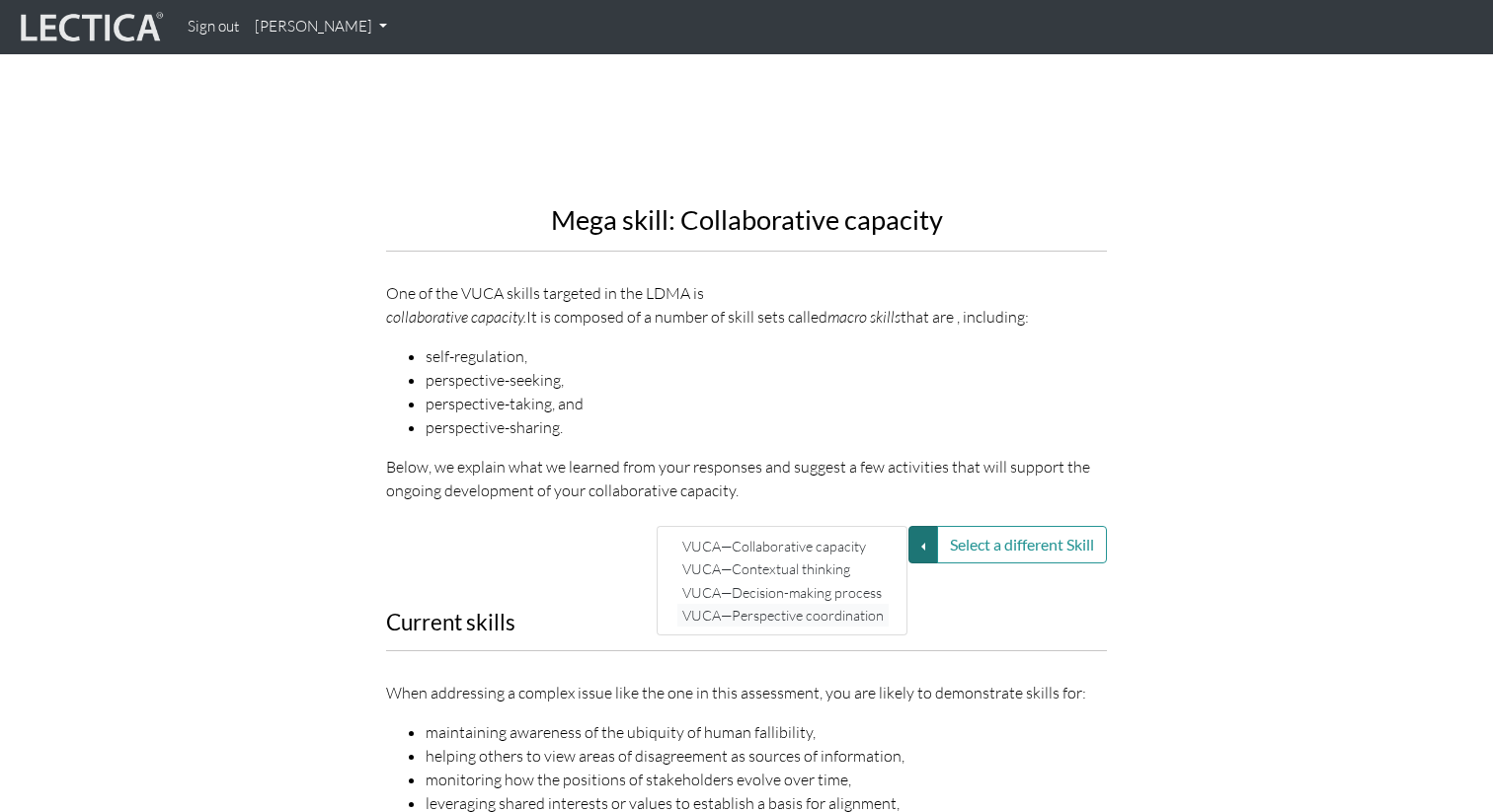
click at [836, 605] on link "VUCA—Perspective coordination" at bounding box center [783, 615] width 212 height 23
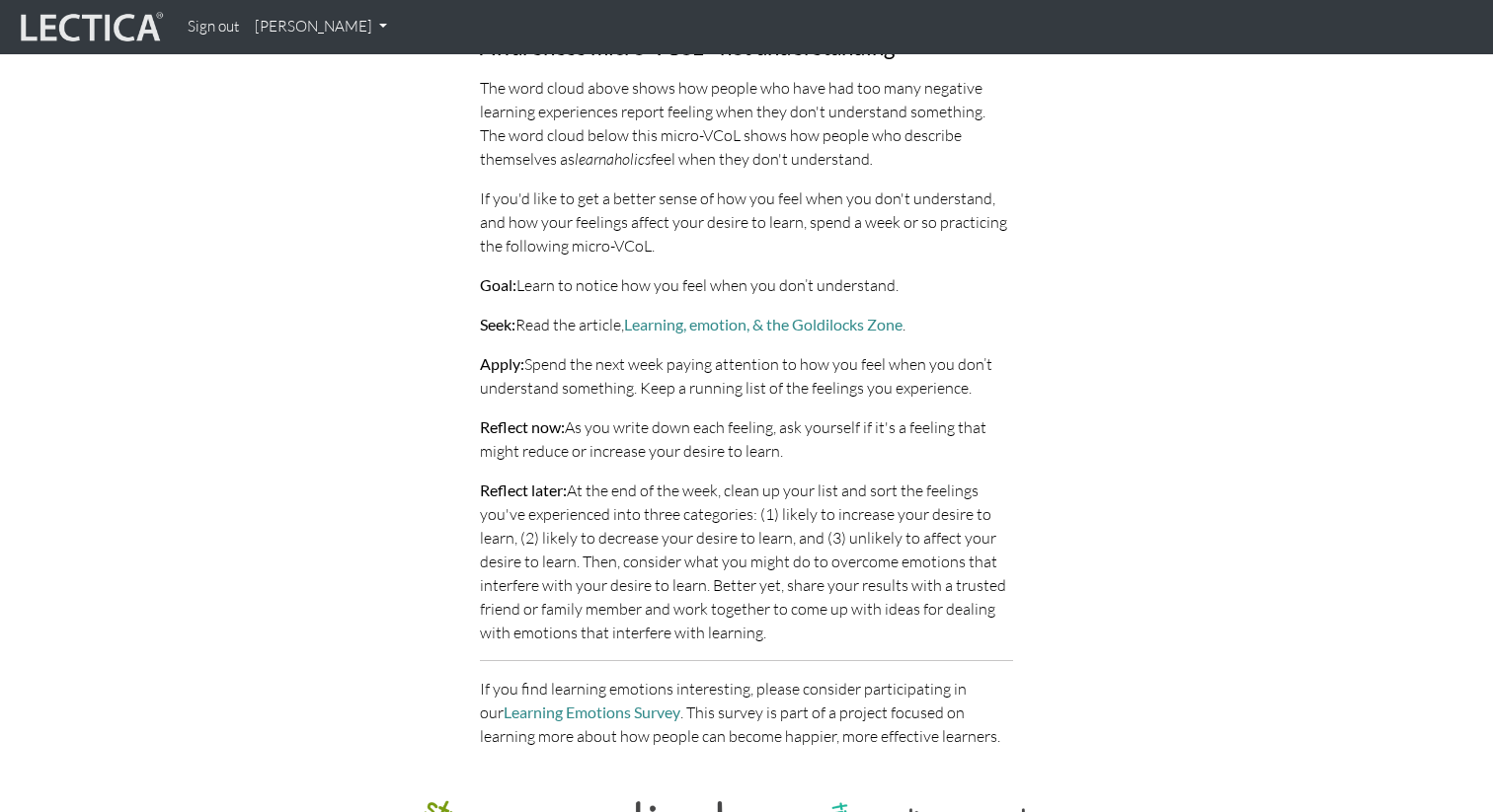
scroll to position [6702, 0]
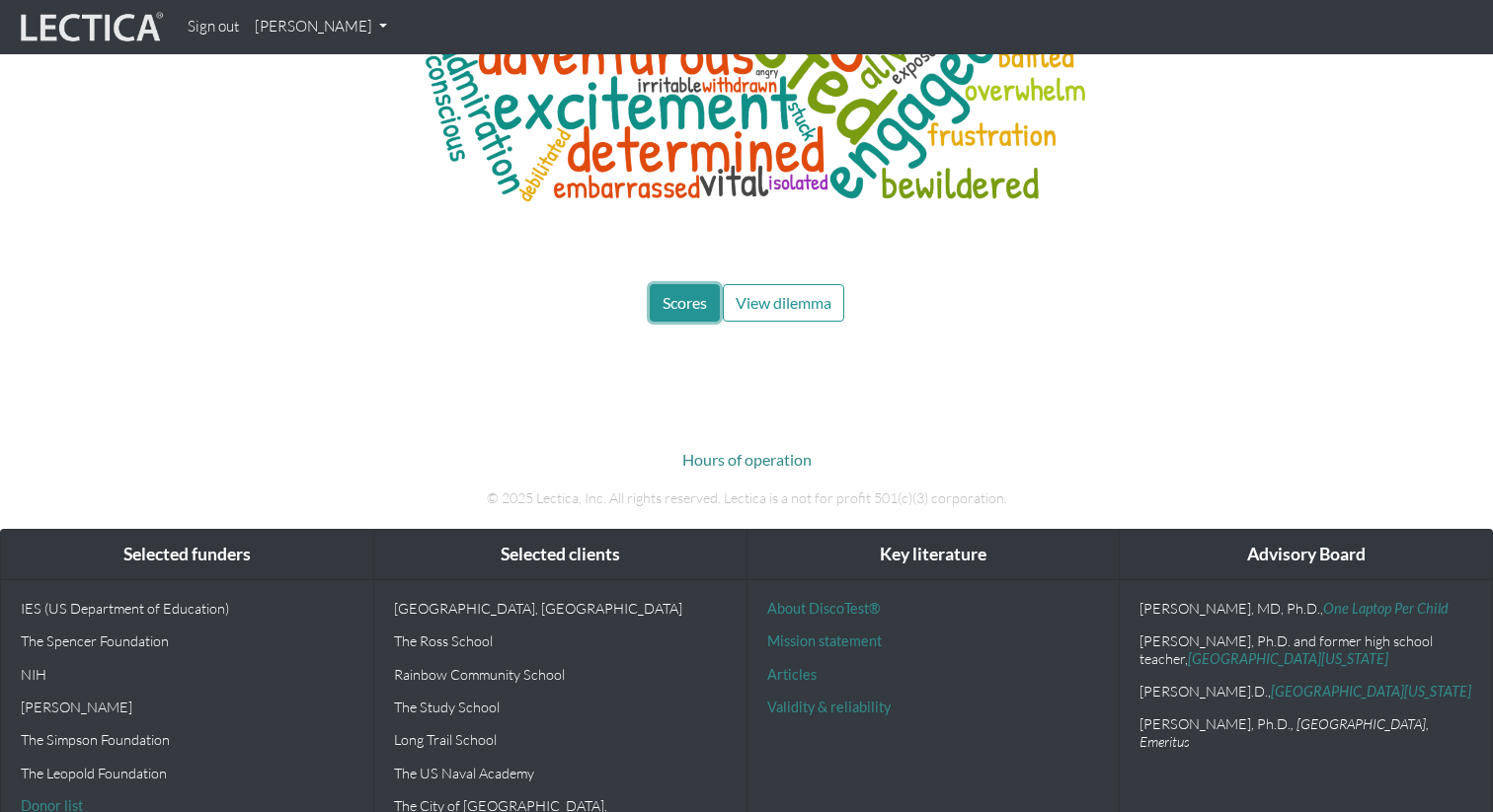
click at [686, 284] on button "Scores" at bounding box center [685, 303] width 70 height 38
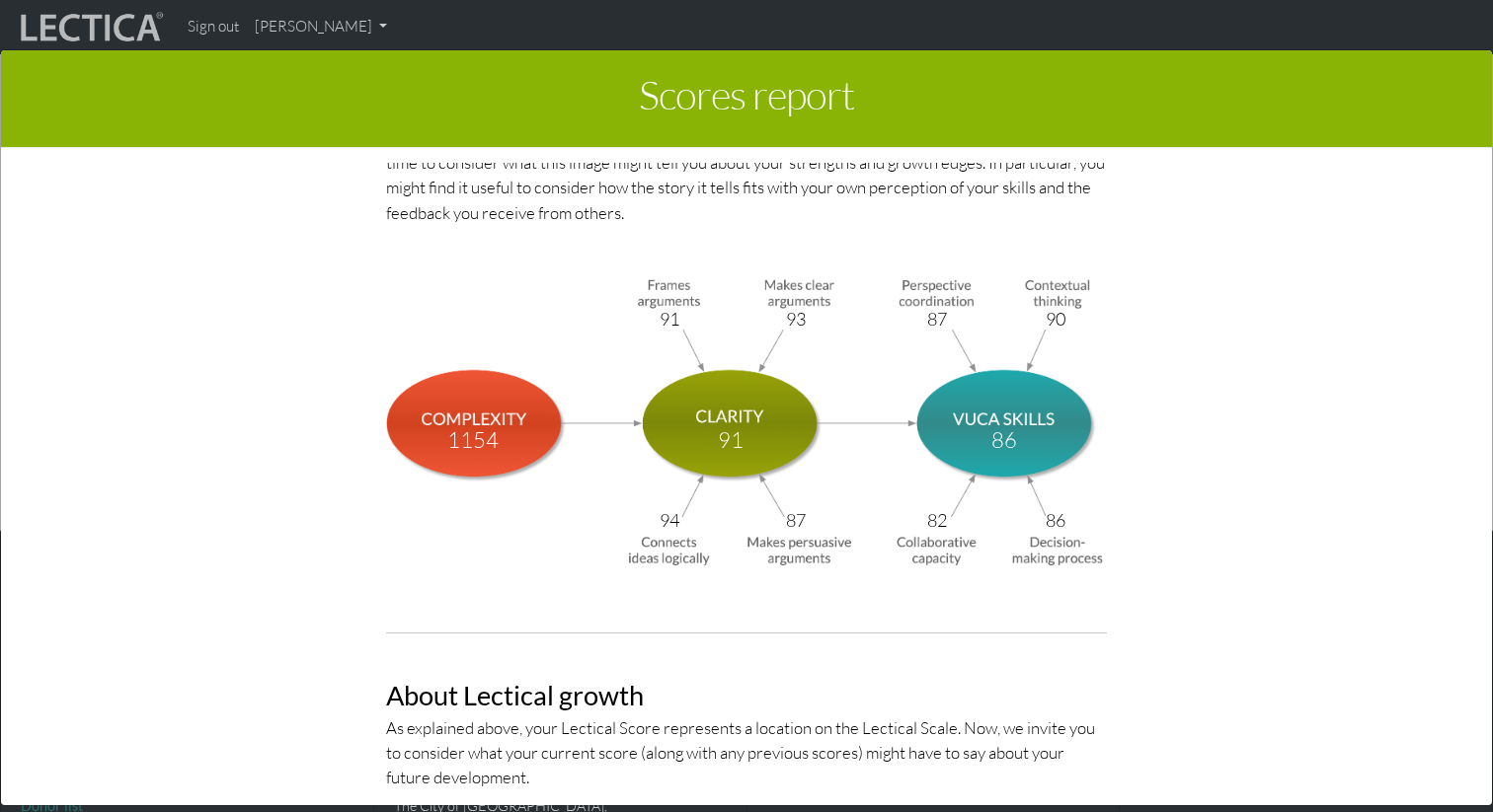
scroll to position [6644, 0]
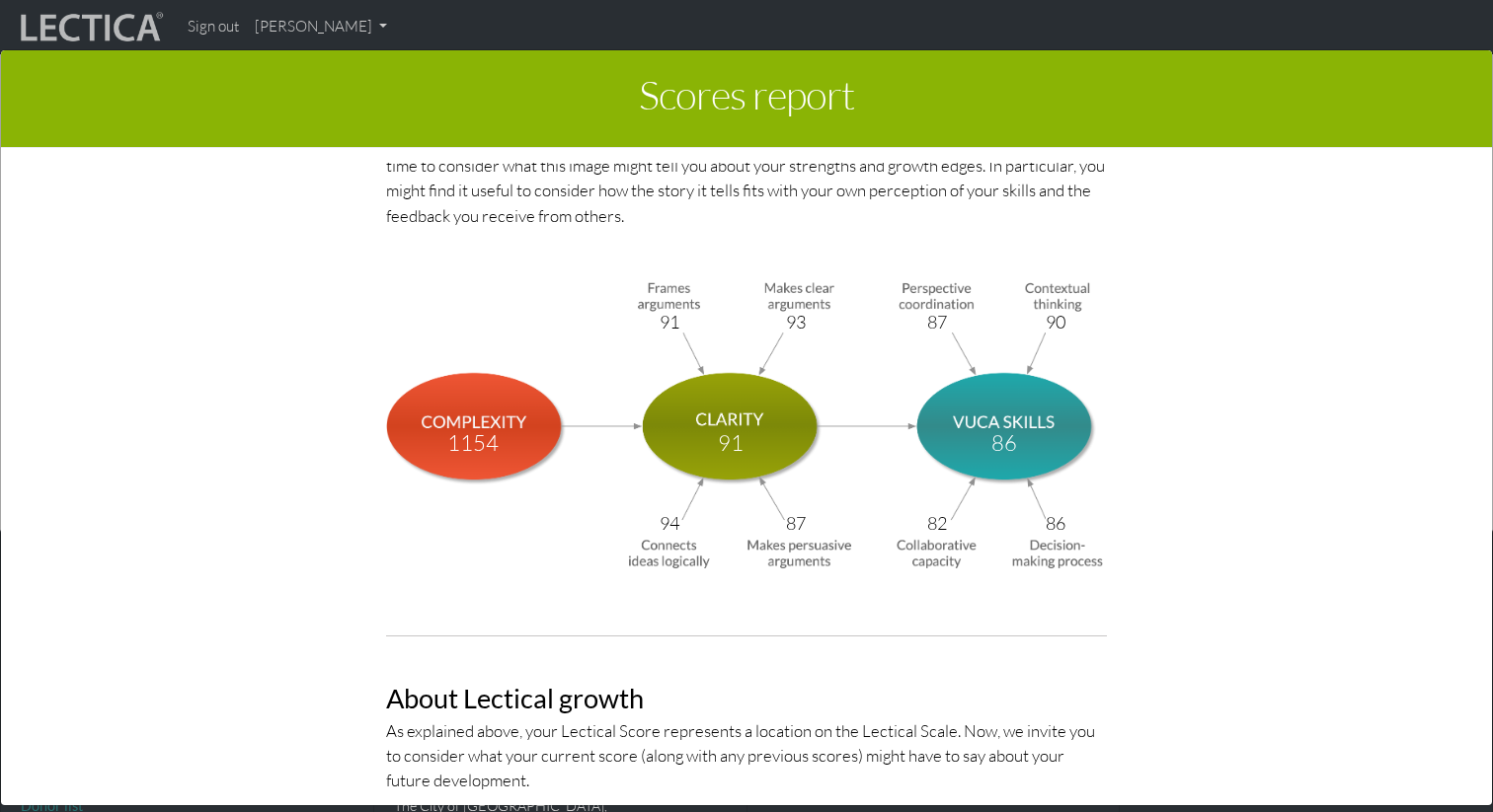
click at [459, 465] on img at bounding box center [746, 424] width 721 height 297
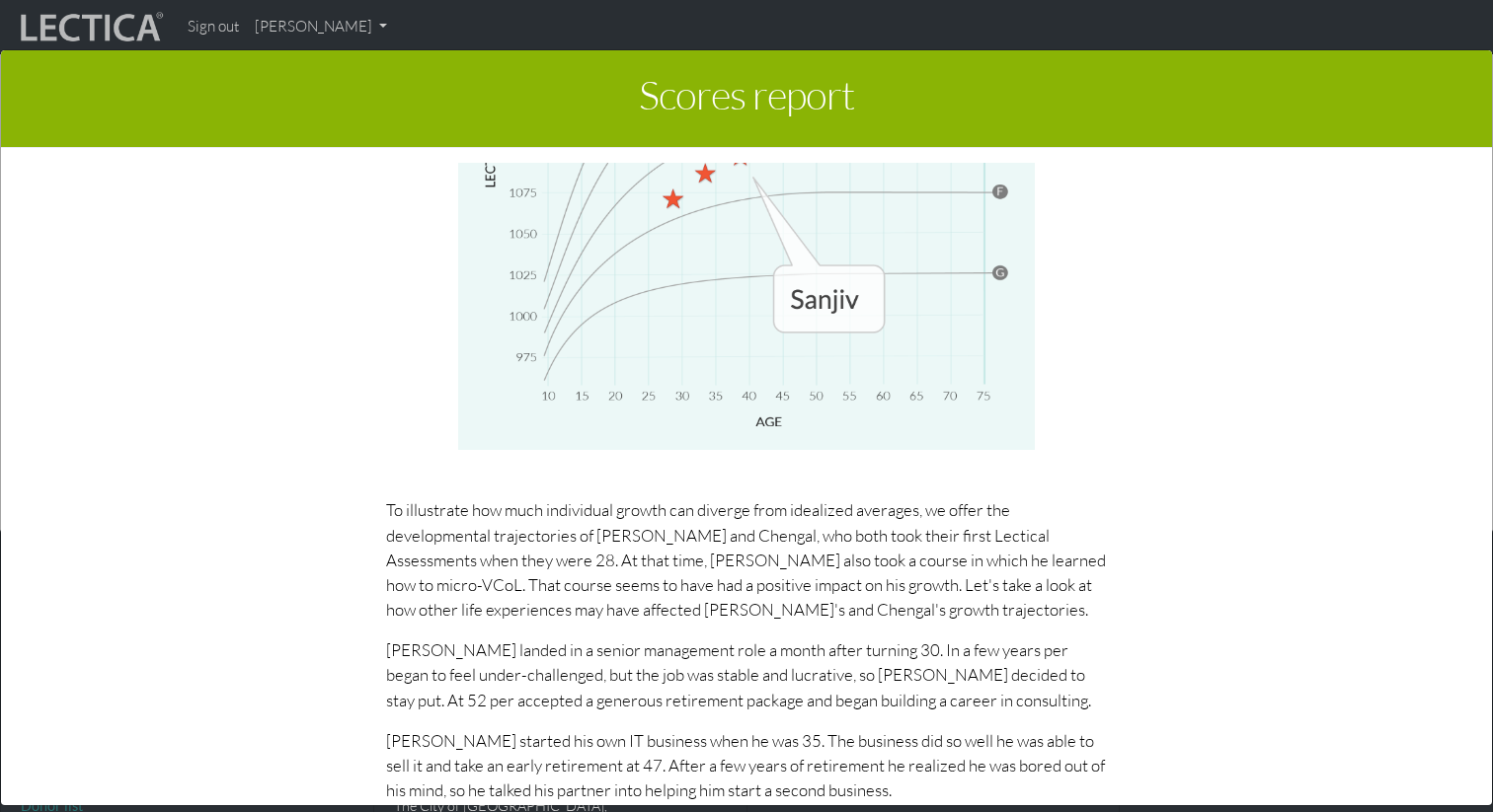
scroll to position [9219, 0]
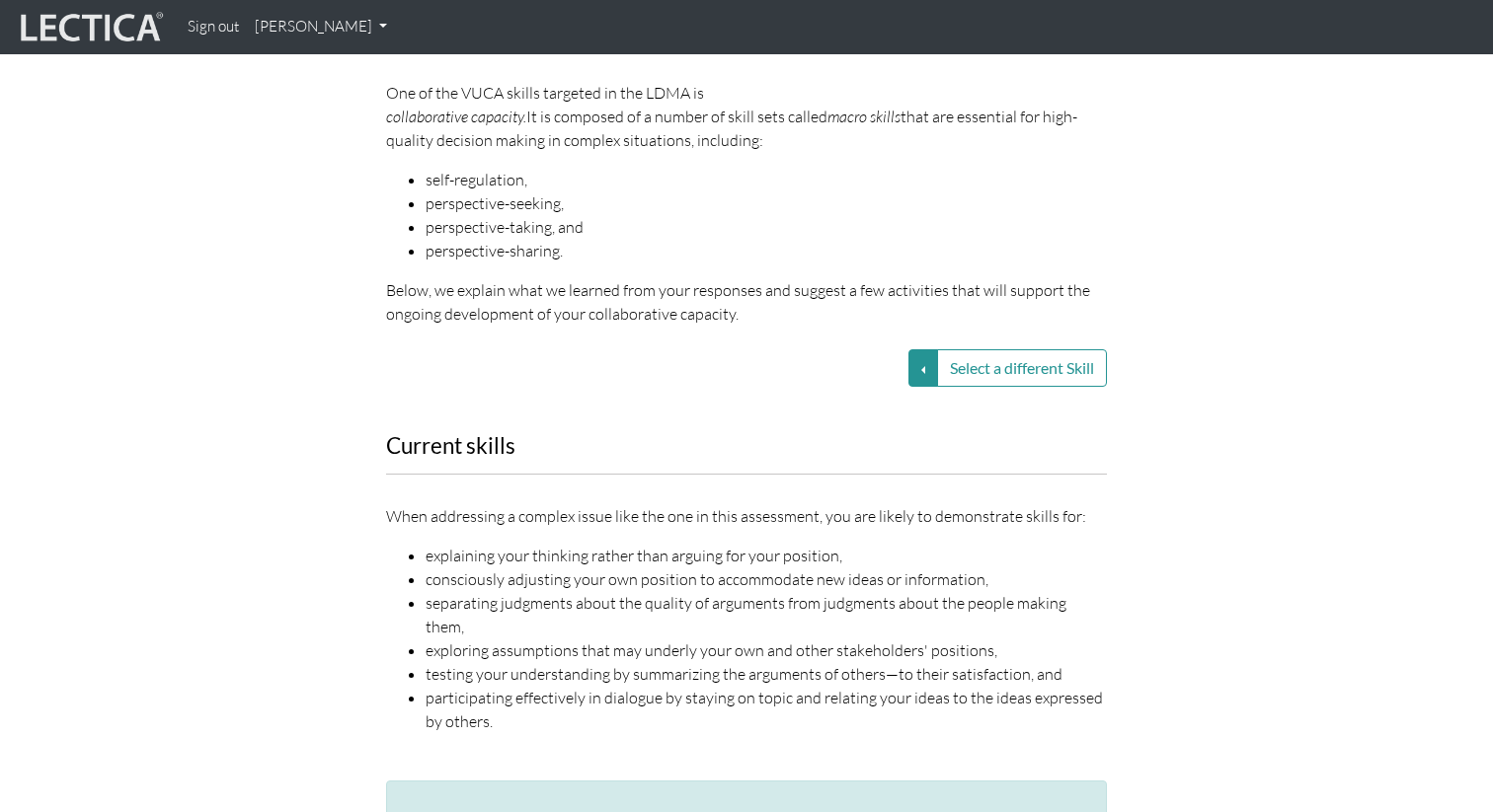
scroll to position [2546, 0]
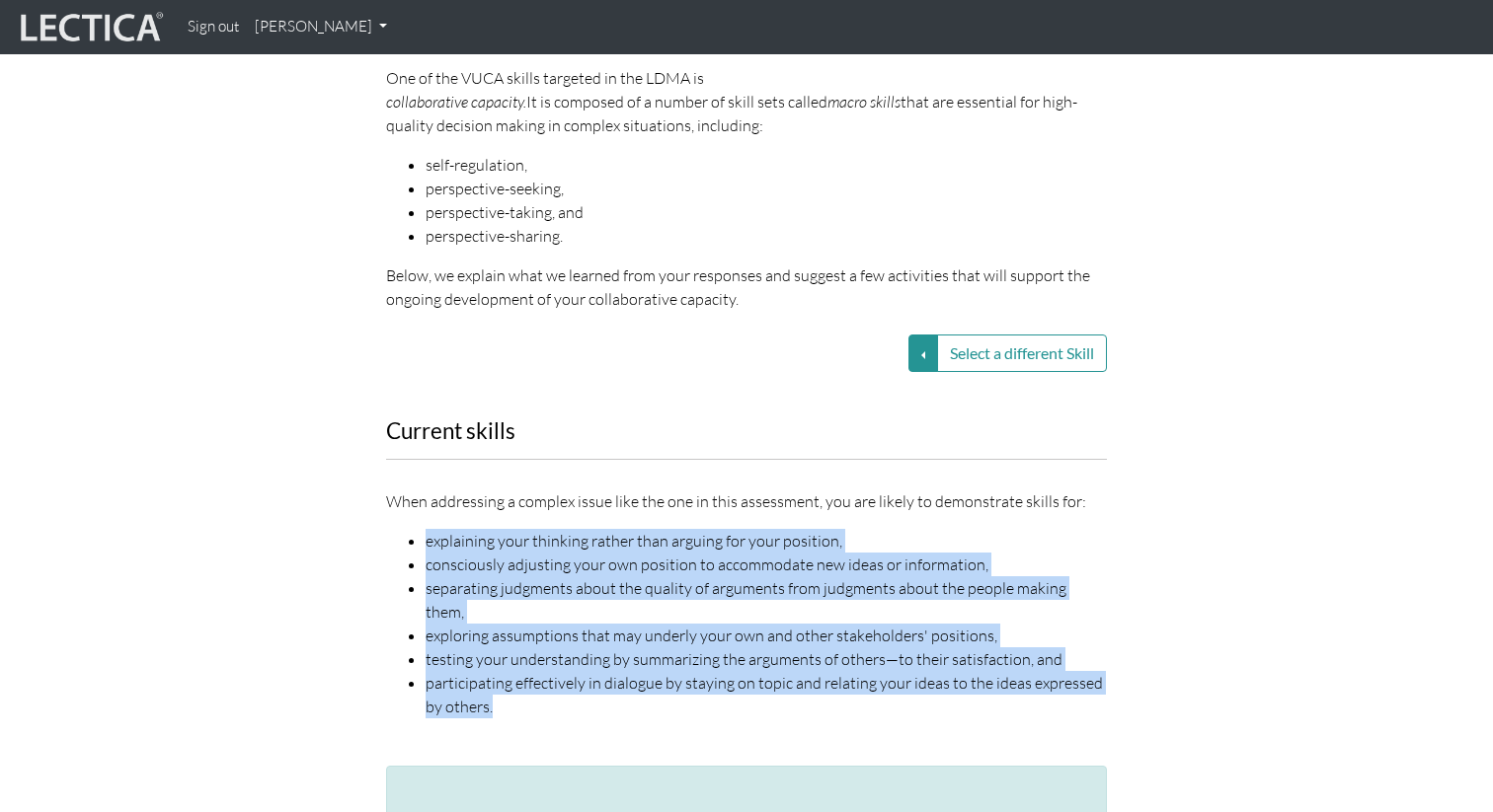
drag, startPoint x: 399, startPoint y: 498, endPoint x: 520, endPoint y: 649, distance: 193.5
click at [520, 649] on div "Current skills When addressing a complex issue like the one in this assessment,…" at bounding box center [746, 582] width 750 height 324
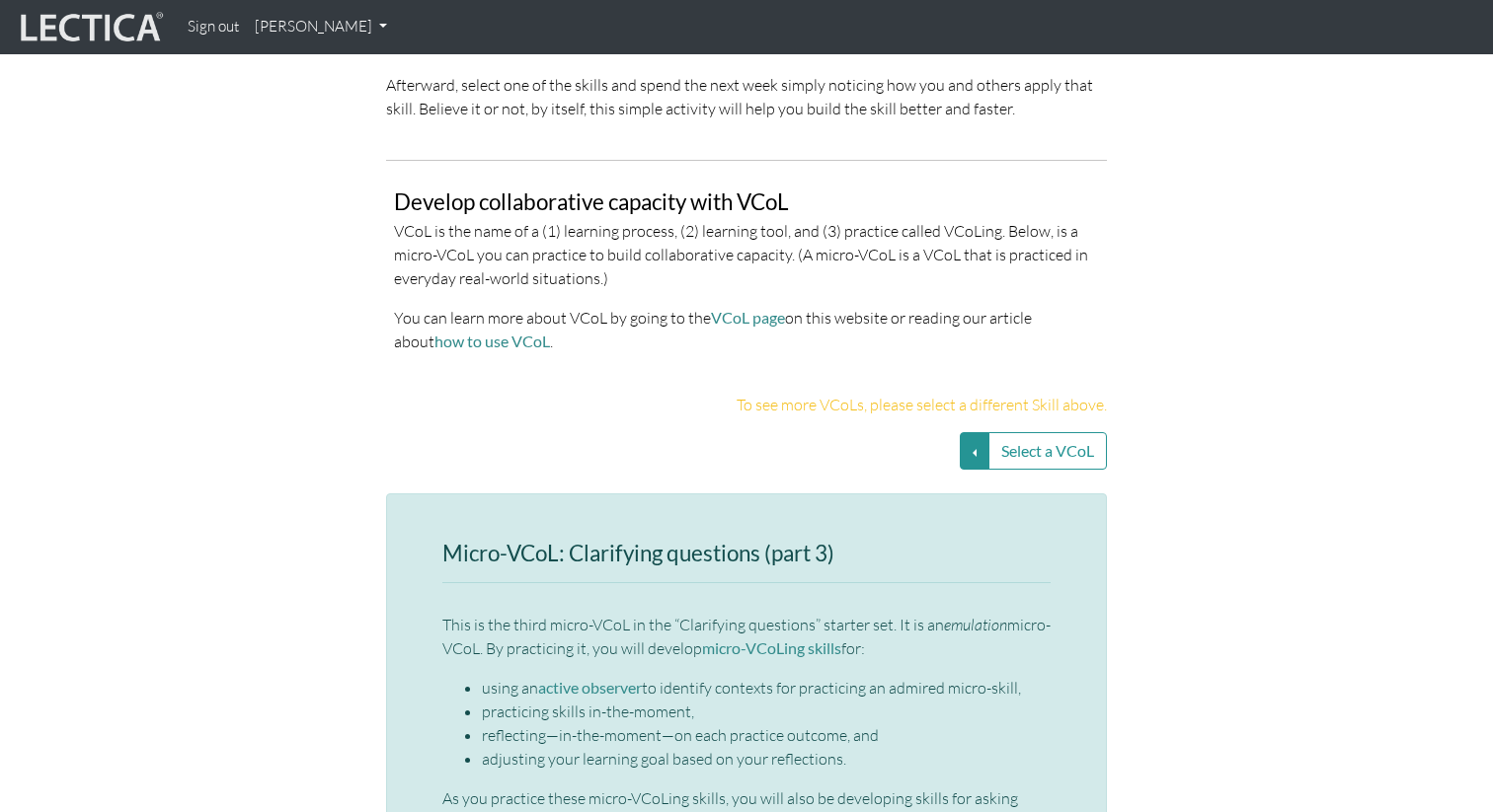
scroll to position [4197, 0]
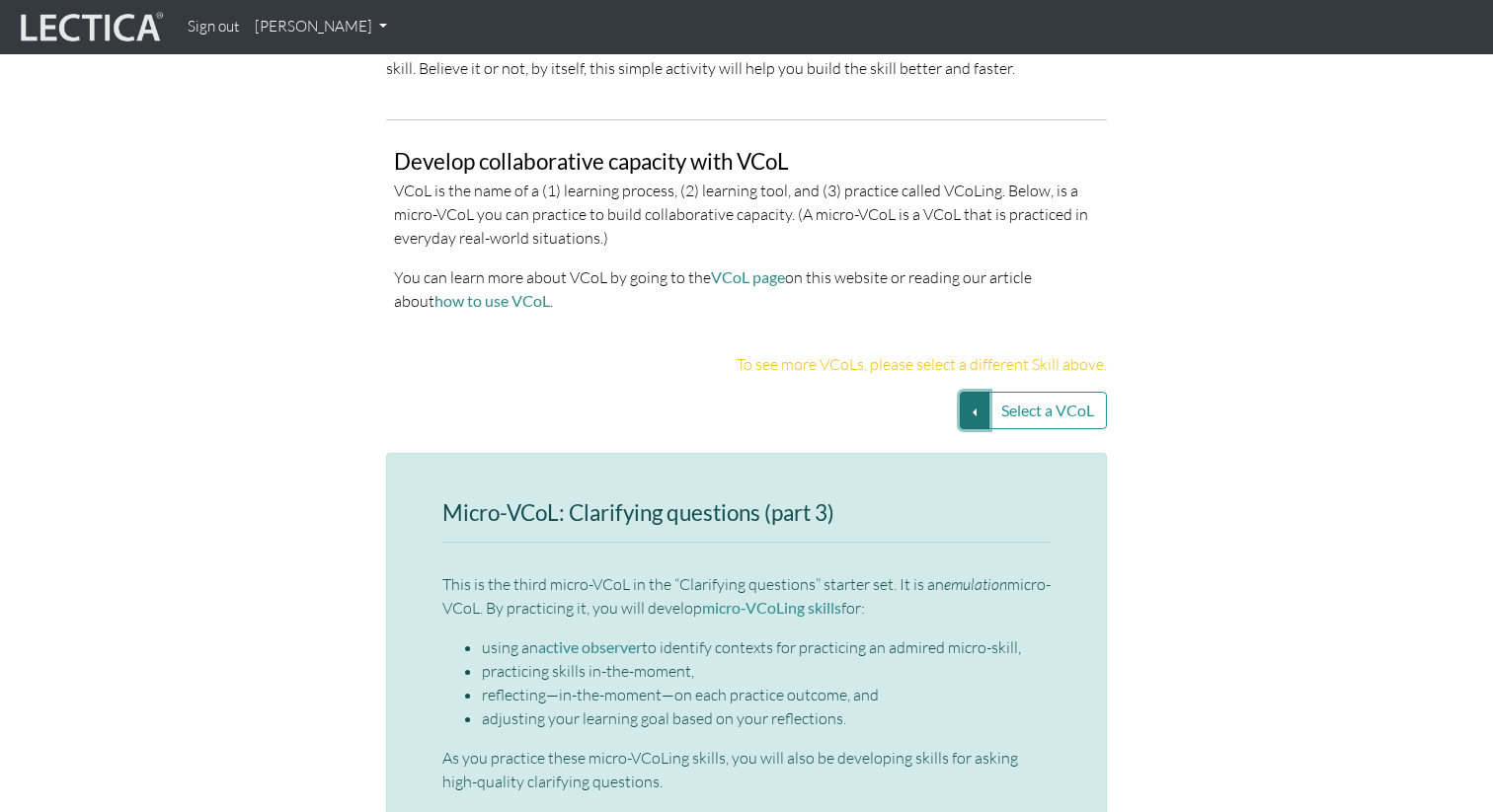
click at [978, 392] on button "Select a VCoL" at bounding box center [975, 411] width 30 height 38
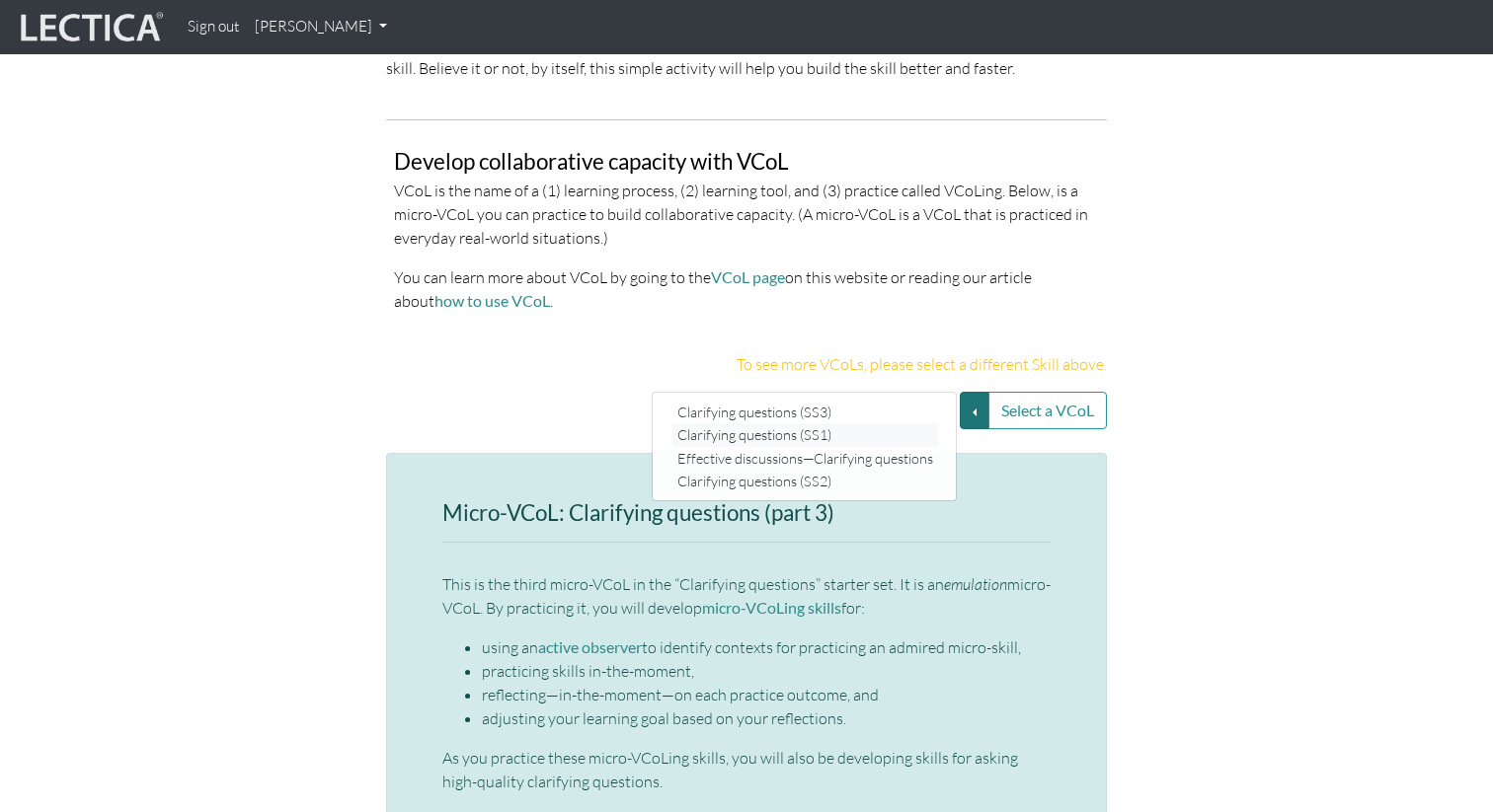
click at [907, 423] on link "Clarifying questions (SS1)" at bounding box center [805, 434] width 265 height 23
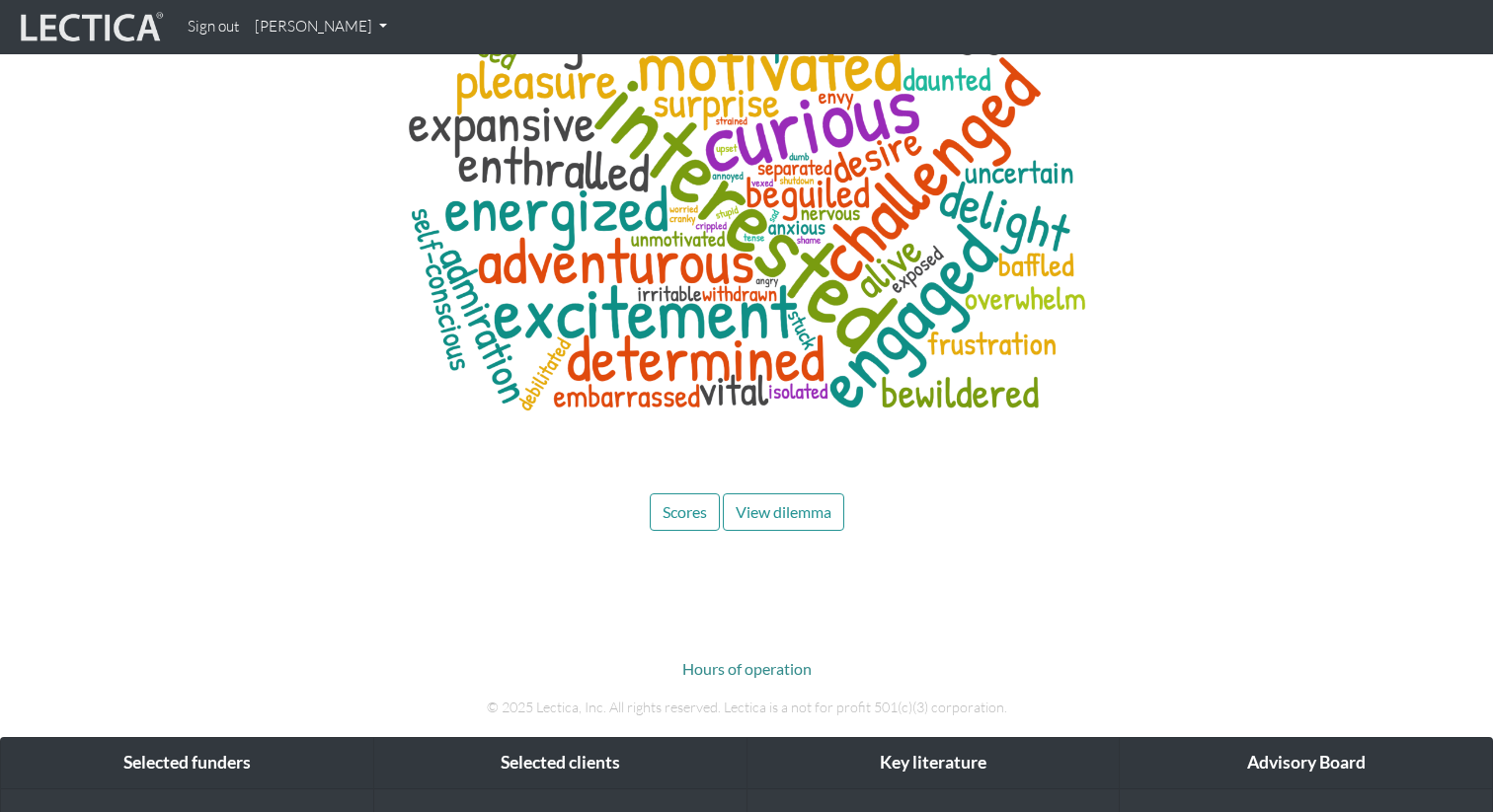
scroll to position [7815, 0]
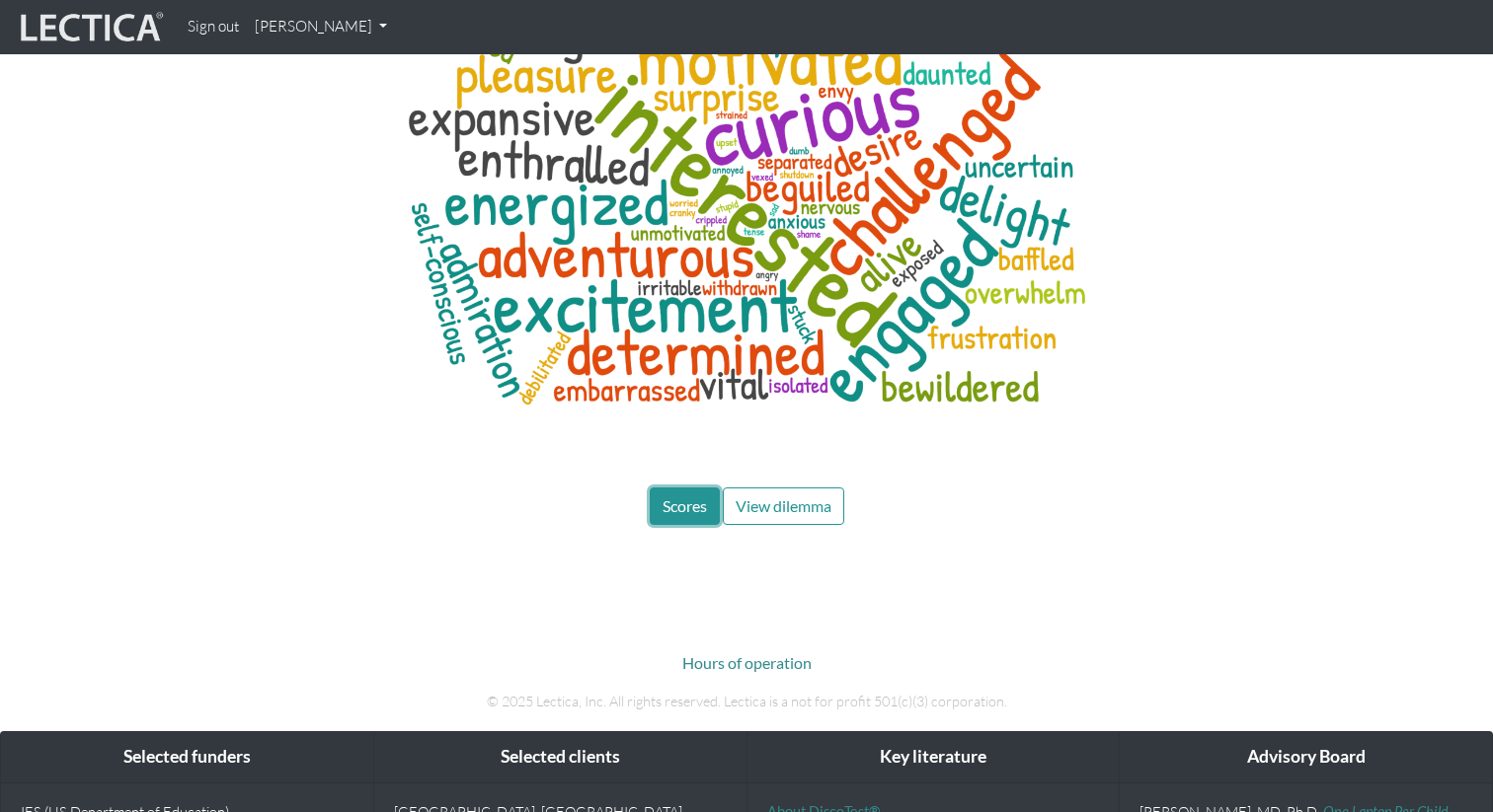
click at [700, 497] on span "Scores" at bounding box center [685, 506] width 45 height 19
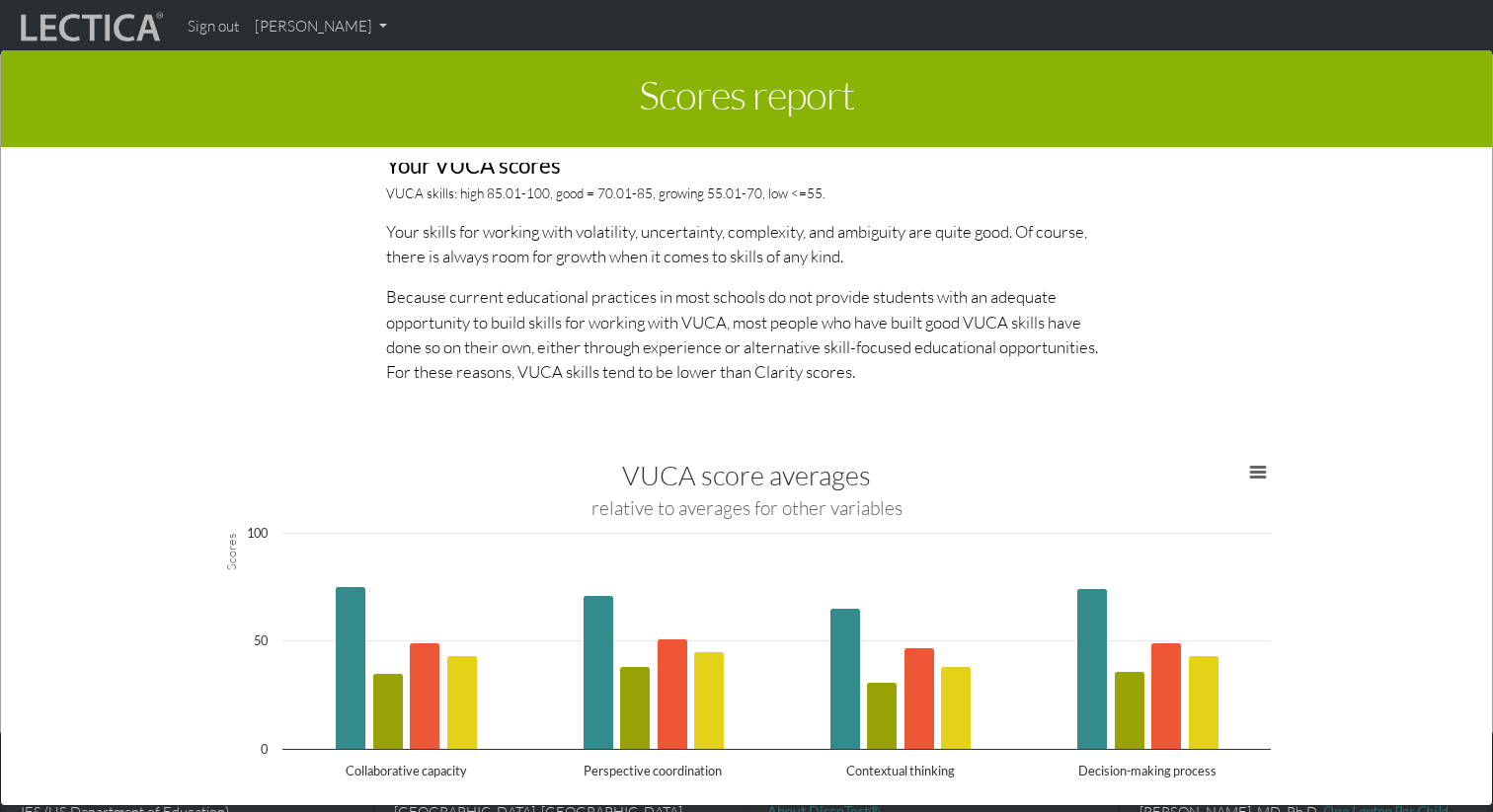
scroll to position [3124, 0]
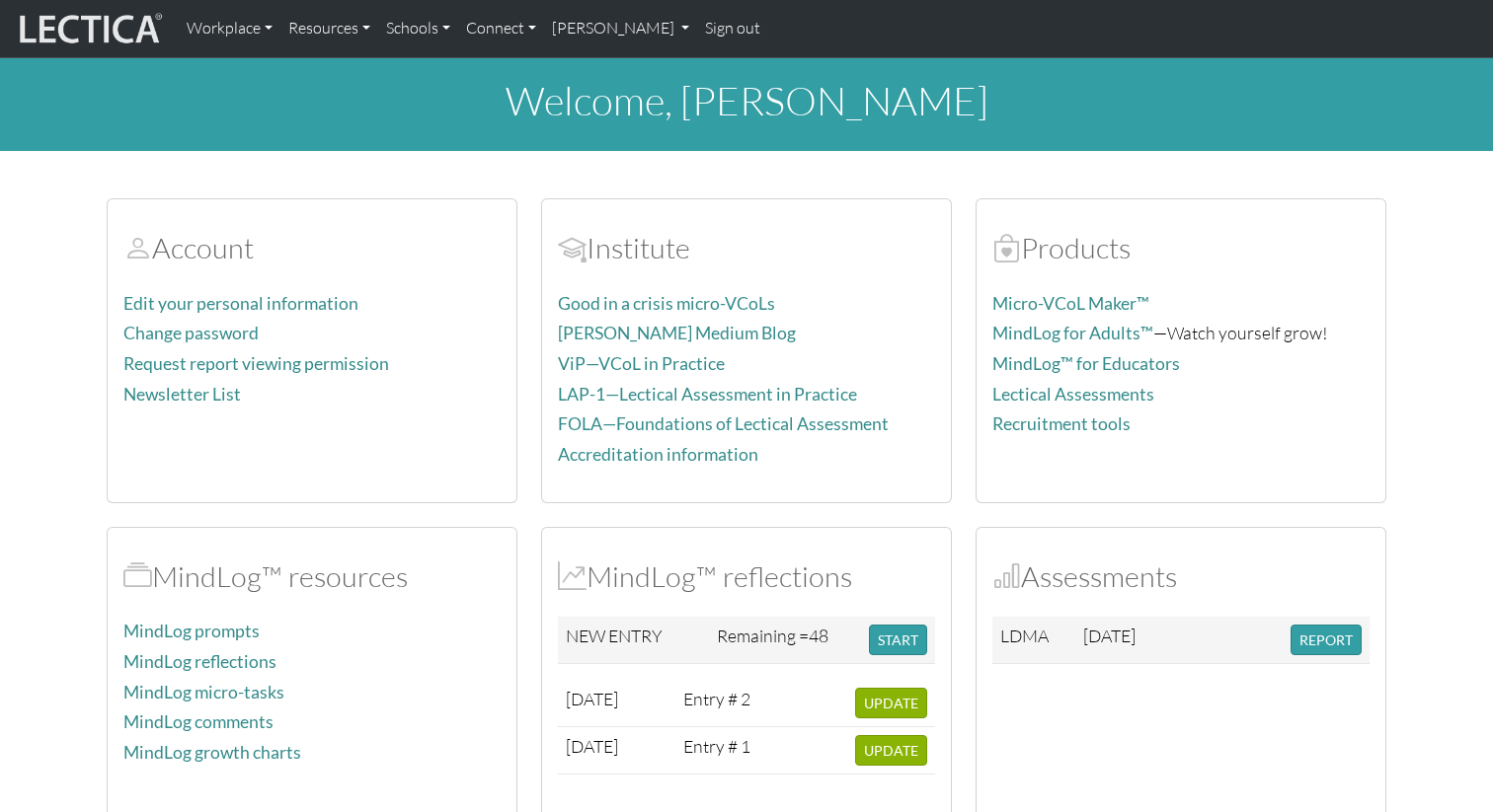
click at [681, 194] on div "Account Edit your personal information Change password Request report viewing p…" at bounding box center [746, 691] width 1303 height 1034
